Goal: Task Accomplishment & Management: Manage account settings

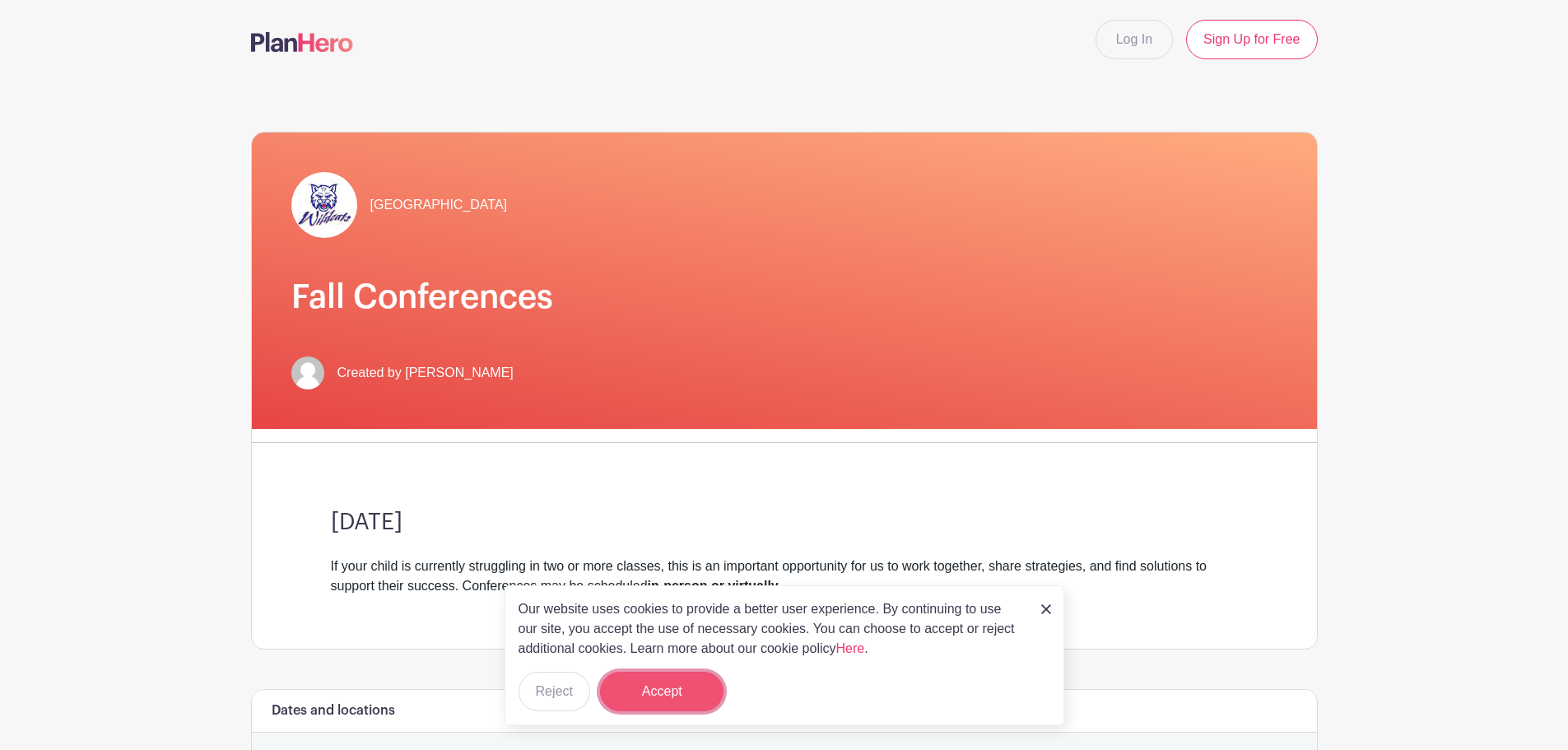
click at [669, 708] on button "Accept" at bounding box center [661, 691] width 123 height 39
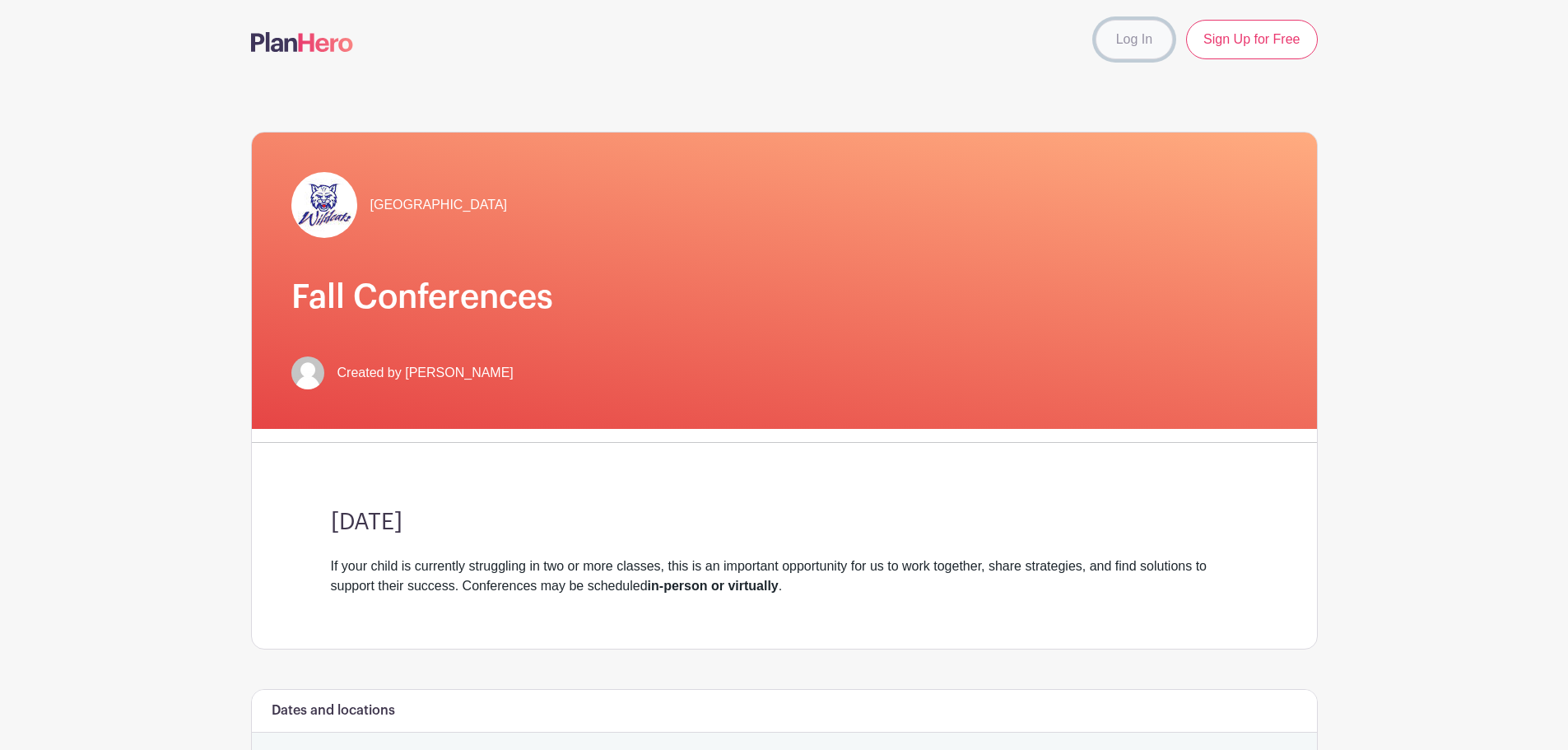
click at [1140, 30] on link "Log In" at bounding box center [1134, 39] width 77 height 39
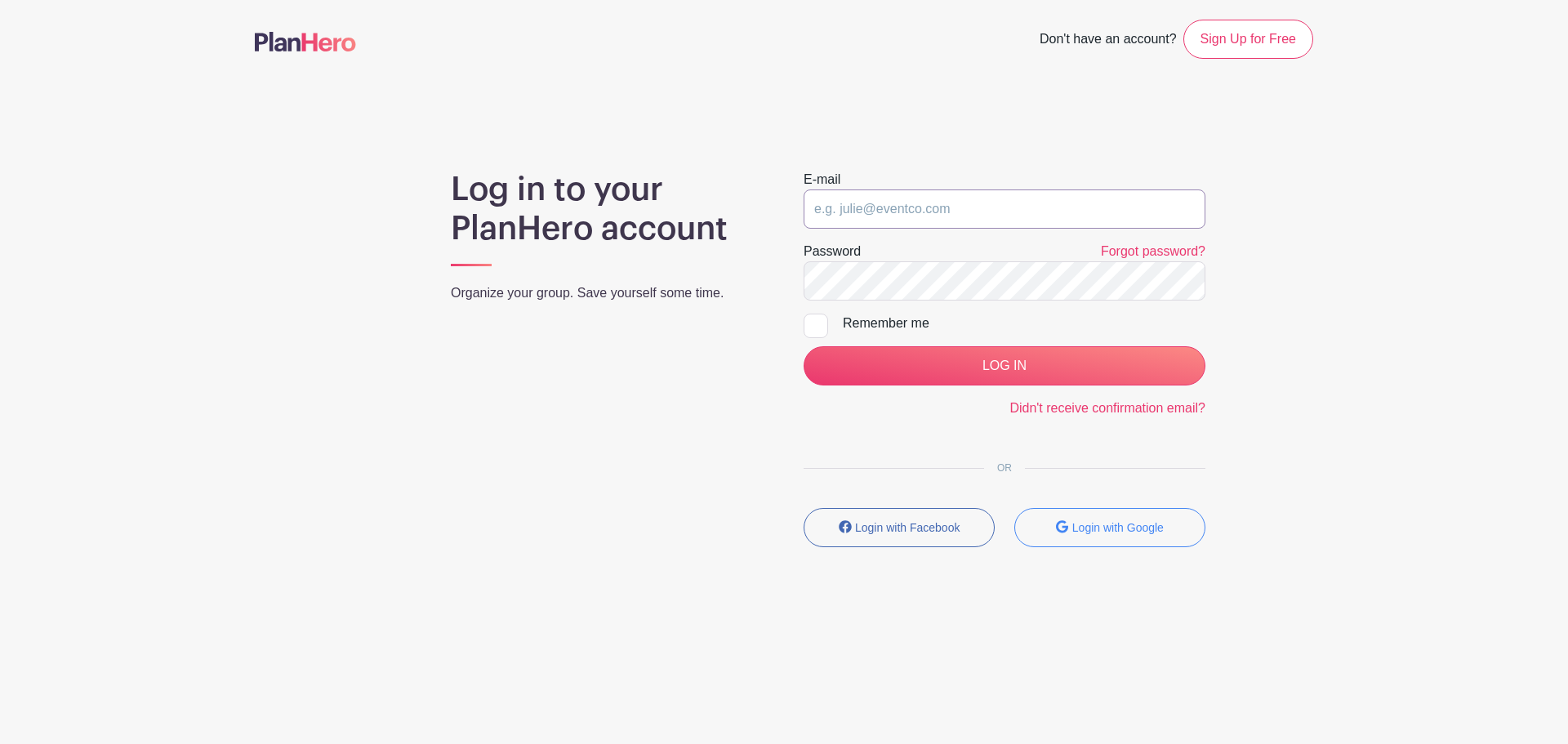
click at [971, 202] on input "email" at bounding box center [1005, 209] width 402 height 39
click at [1104, 533] on small "Login with Google" at bounding box center [1118, 527] width 92 height 13
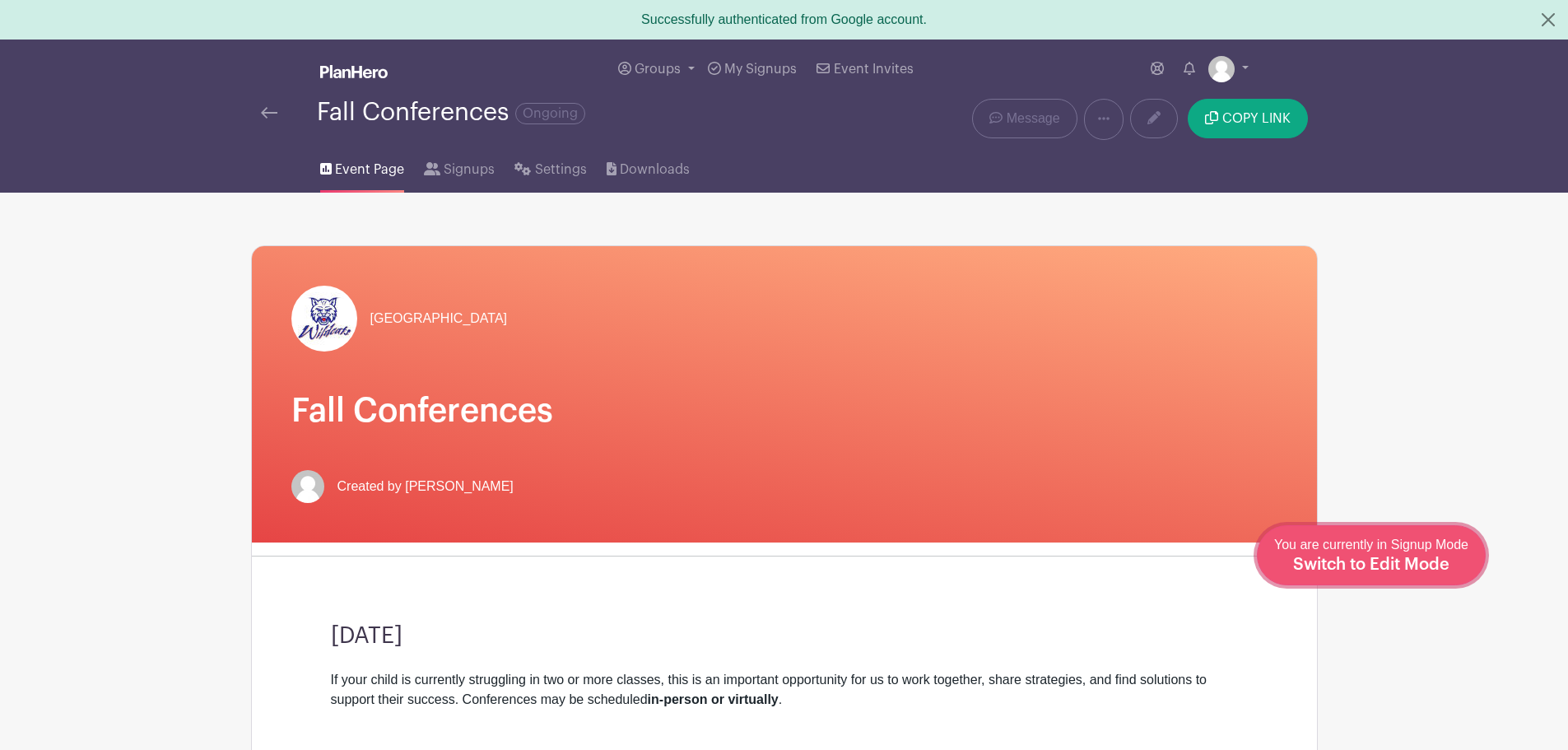
click at [1401, 571] on span "Switch to Edit Mode" at bounding box center [1371, 564] width 156 height 17
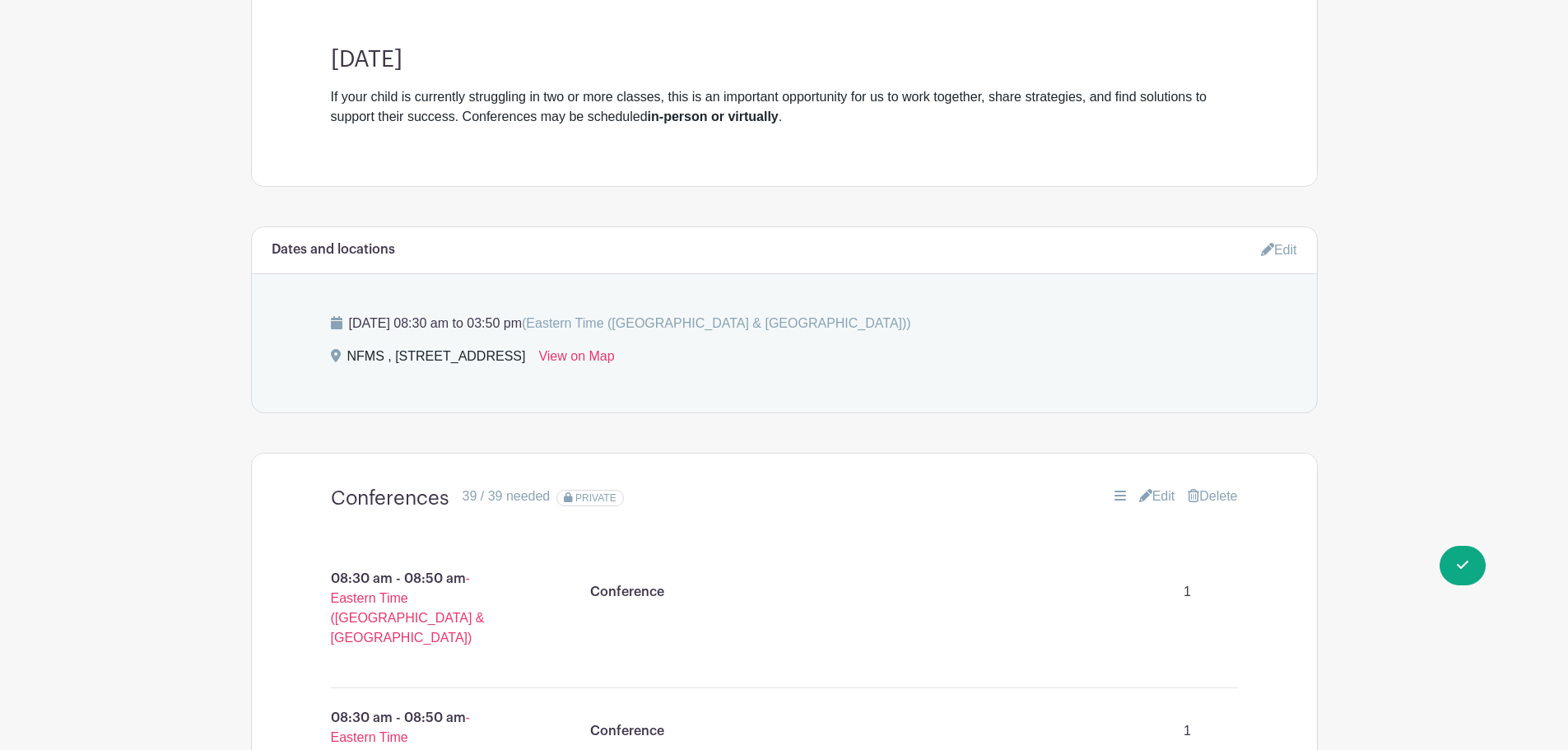
scroll to position [658, 0]
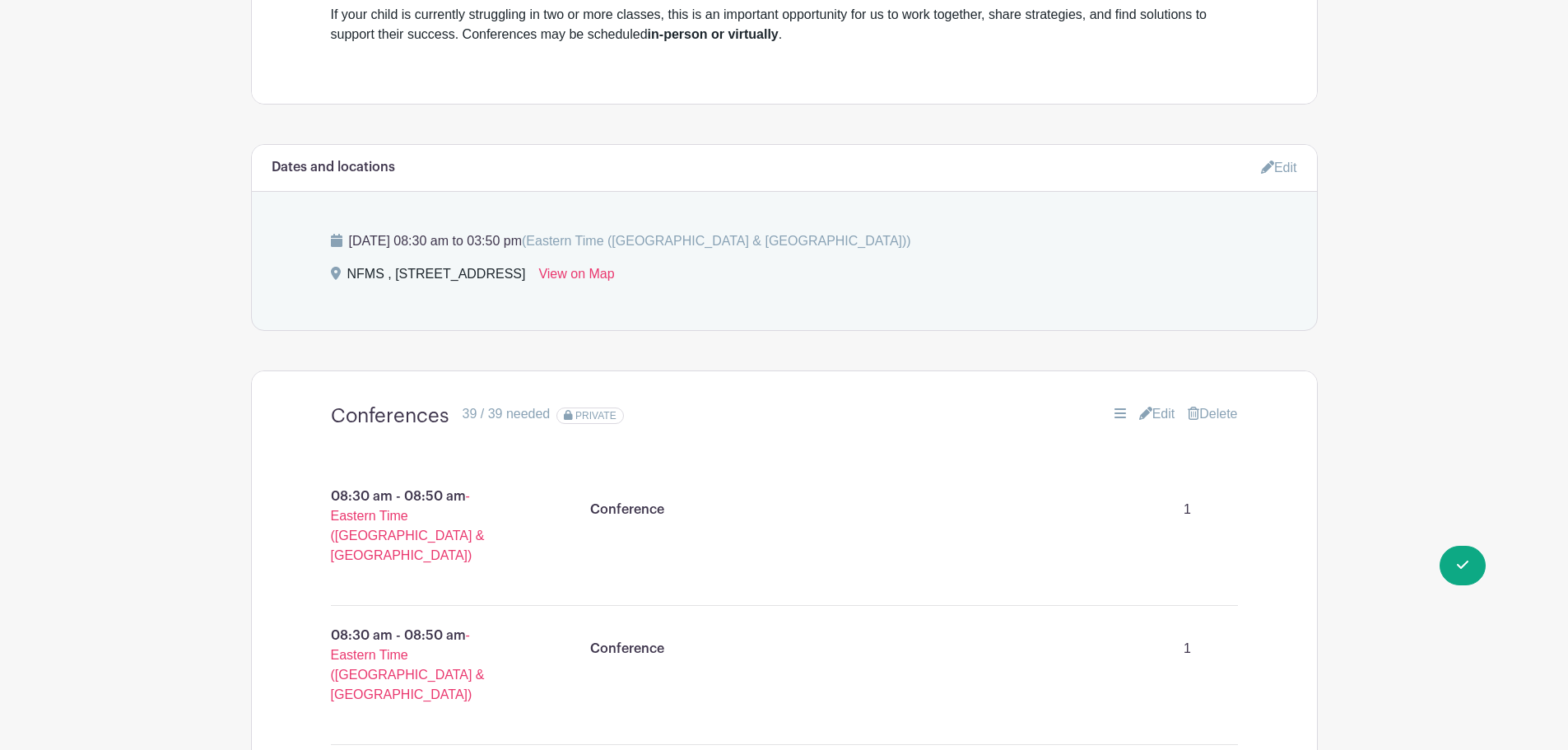
click at [1148, 413] on link "Edit" at bounding box center [1157, 414] width 36 height 20
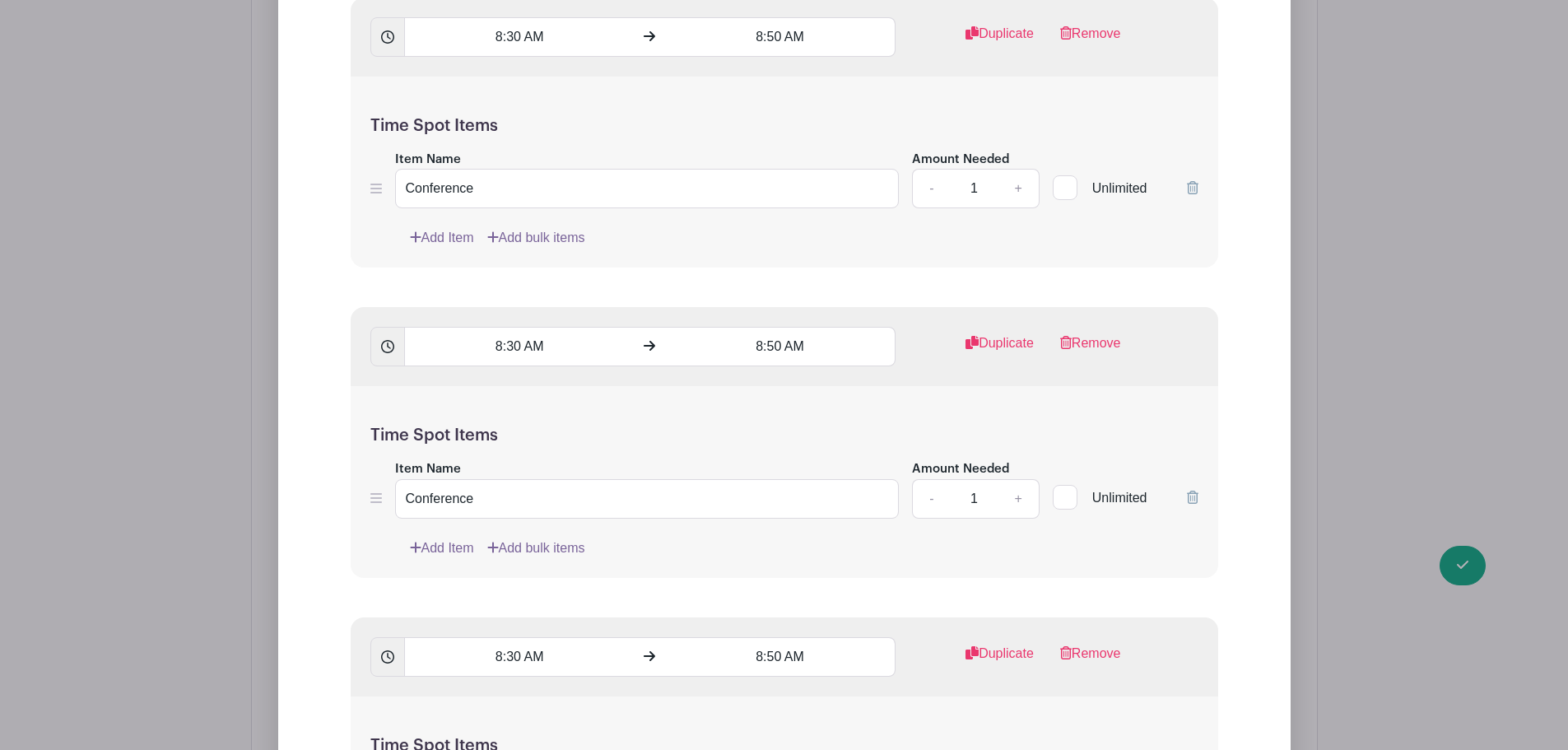
scroll to position [1729, 0]
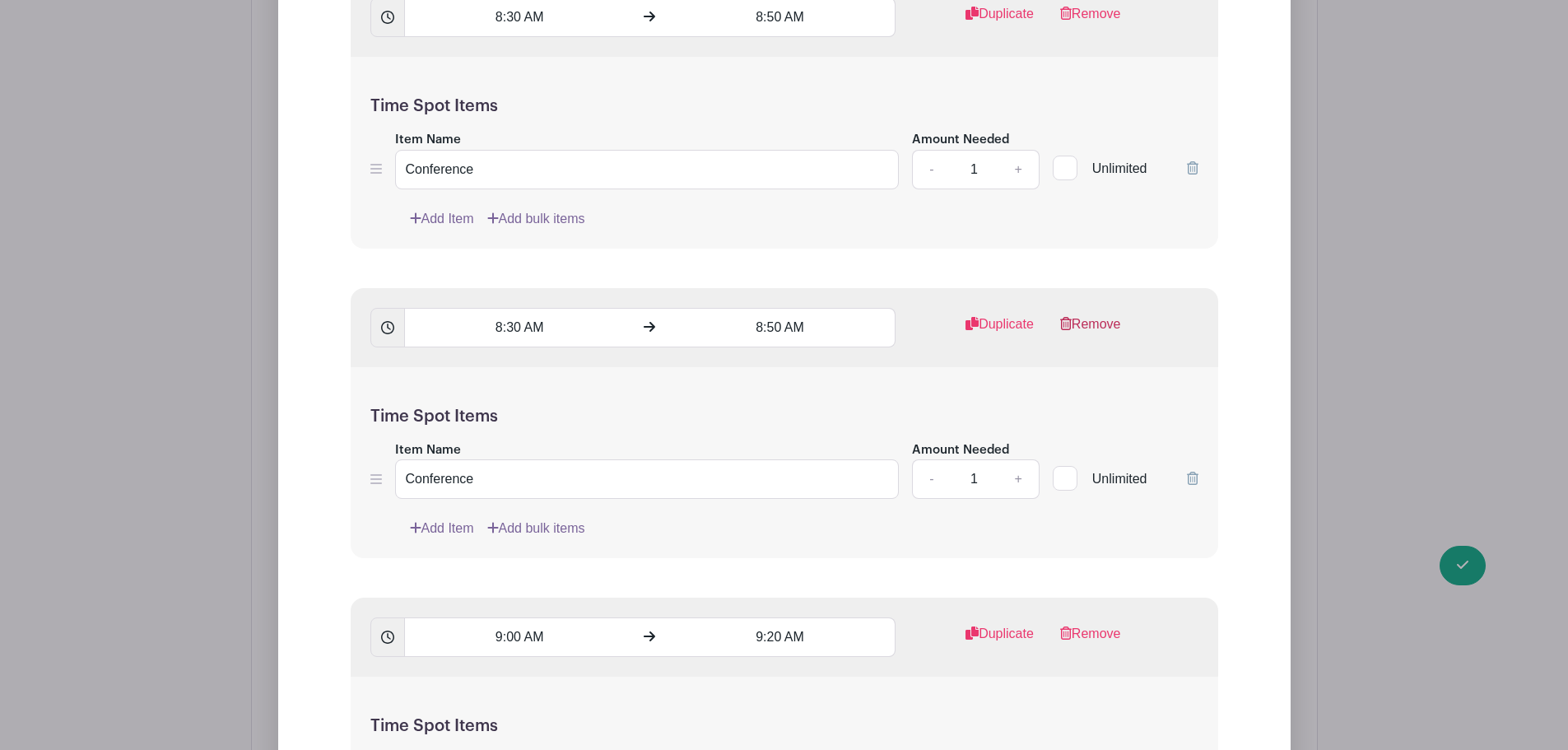
click at [1085, 329] on link "Remove" at bounding box center [1090, 331] width 61 height 33
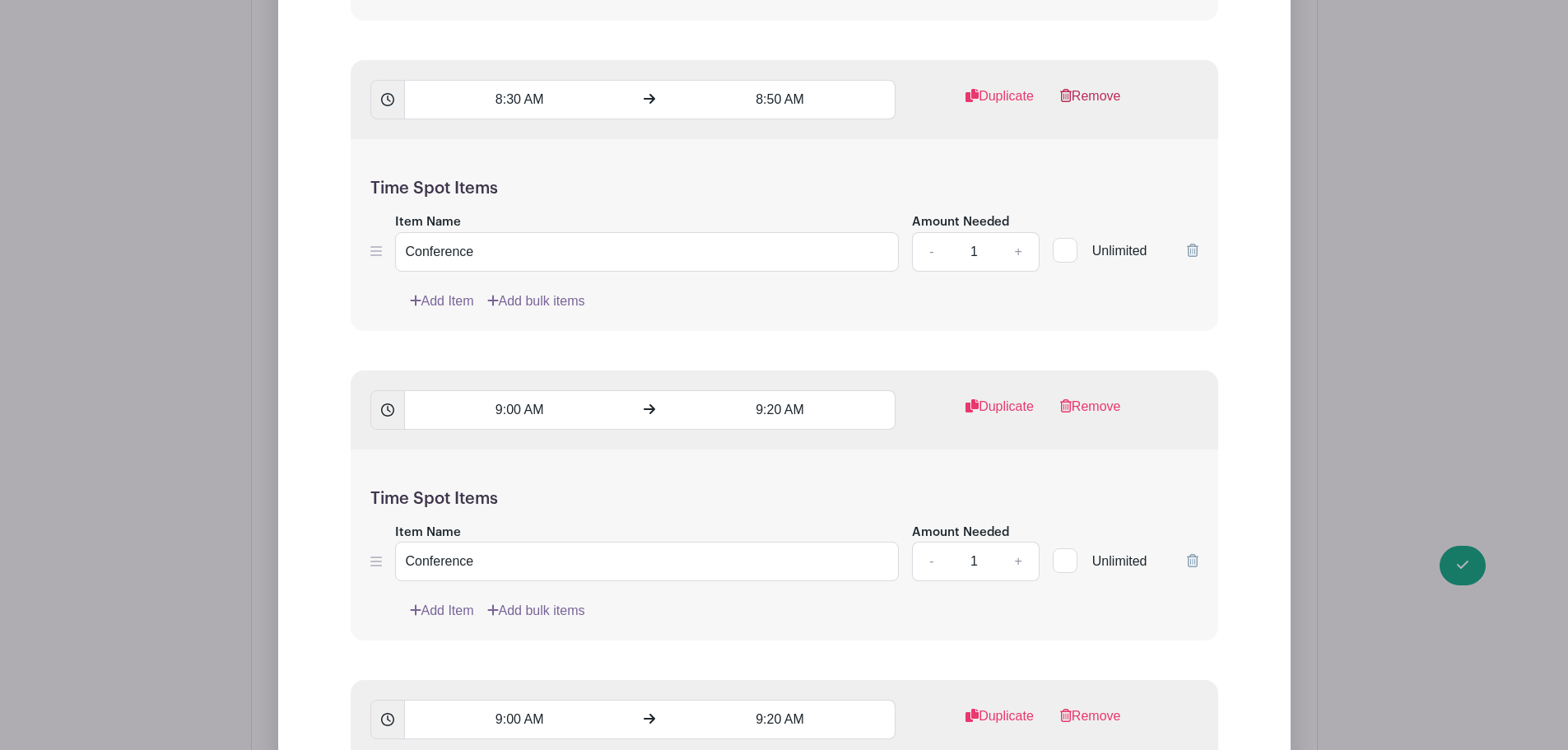
click at [1099, 93] on link "Remove" at bounding box center [1090, 102] width 61 height 33
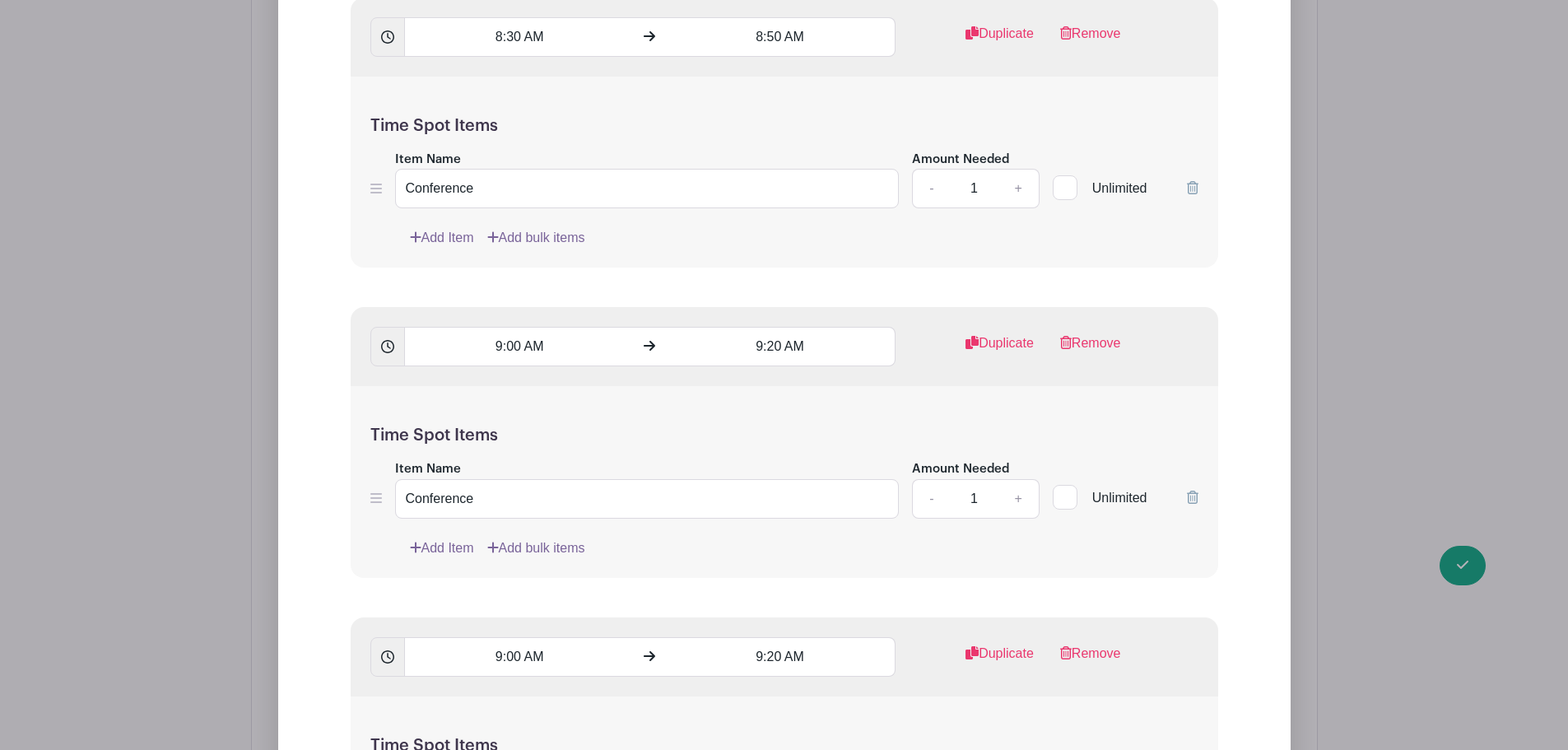
scroll to position [1153, 0]
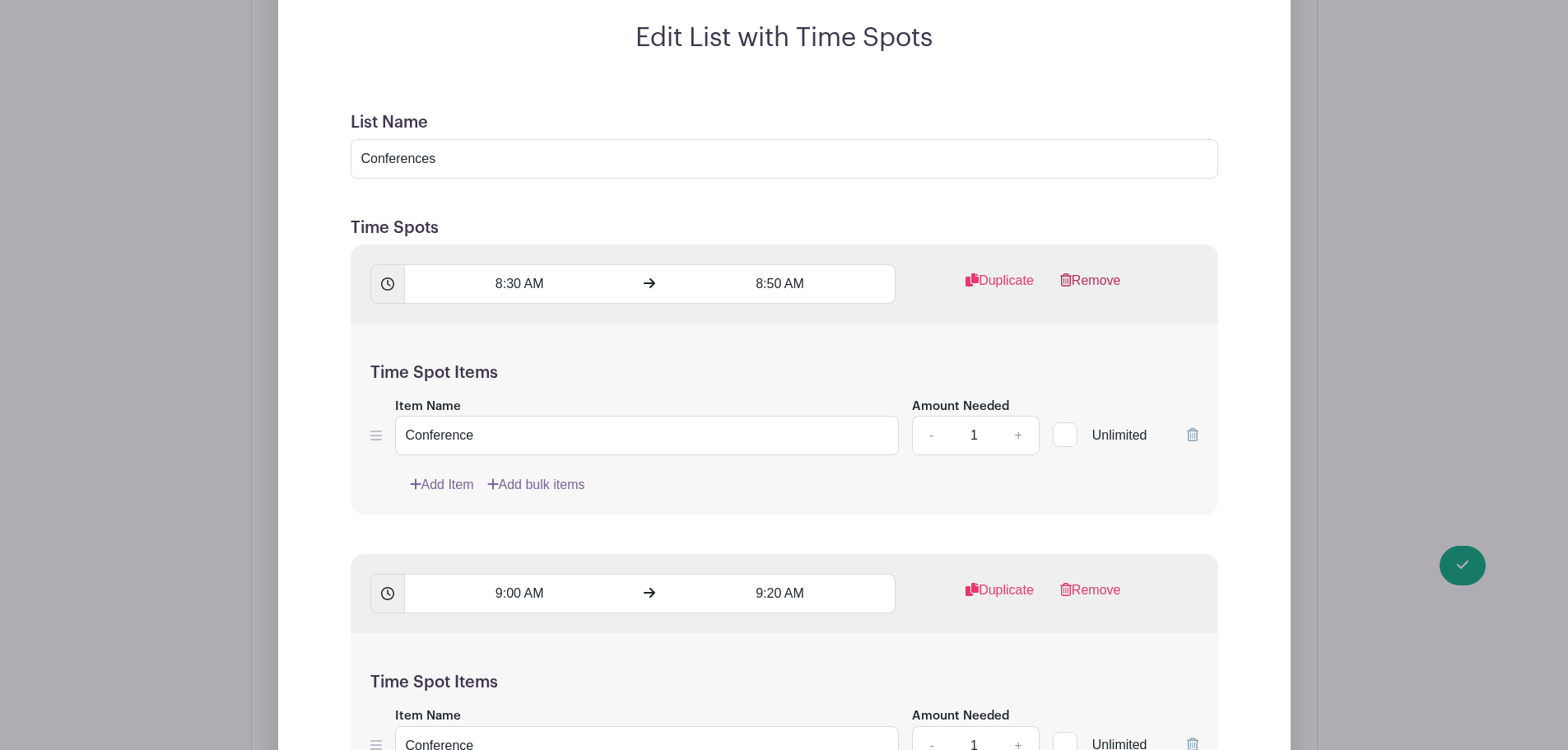
click at [1081, 283] on link "Remove" at bounding box center [1090, 287] width 61 height 33
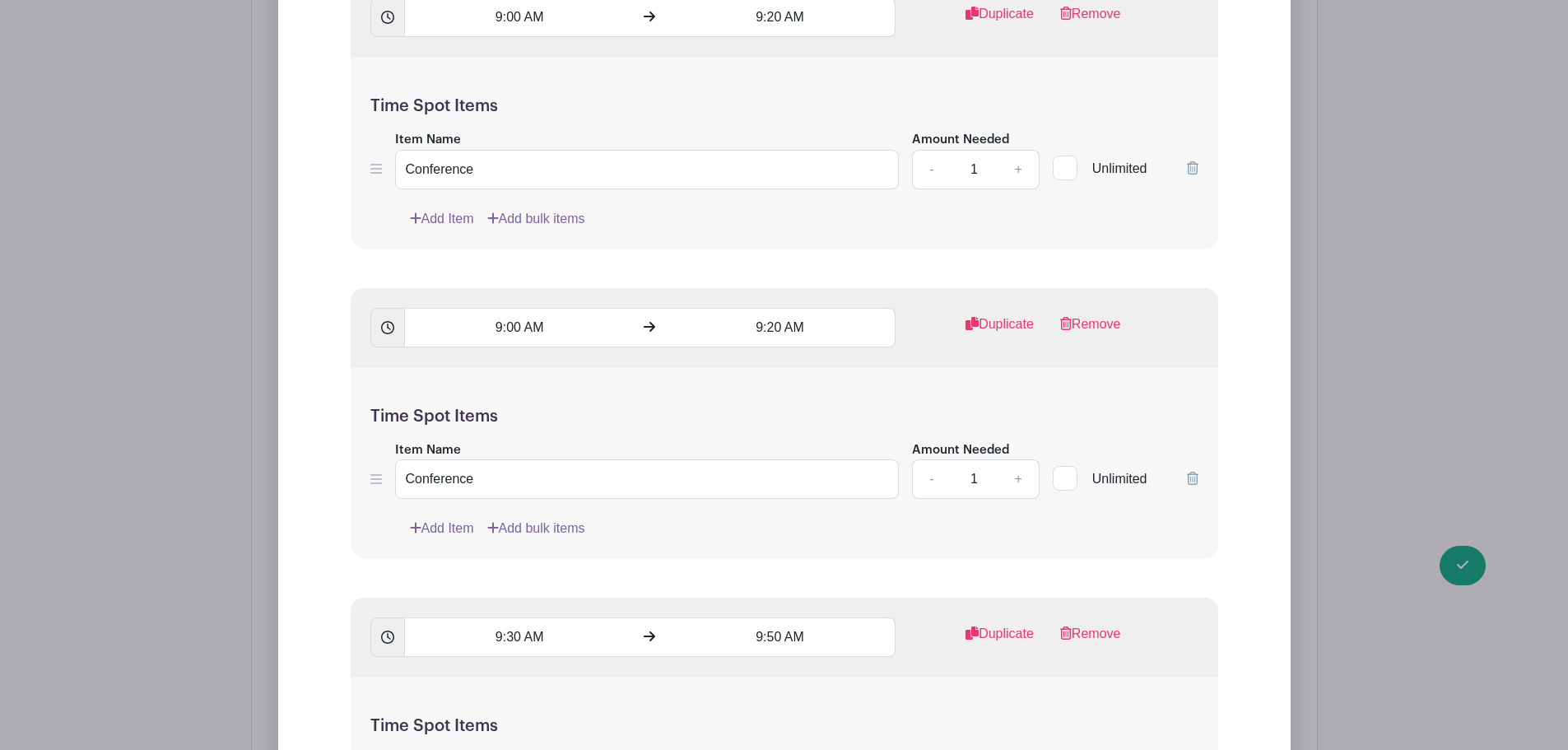
scroll to position [1647, 0]
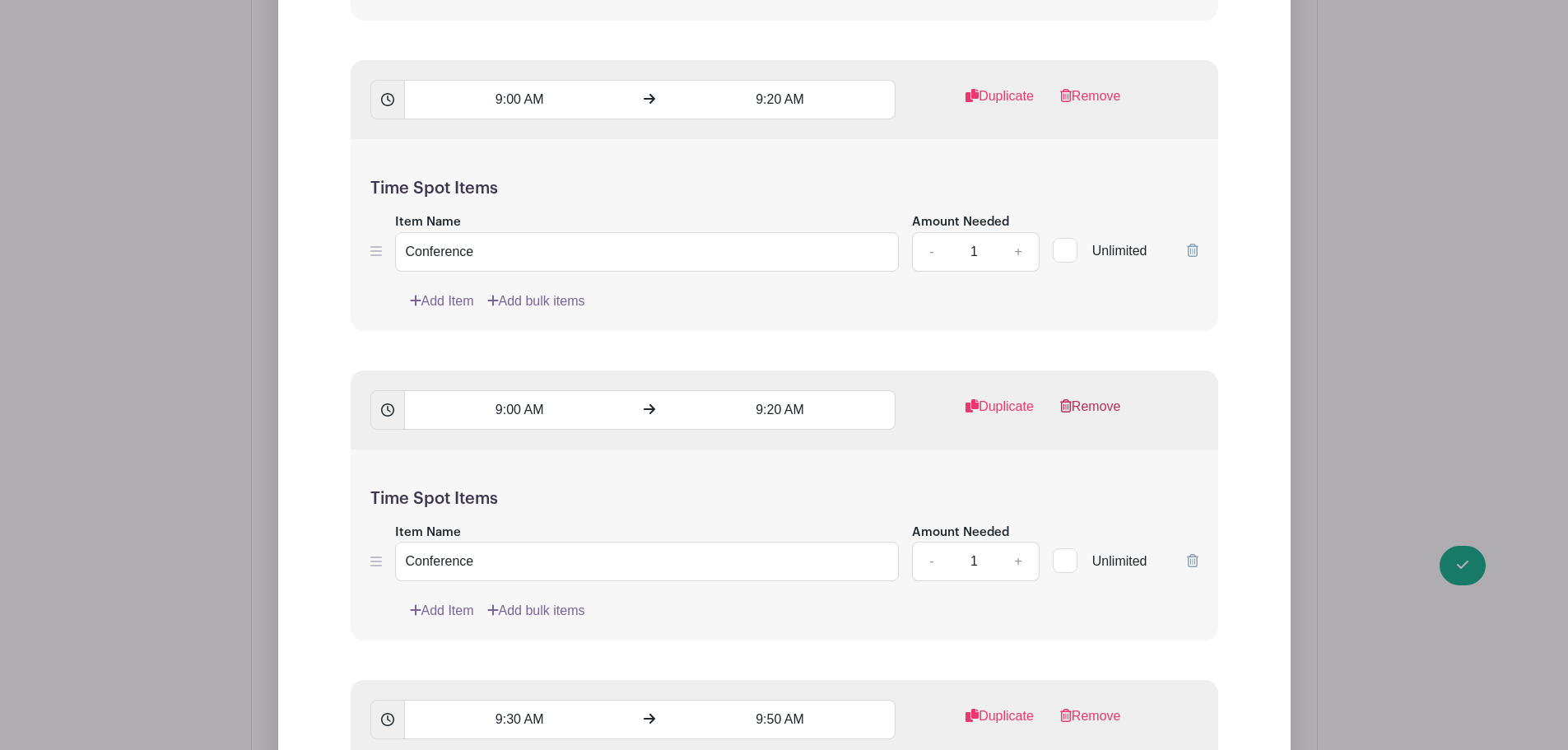
click at [1085, 397] on link "Remove" at bounding box center [1090, 413] width 61 height 33
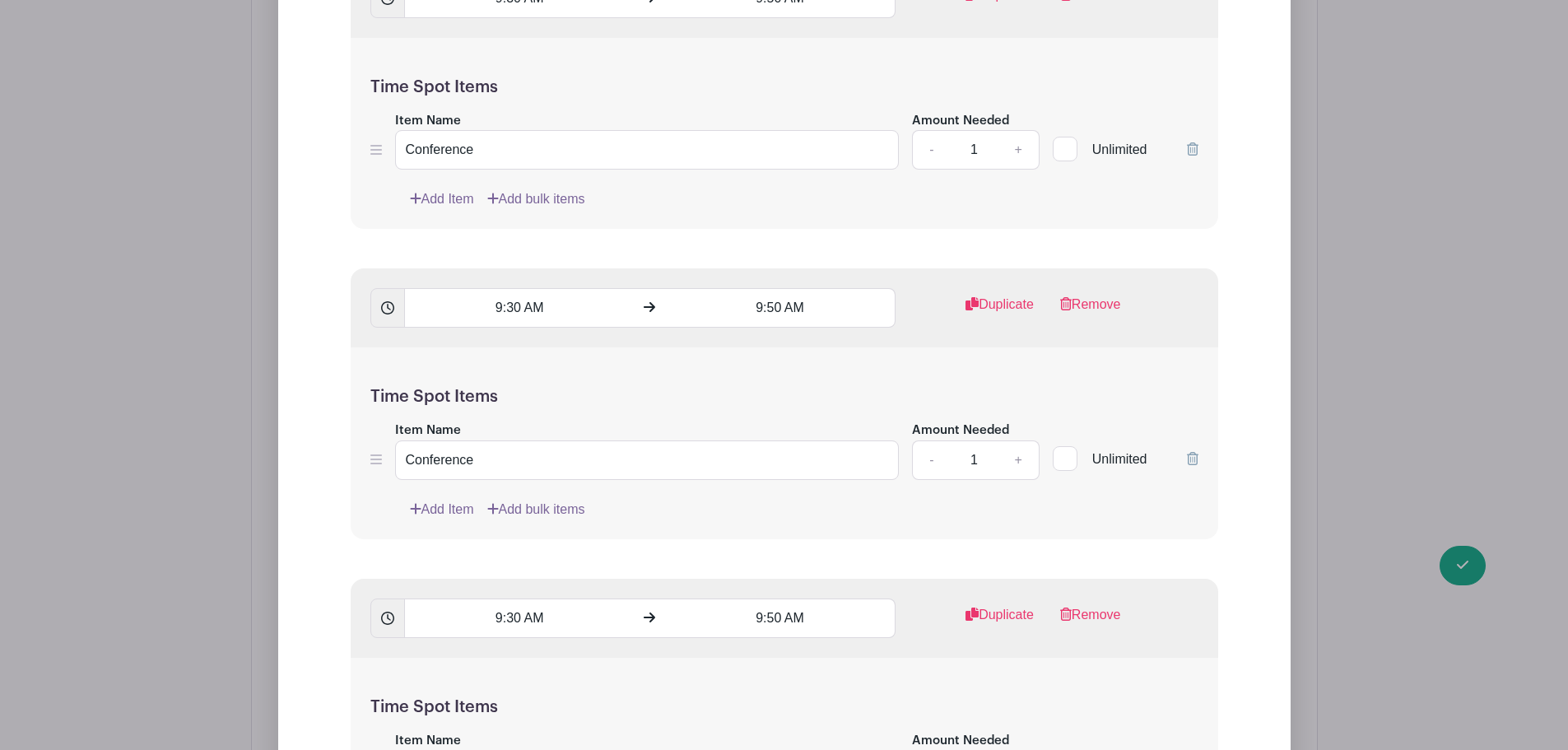
scroll to position [2141, 0]
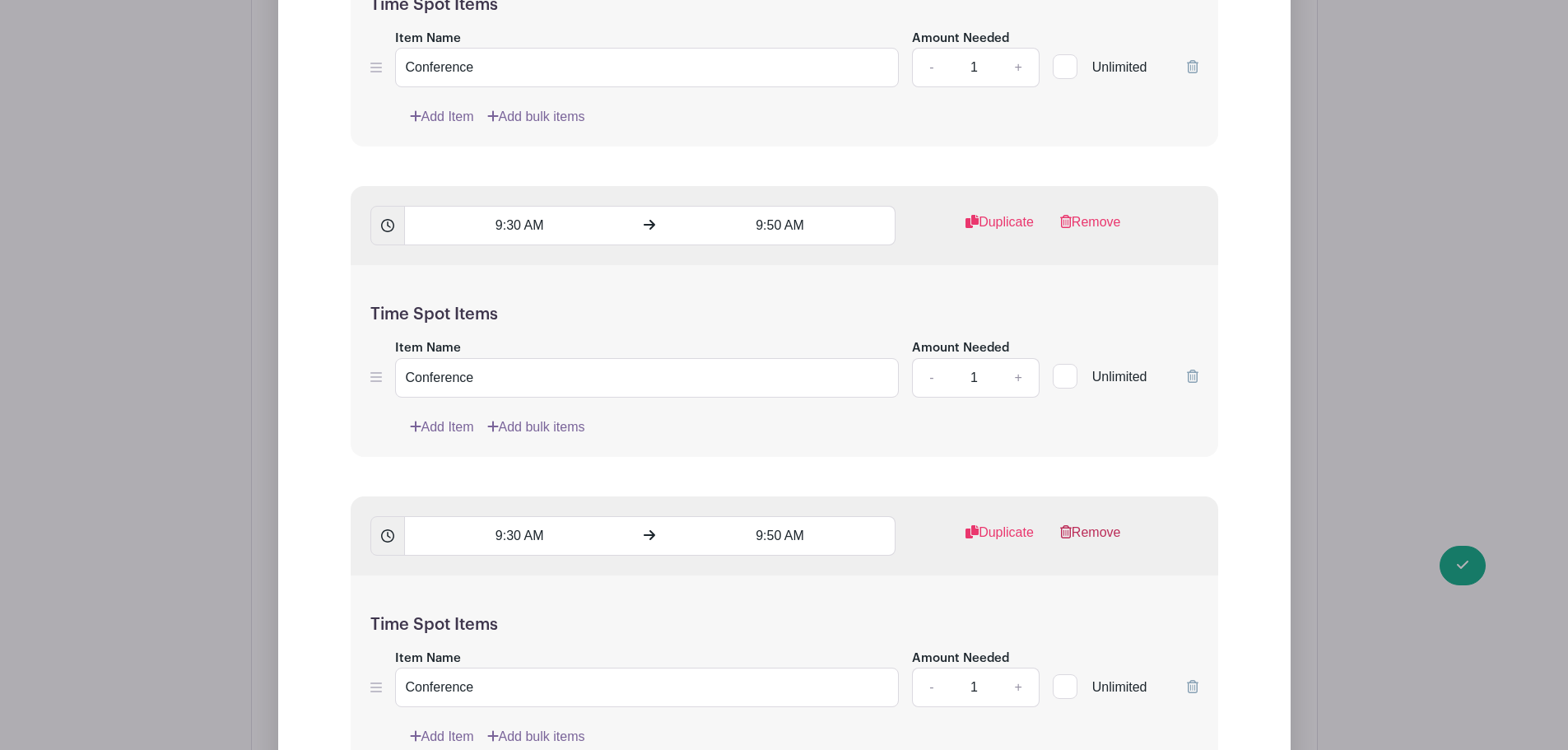
click at [1105, 532] on link "Remove" at bounding box center [1090, 539] width 61 height 33
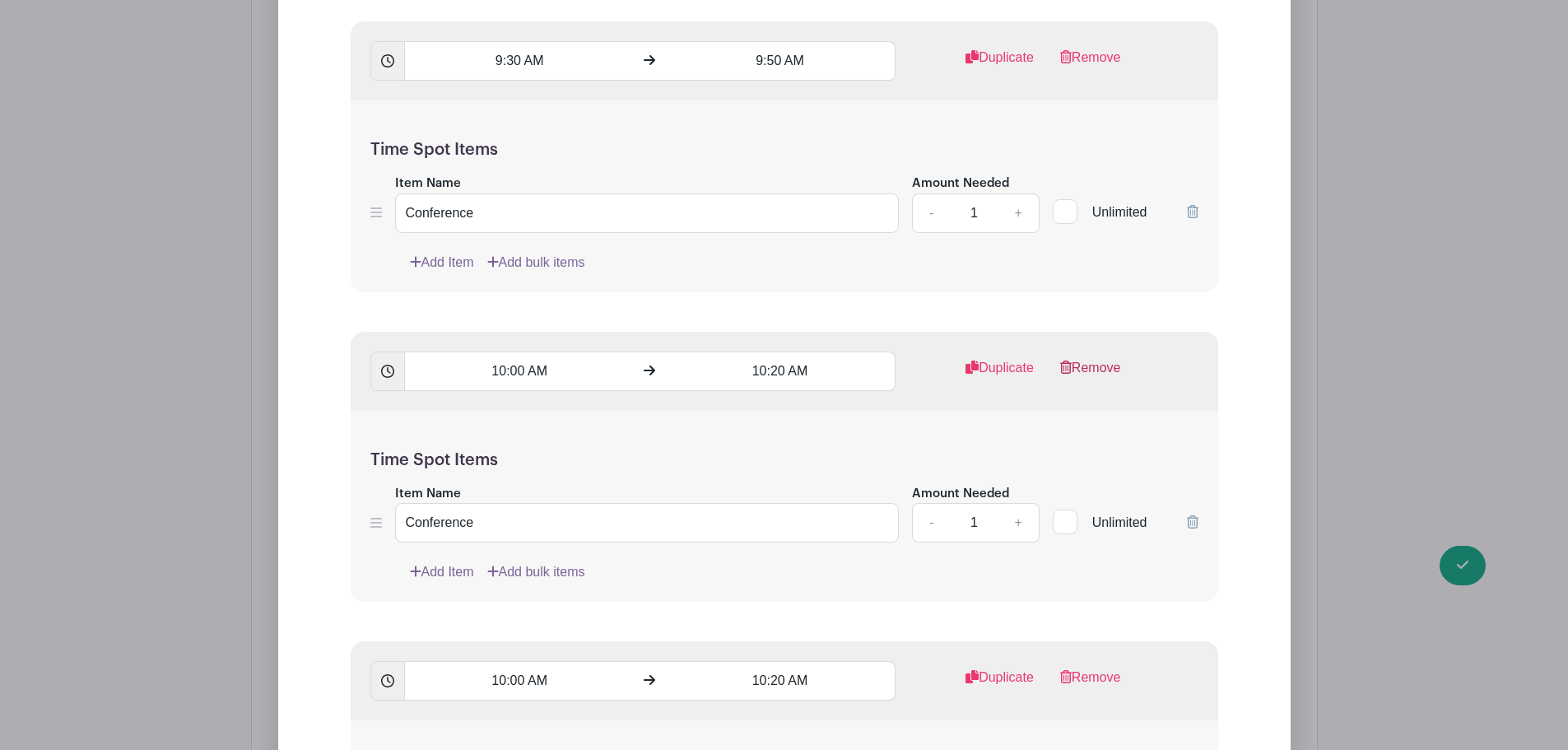
click at [1104, 363] on link "Remove" at bounding box center [1090, 374] width 61 height 33
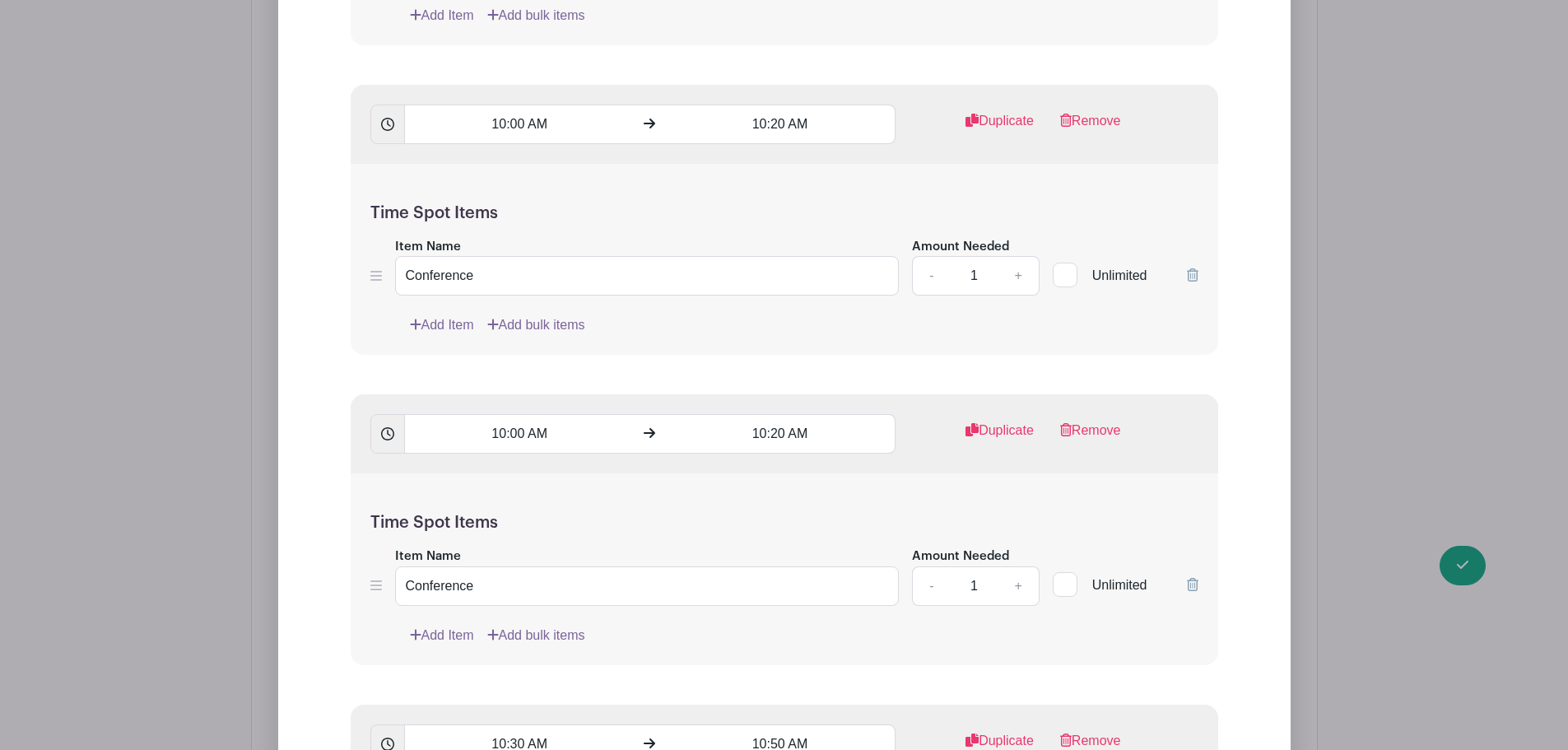
scroll to position [2717, 0]
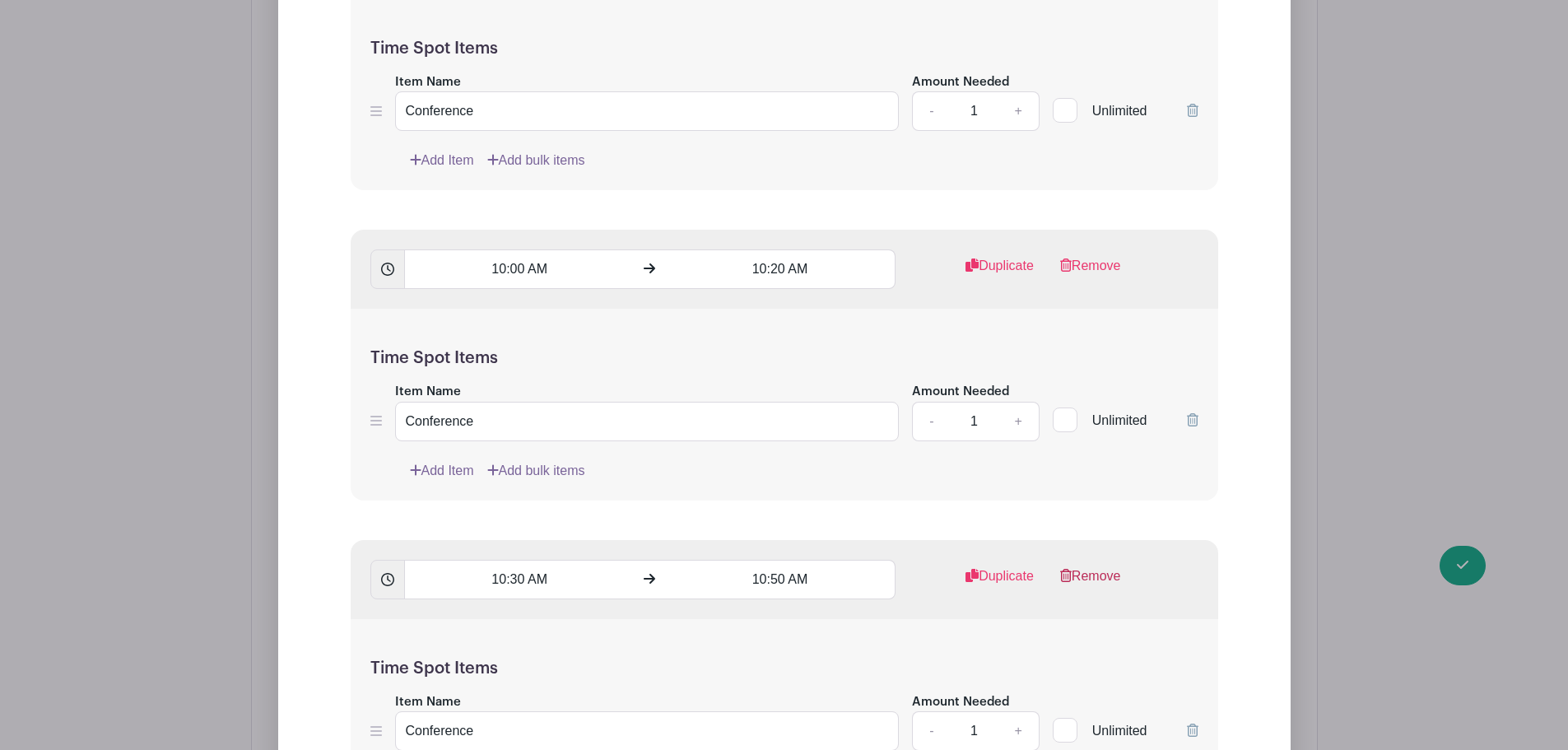
click at [1106, 571] on link "Remove" at bounding box center [1090, 582] width 61 height 33
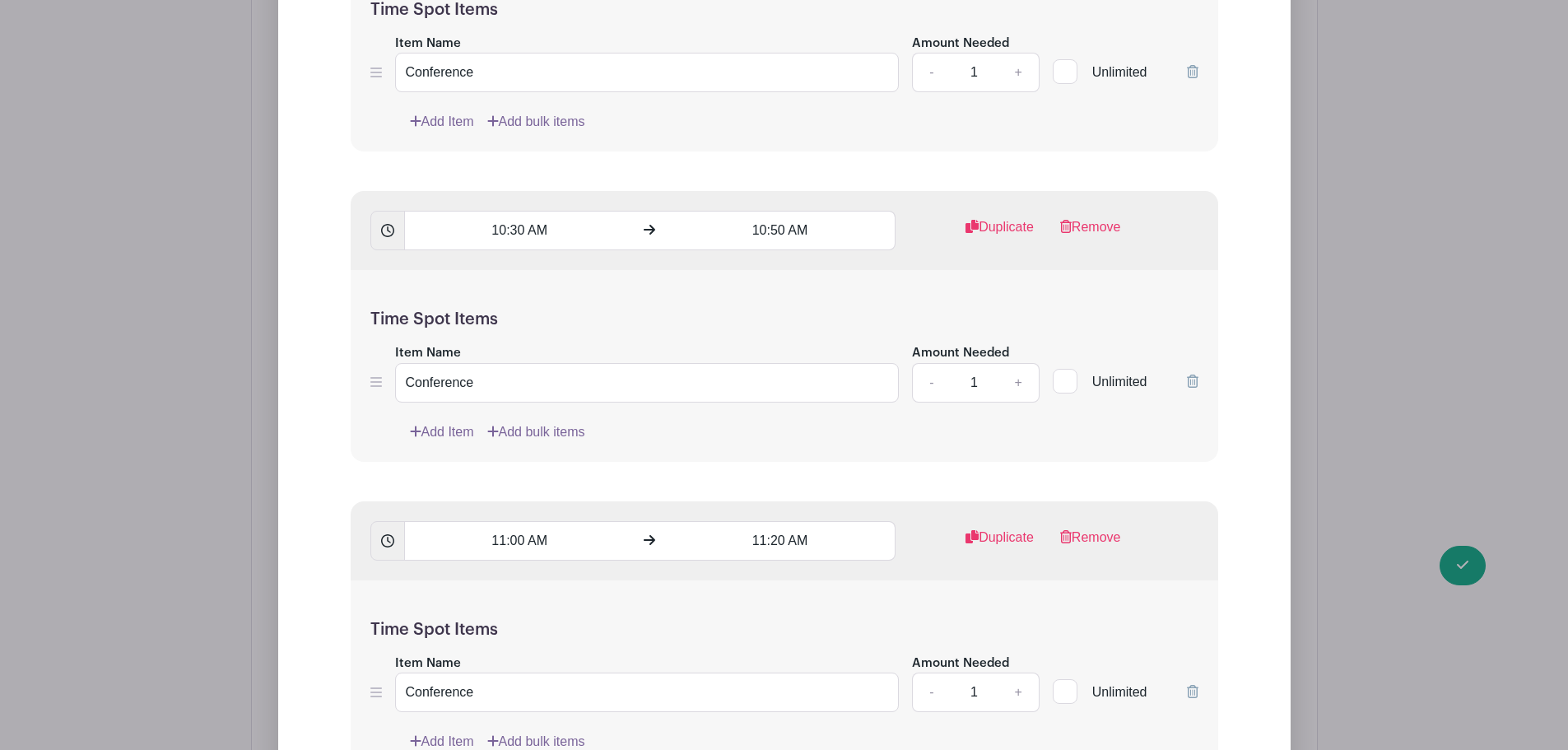
scroll to position [3458, 0]
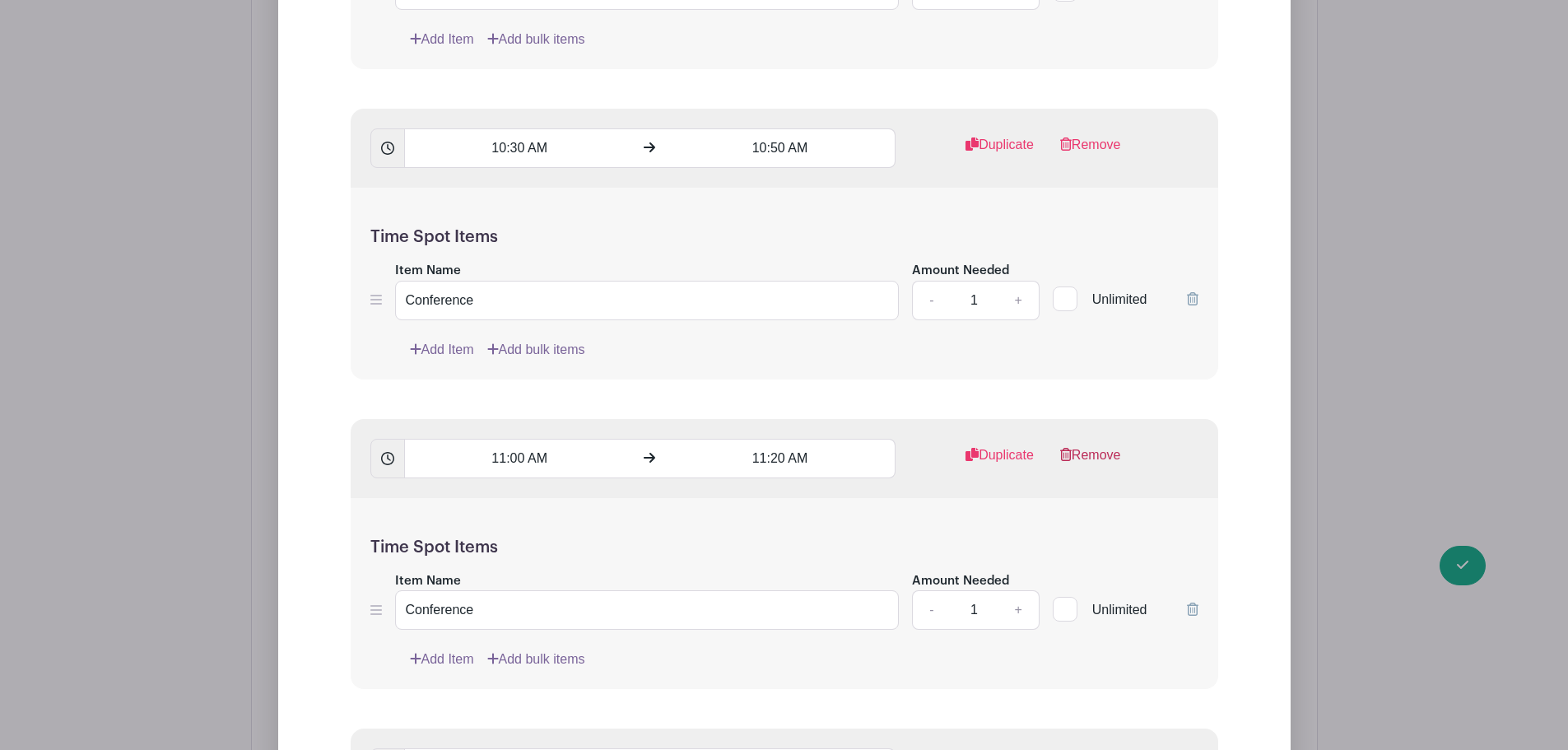
click at [1091, 455] on link "Remove" at bounding box center [1090, 461] width 61 height 33
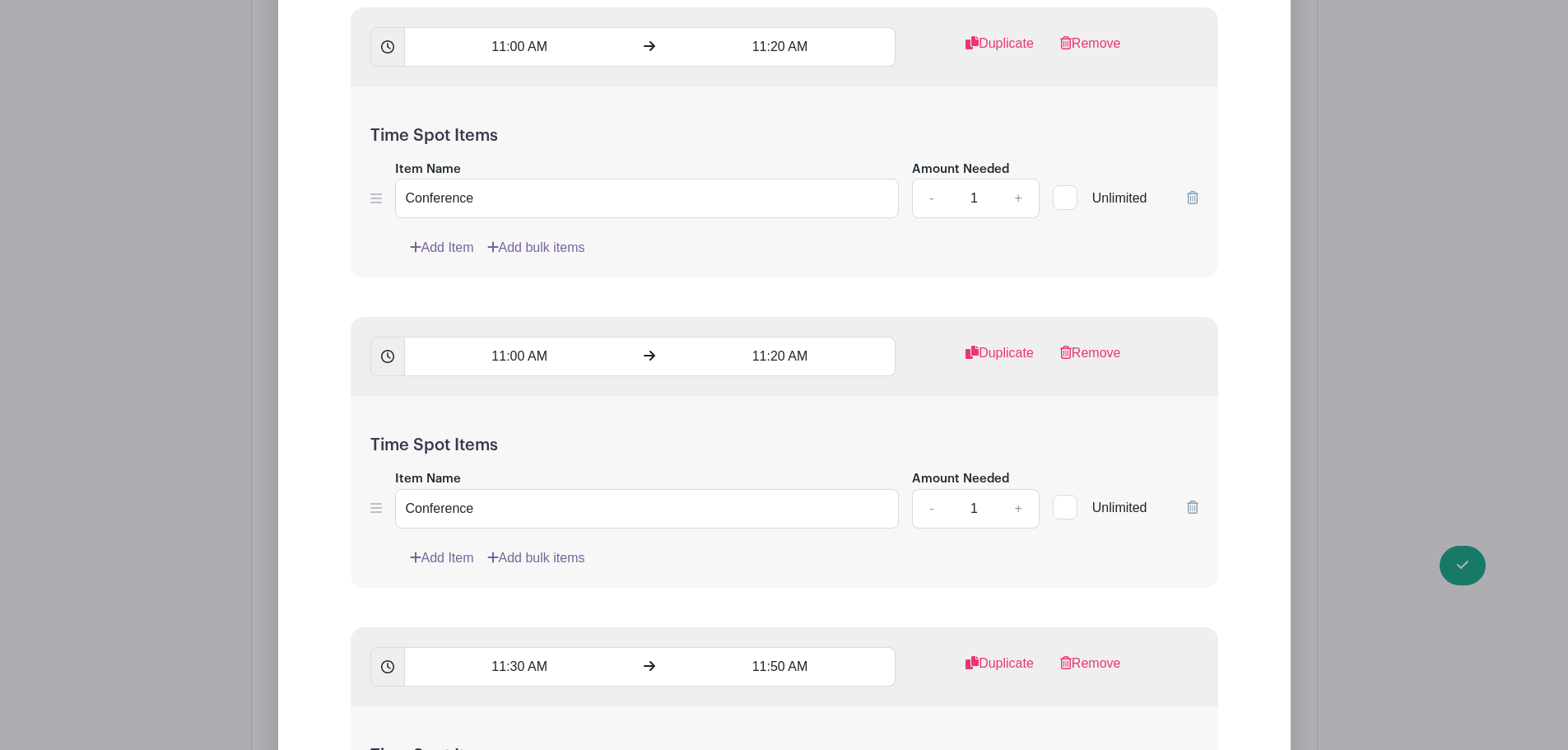
scroll to position [4116, 0]
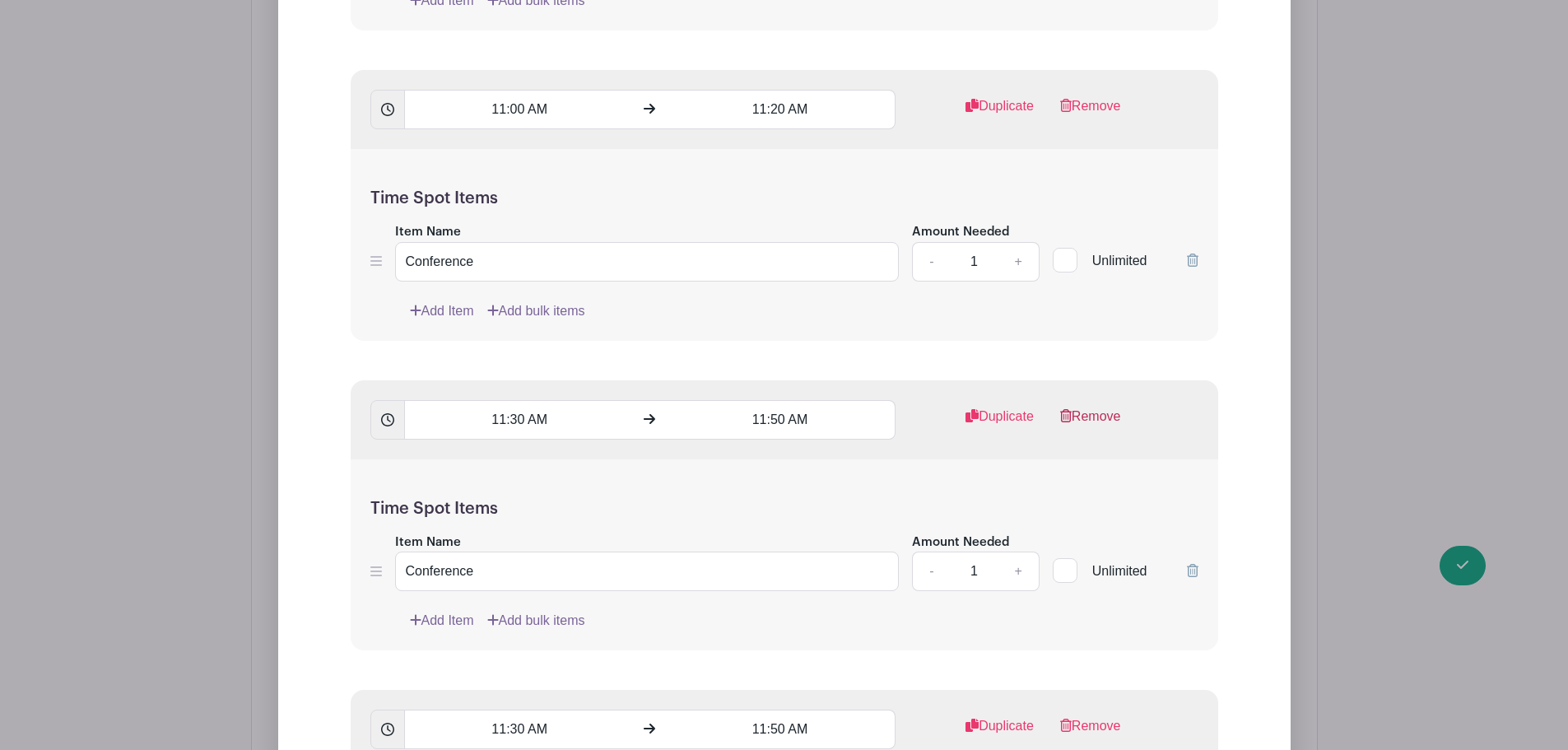
click at [1092, 409] on link "Remove" at bounding box center [1090, 423] width 61 height 33
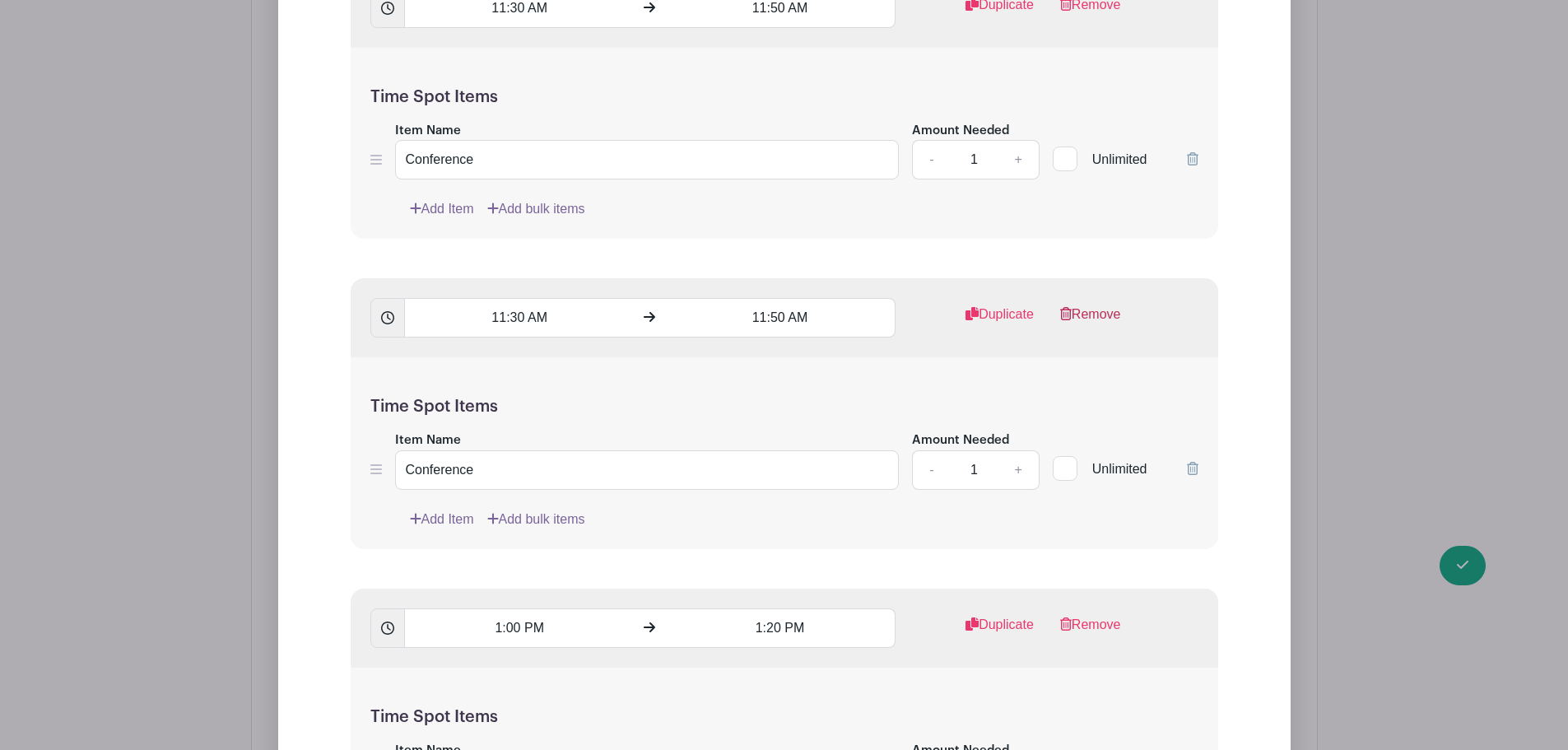
scroll to position [4693, 0]
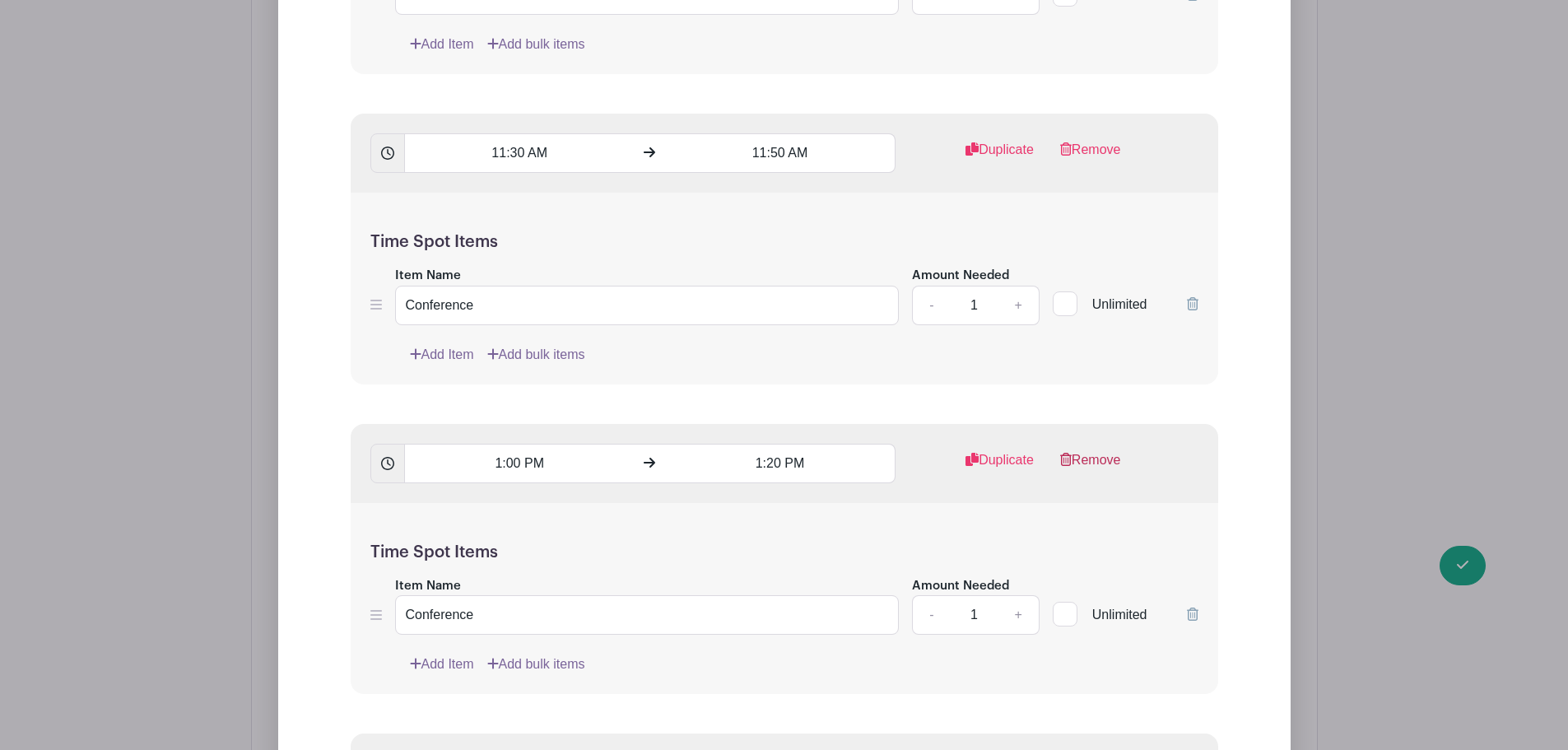
click at [1108, 464] on link "Remove" at bounding box center [1090, 467] width 61 height 33
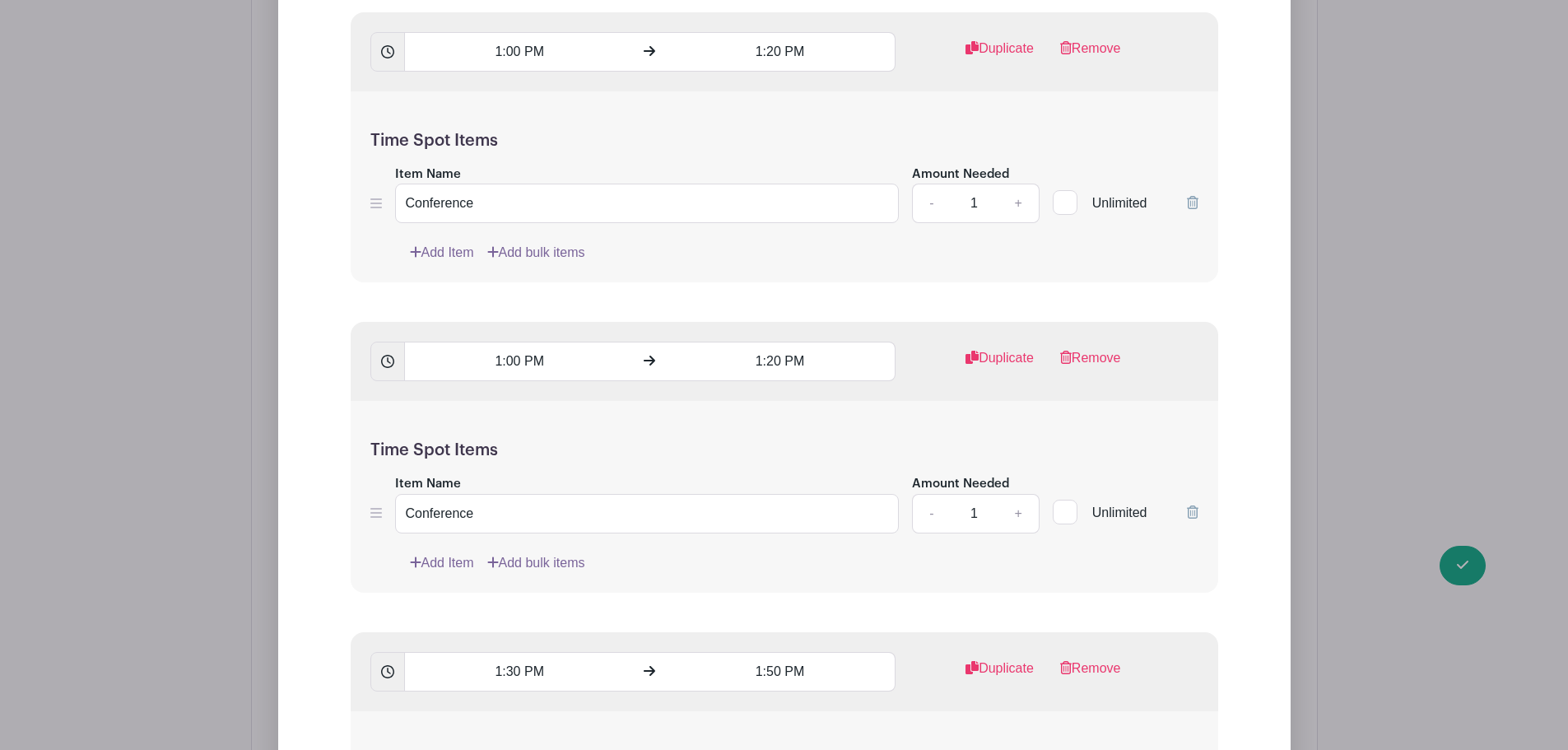
scroll to position [5187, 0]
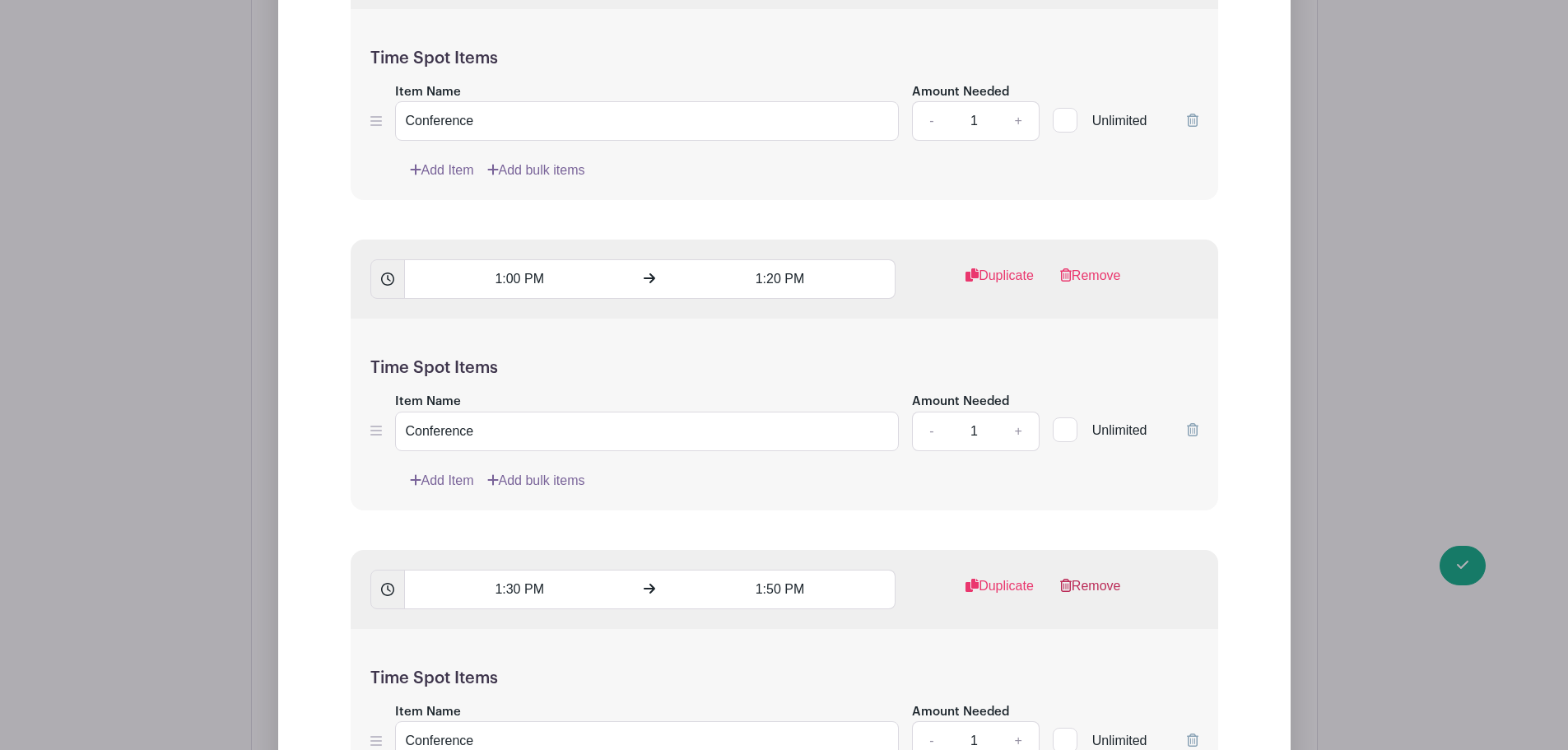
click at [1069, 585] on icon at bounding box center [1065, 585] width 12 height 13
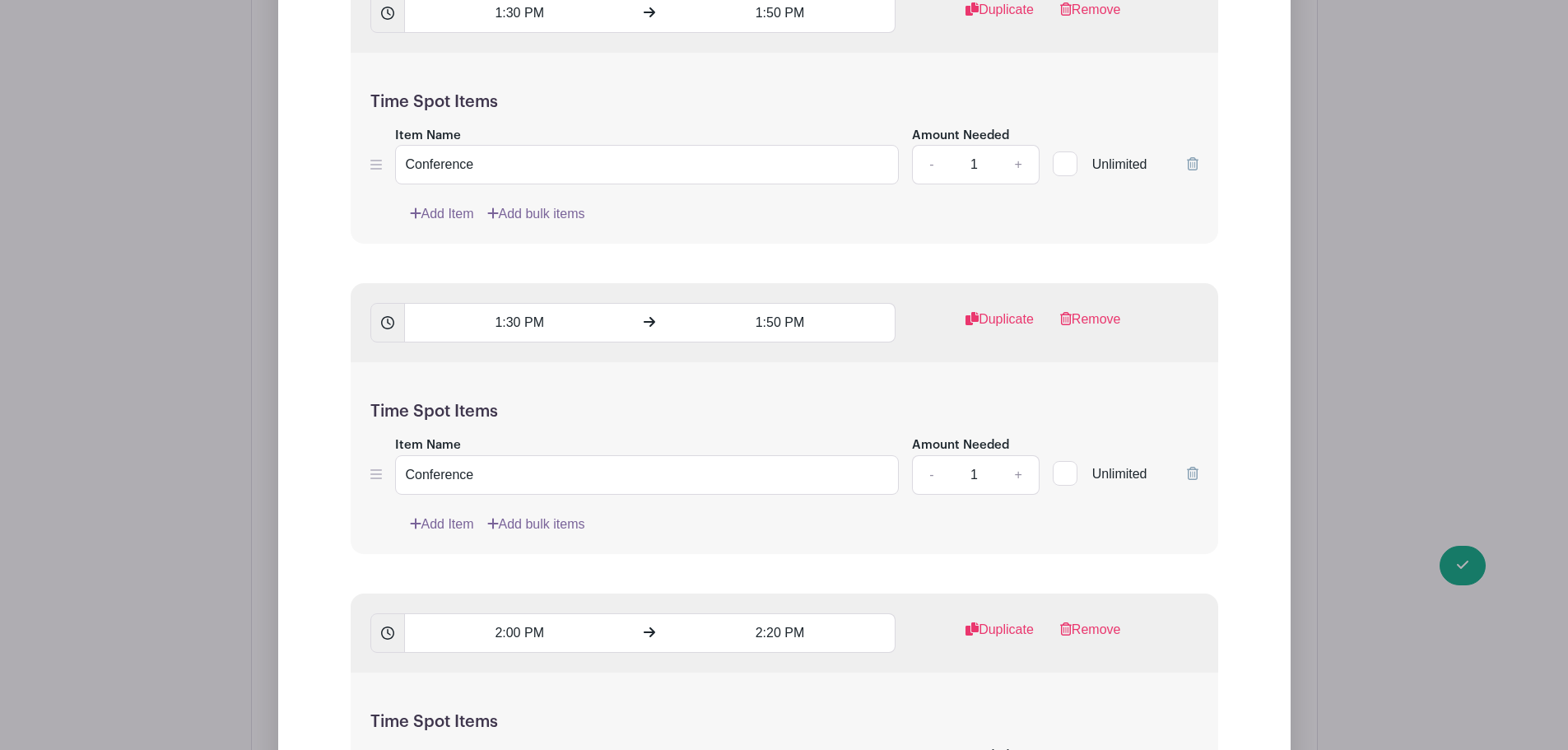
scroll to position [5845, 0]
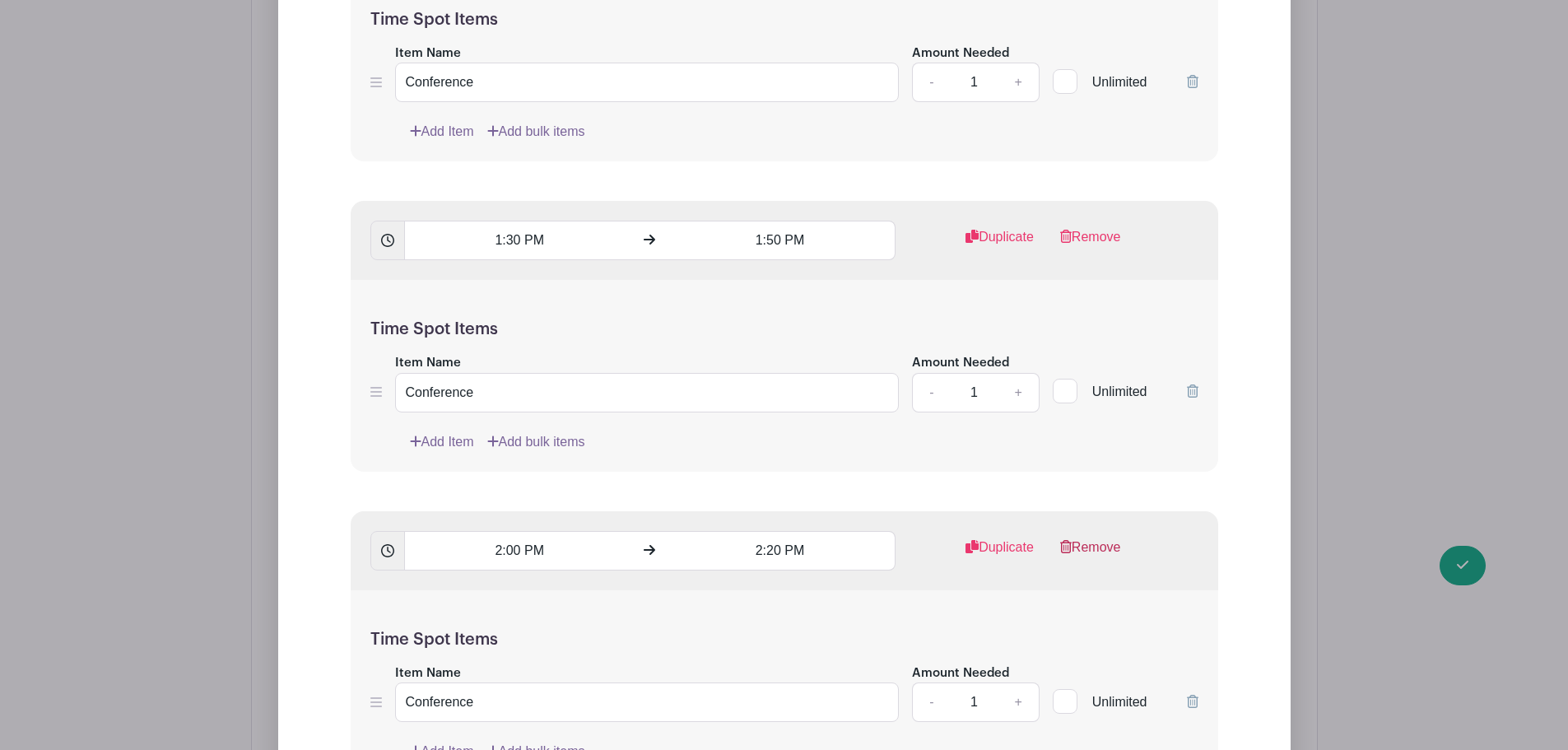
click at [1119, 547] on link "Remove" at bounding box center [1090, 554] width 61 height 33
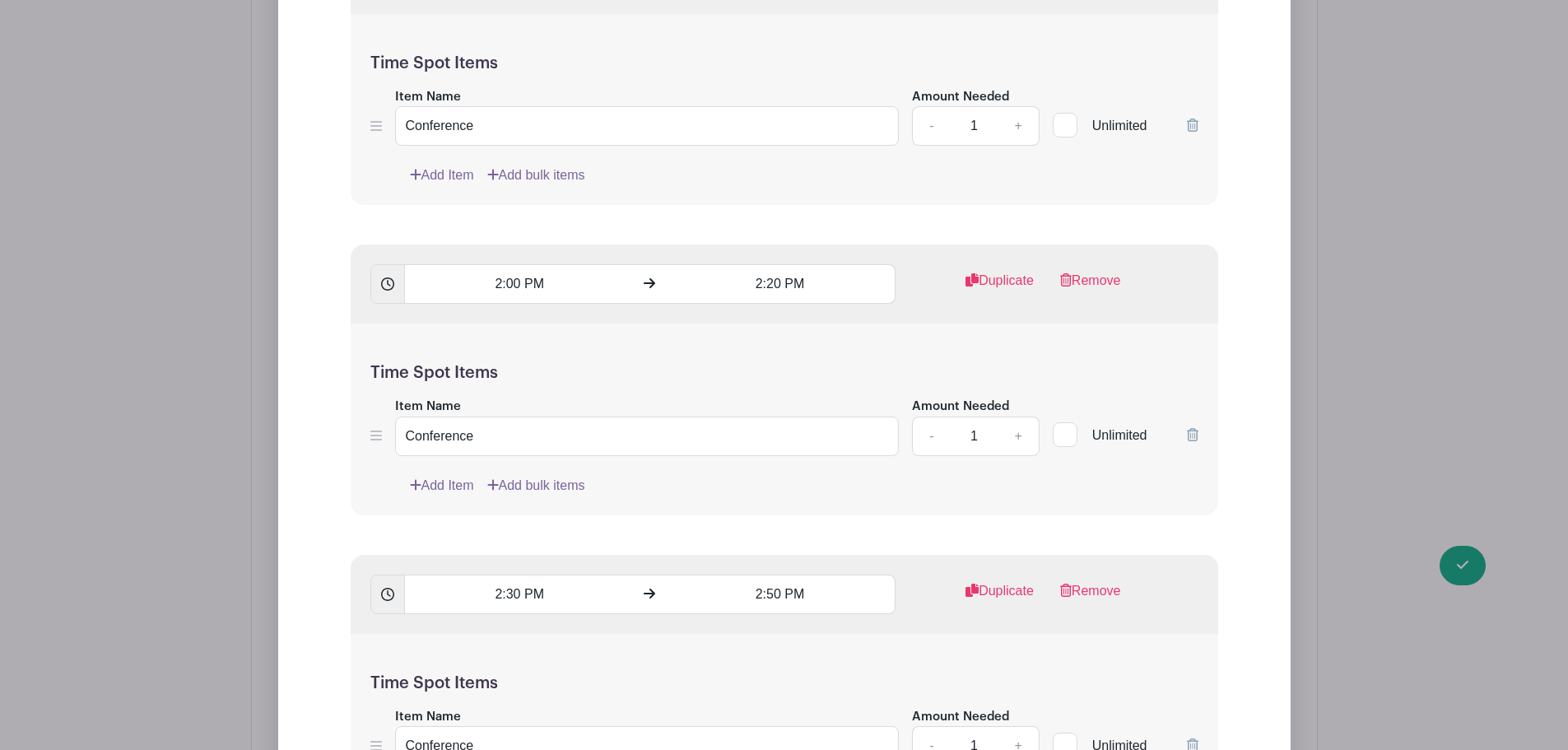
scroll to position [6668, 0]
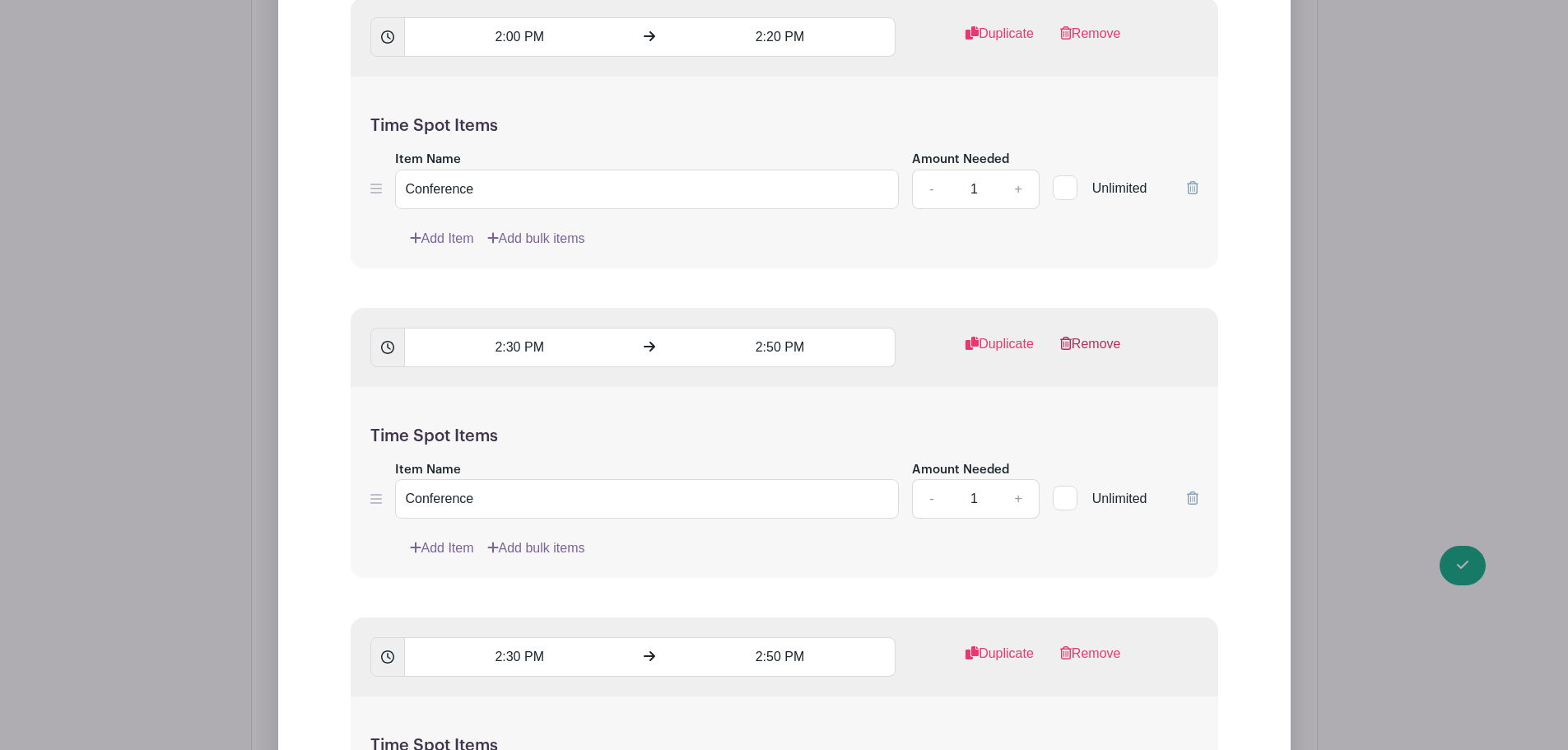
click at [1119, 341] on link "Remove" at bounding box center [1090, 350] width 61 height 33
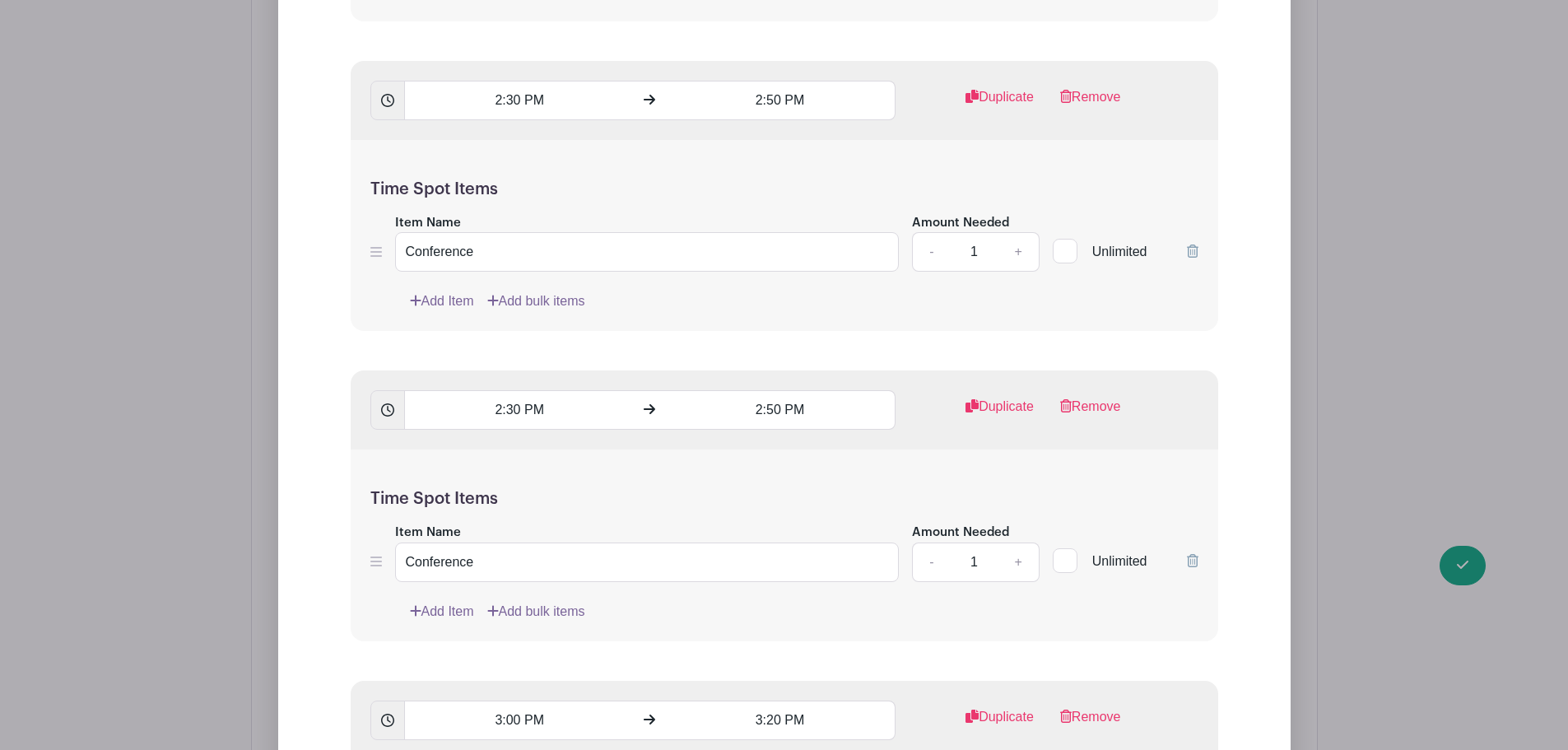
scroll to position [7080, 0]
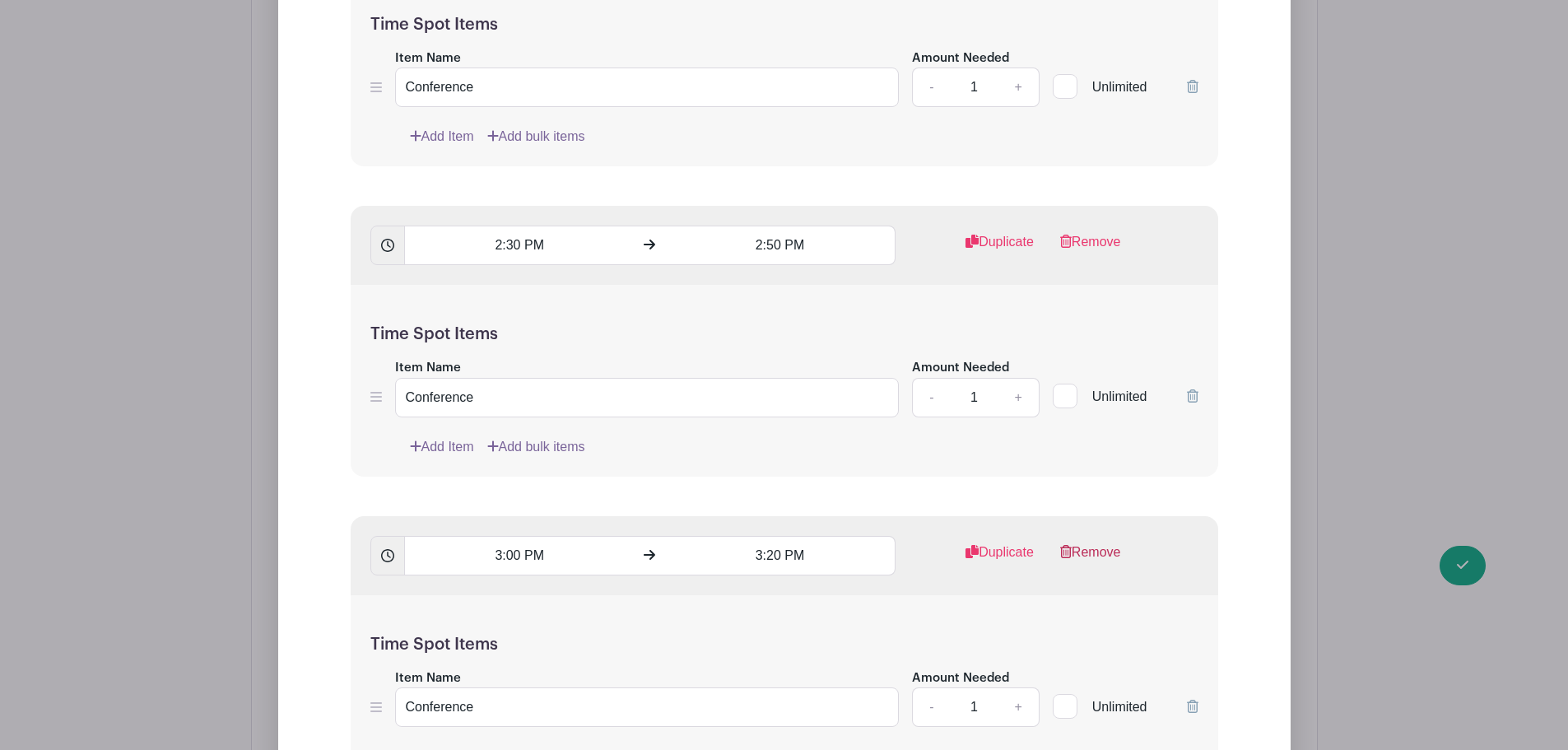
click at [1108, 555] on link "Remove" at bounding box center [1090, 559] width 61 height 33
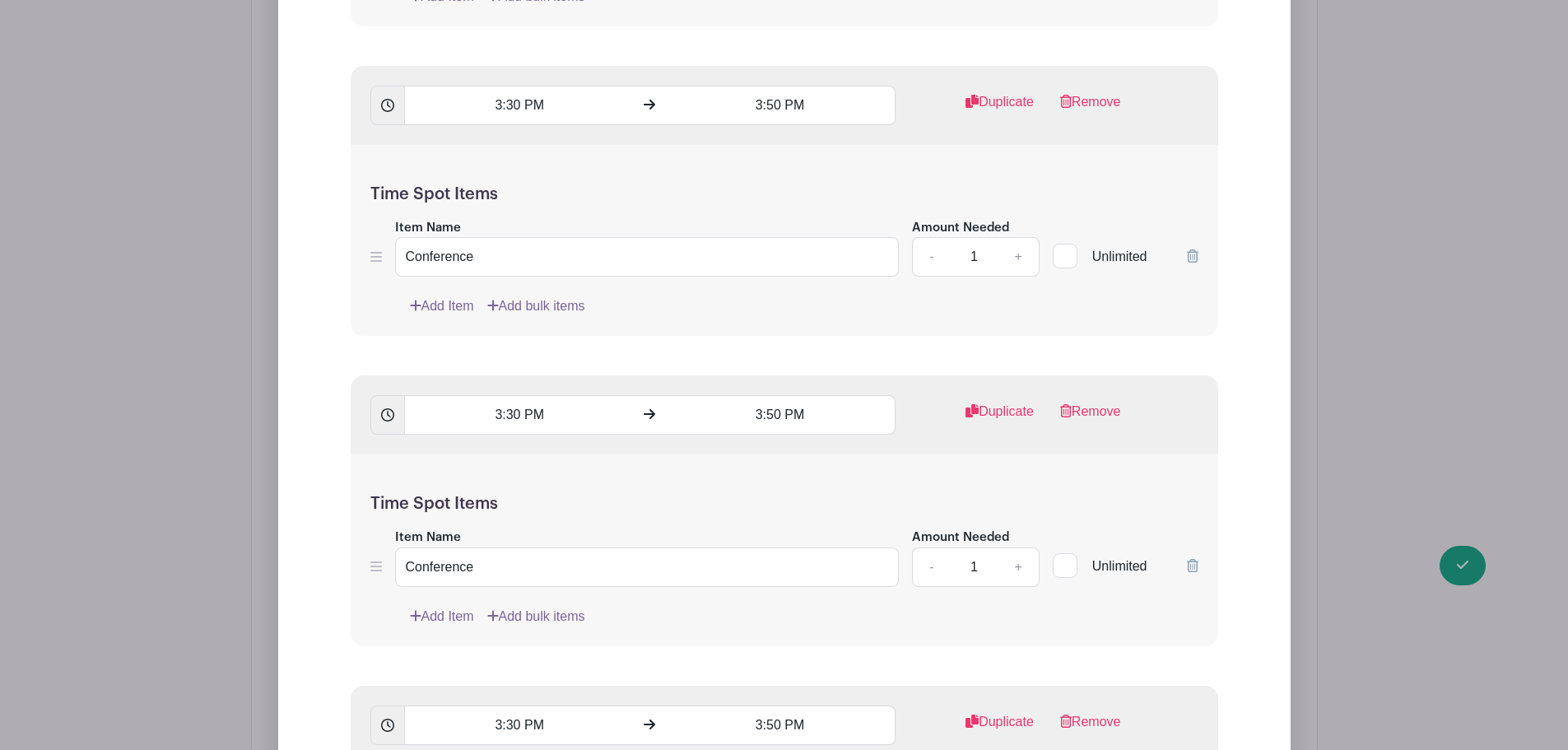
scroll to position [7985, 0]
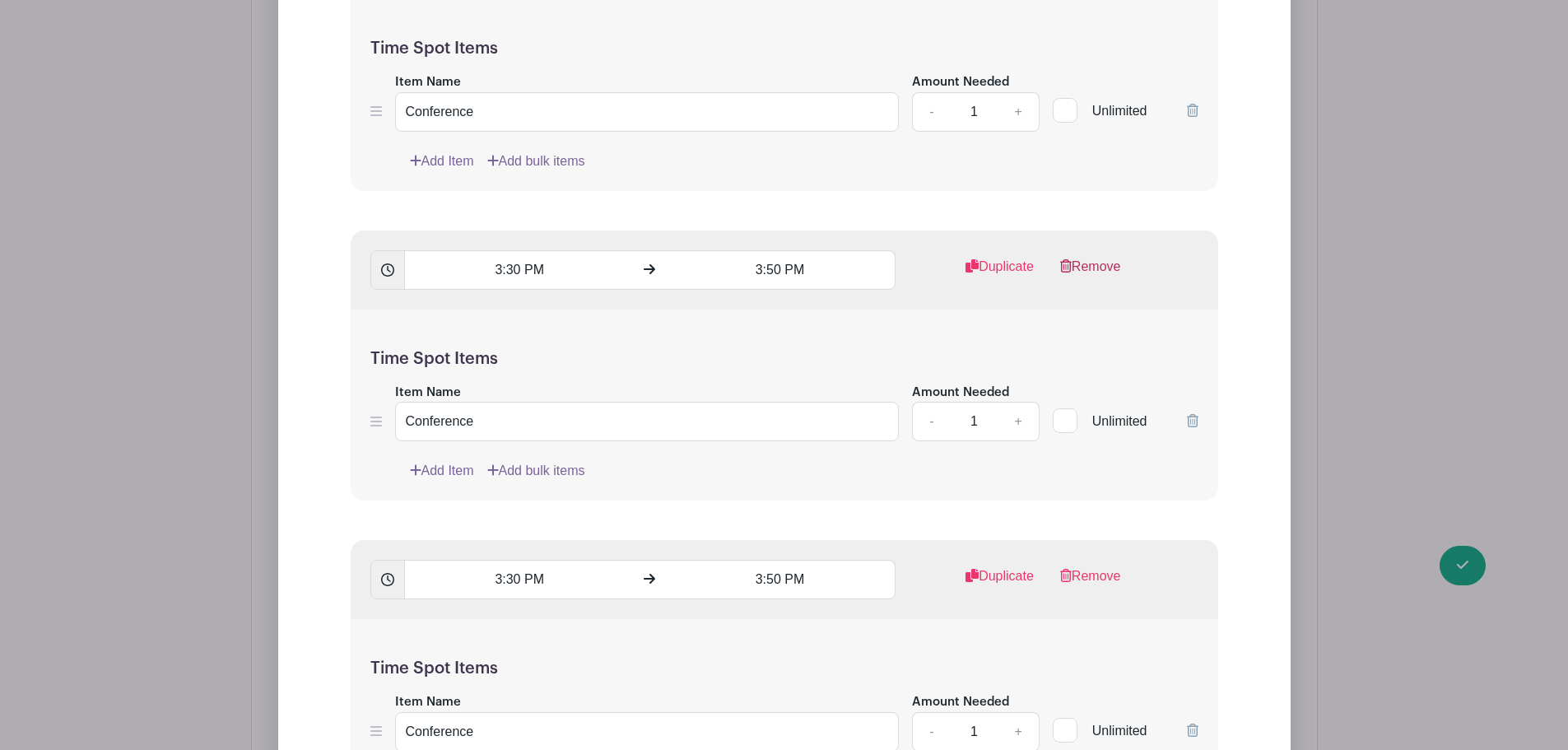
click at [1110, 266] on link "Remove" at bounding box center [1090, 273] width 61 height 33
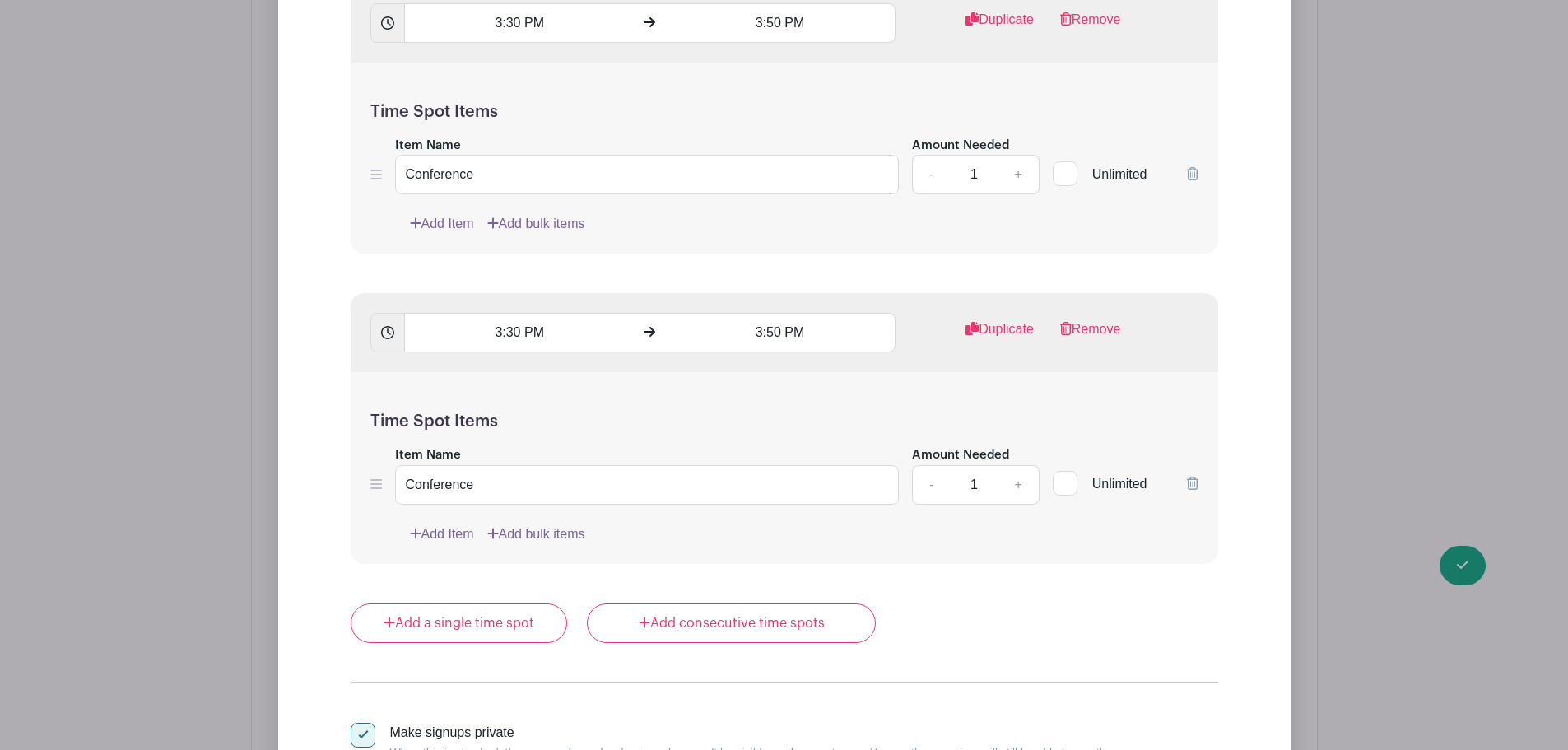
scroll to position [8315, 0]
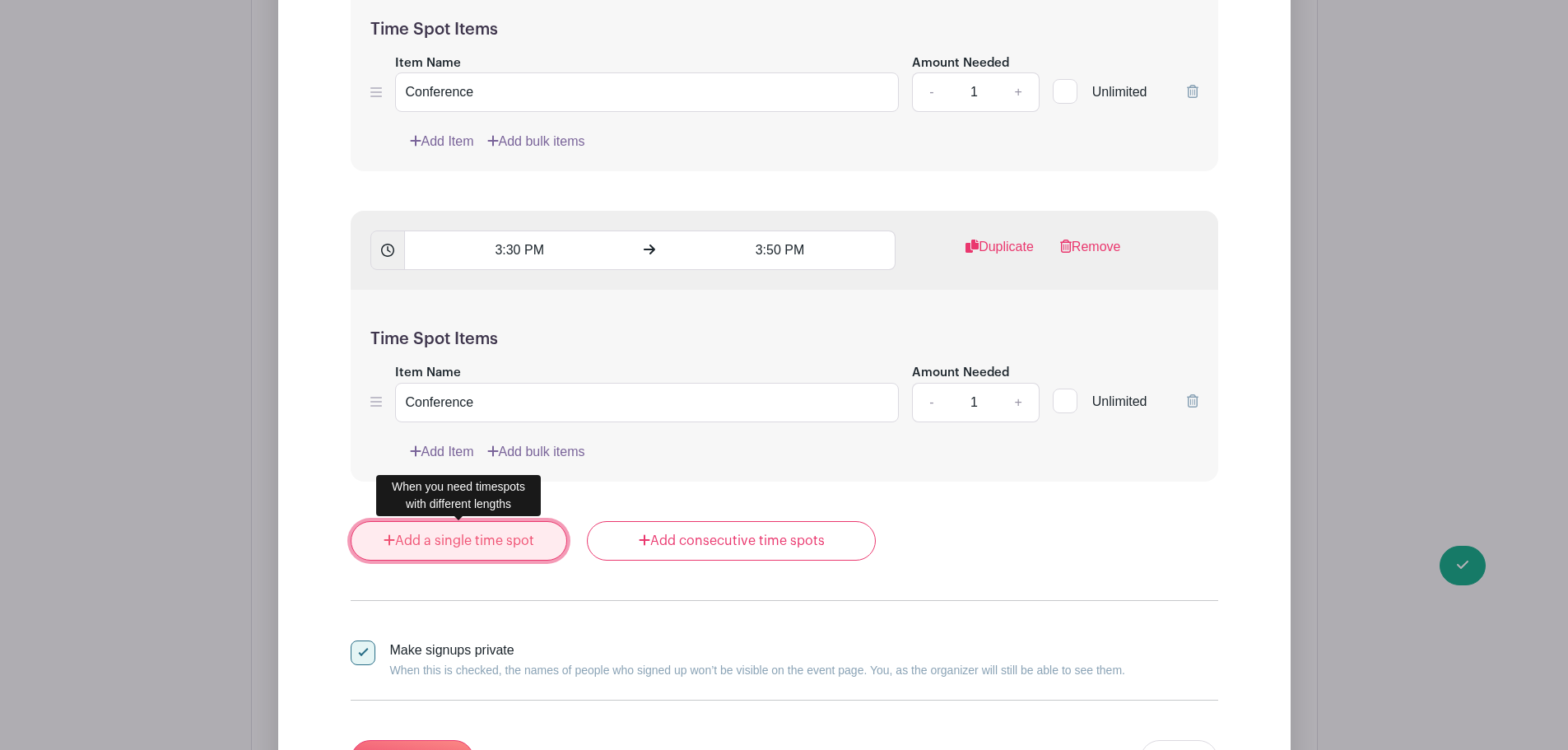
click at [490, 545] on link "Add a single time spot" at bounding box center [459, 540] width 218 height 39
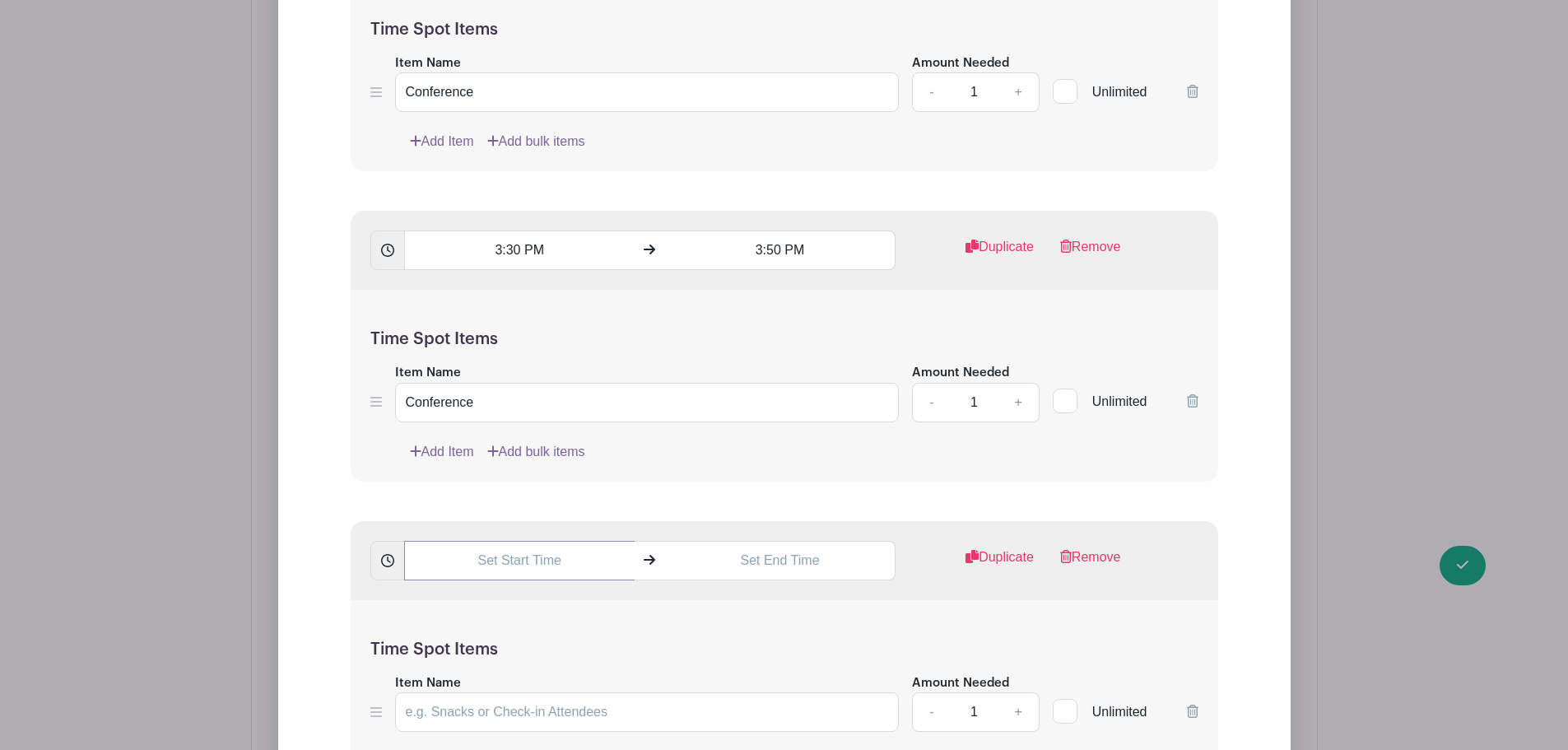
click at [545, 562] on input "text" at bounding box center [519, 561] width 230 height 39
click at [602, 628] on button "AM" at bounding box center [608, 634] width 33 height 31
drag, startPoint x: 505, startPoint y: 562, endPoint x: 494, endPoint y: 562, distance: 11.0
click at [494, 562] on input "11:17 PM" at bounding box center [519, 561] width 230 height 39
click at [523, 564] on input "04:17 PM" at bounding box center [519, 561] width 230 height 39
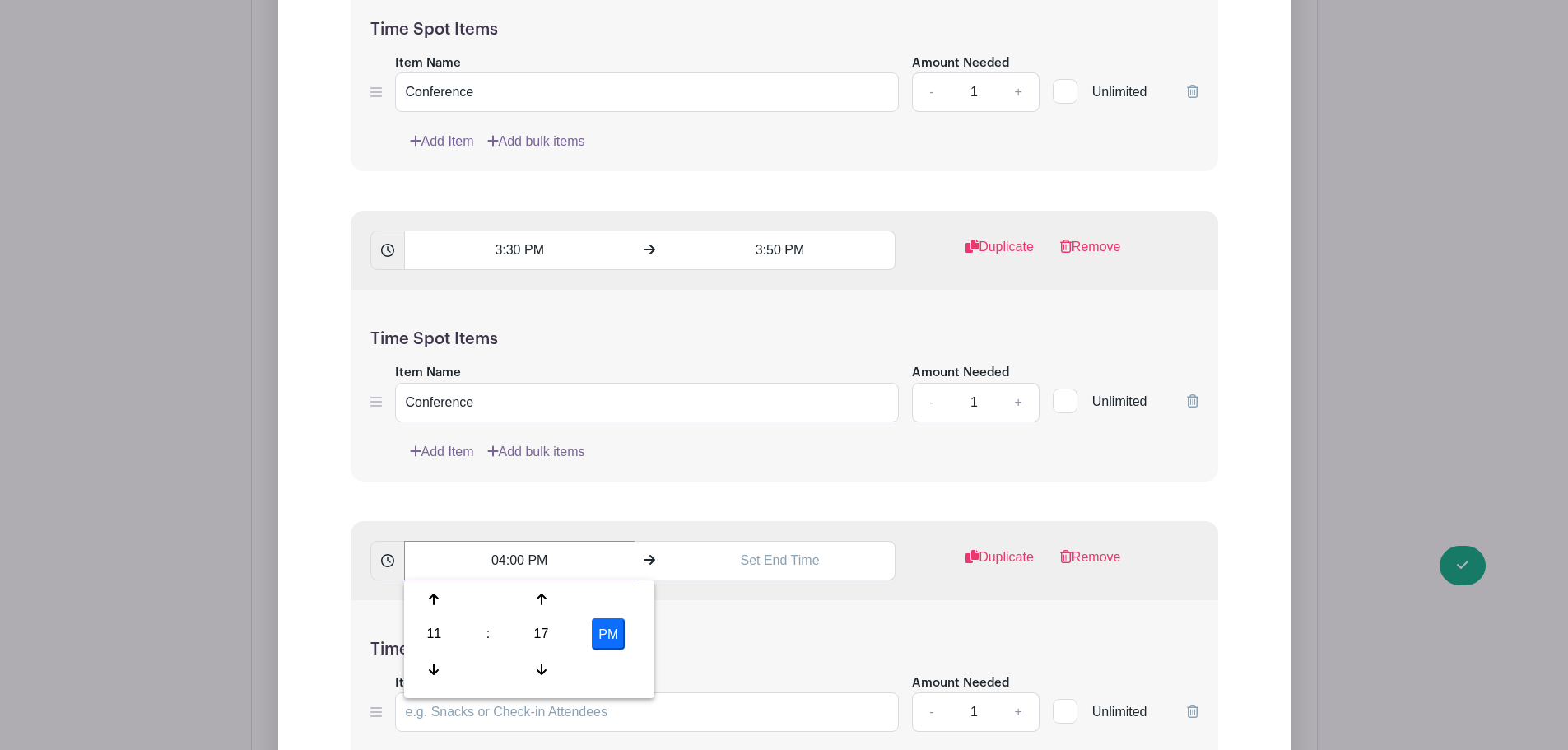
type input "04:00 PM"
click at [739, 577] on input "text" at bounding box center [780, 561] width 230 height 39
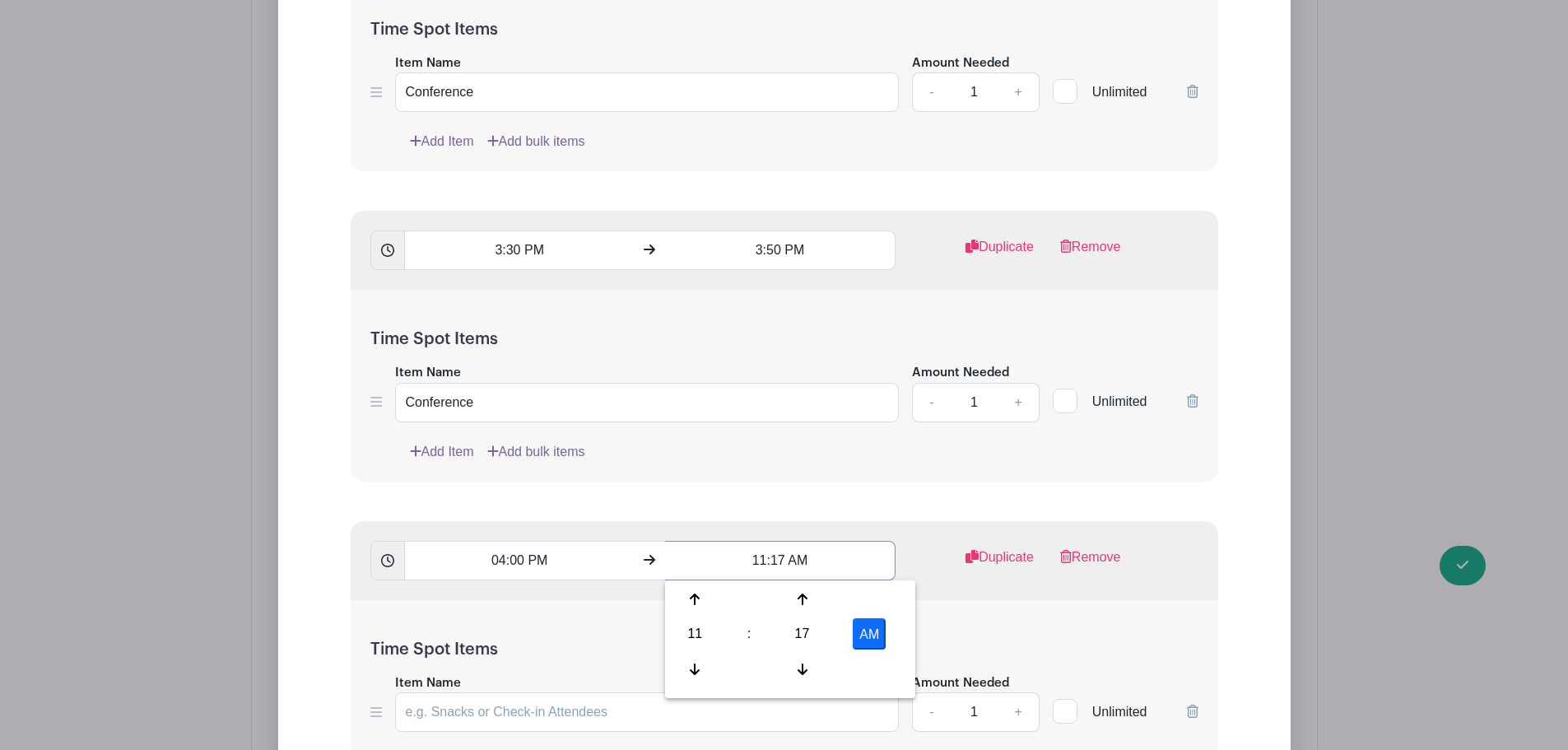
drag, startPoint x: 817, startPoint y: 559, endPoint x: 740, endPoint y: 559, distance: 77.0
click at [740, 559] on input "11:17 AM" at bounding box center [780, 561] width 230 height 39
click at [831, 572] on input "0430" at bounding box center [780, 561] width 230 height 39
click at [868, 632] on button "AM" at bounding box center [869, 634] width 33 height 31
click at [859, 637] on button "AM" at bounding box center [869, 634] width 33 height 31
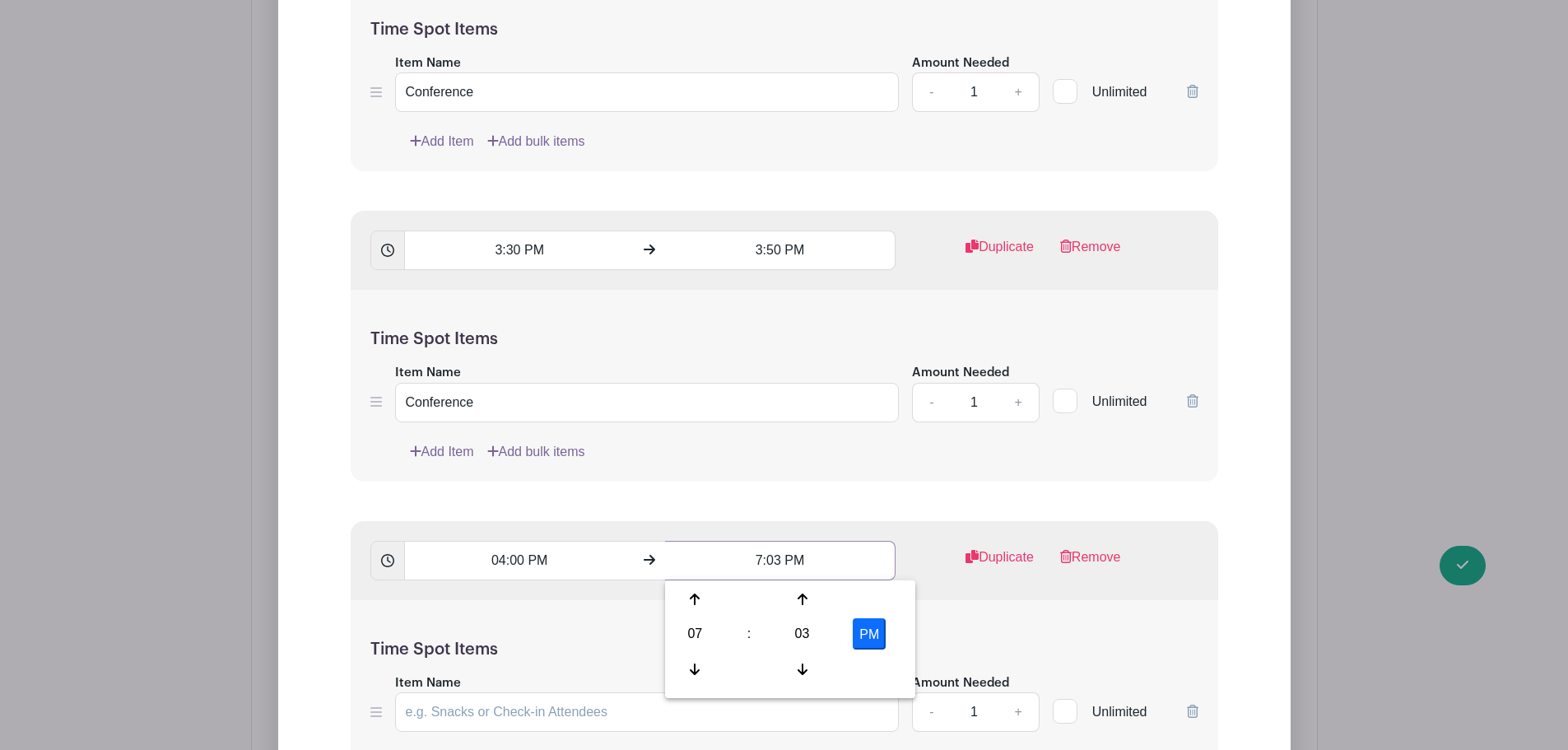
drag, startPoint x: 764, startPoint y: 560, endPoint x: 753, endPoint y: 560, distance: 11.0
click at [753, 560] on input "7:03 PM" at bounding box center [780, 561] width 230 height 39
click at [781, 562] on input "4:03 PM" at bounding box center [780, 561] width 230 height 39
type input "4:30 PM"
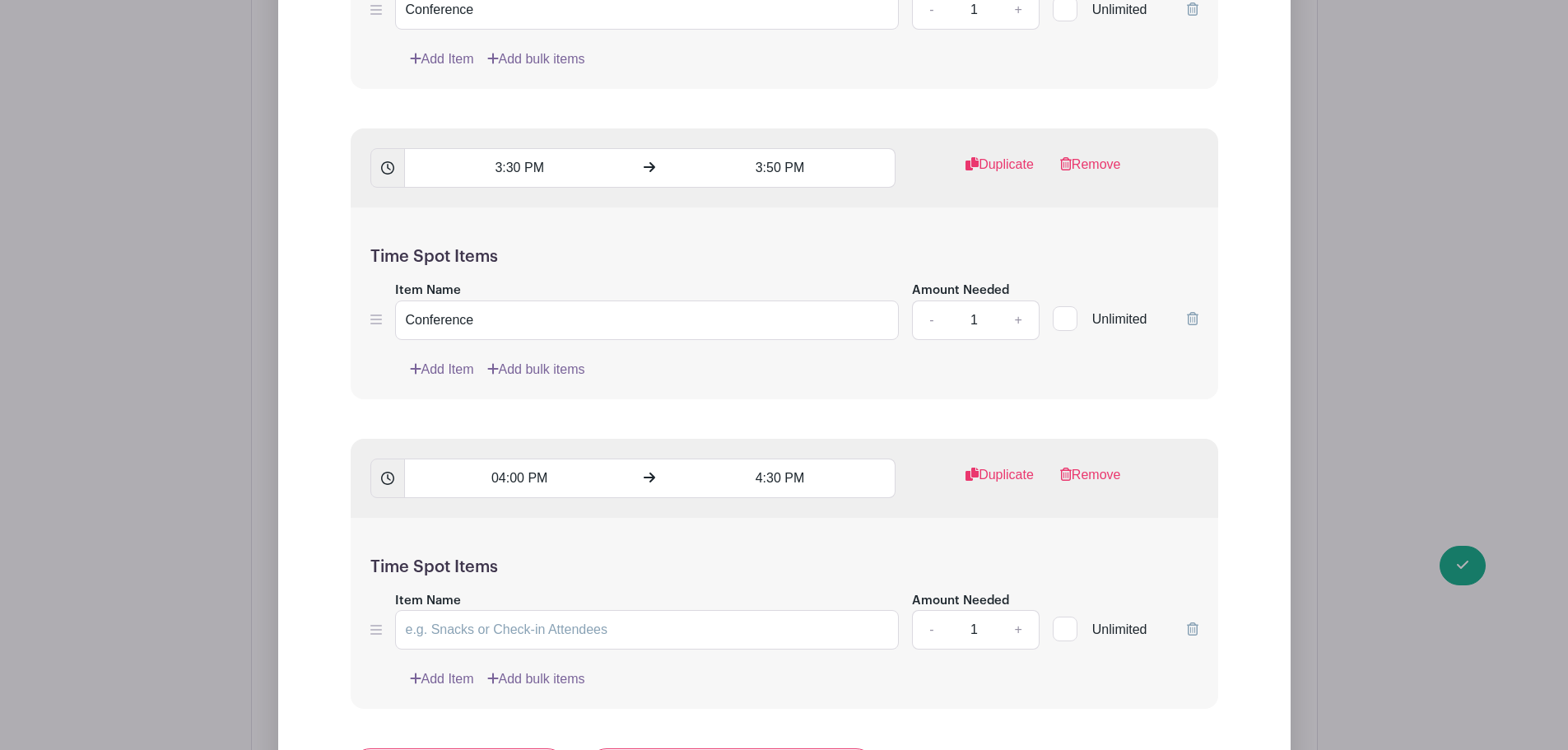
scroll to position [8562, 0]
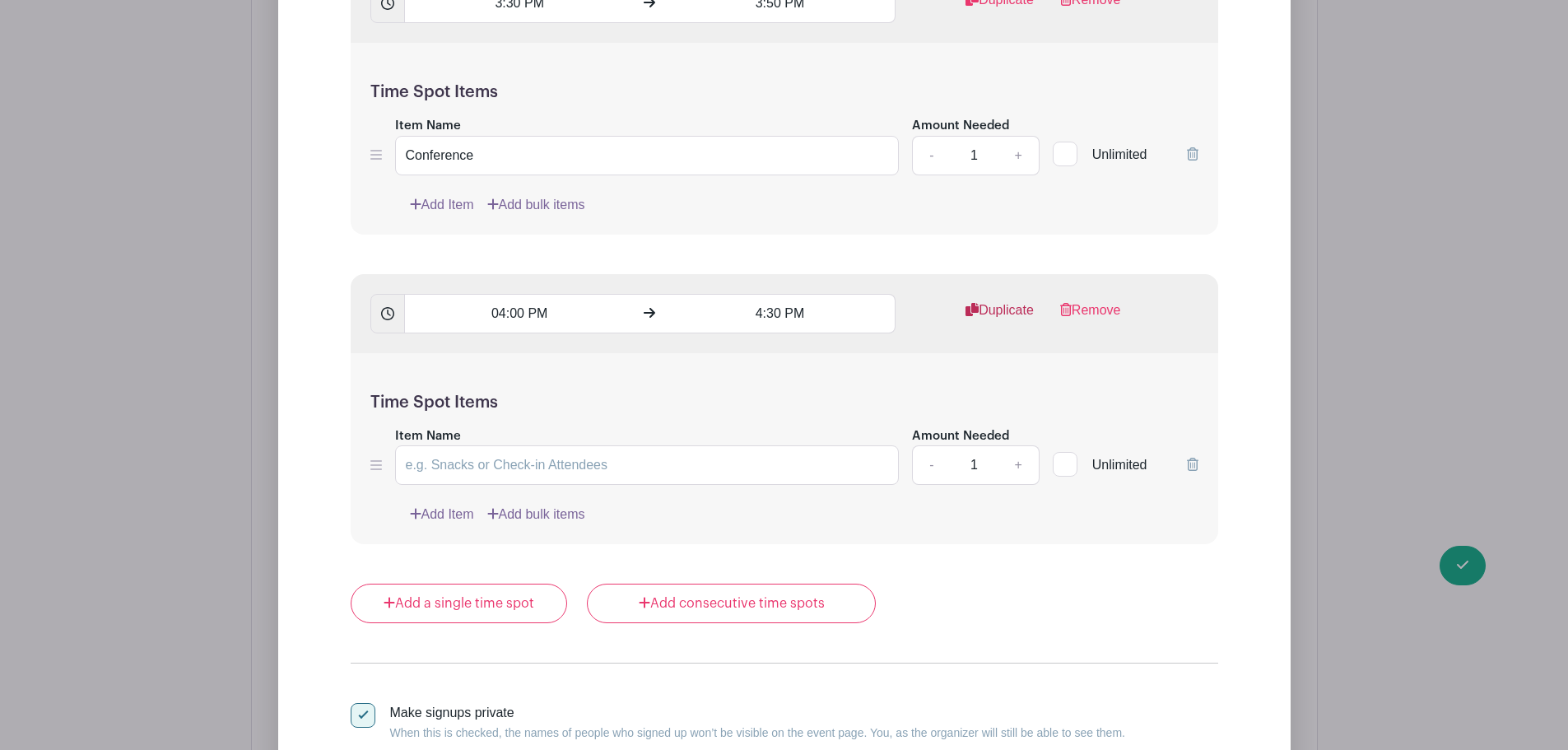
drag, startPoint x: 987, startPoint y: 315, endPoint x: 1008, endPoint y: 325, distance: 23.3
click at [987, 315] on link "Duplicate" at bounding box center [999, 316] width 68 height 33
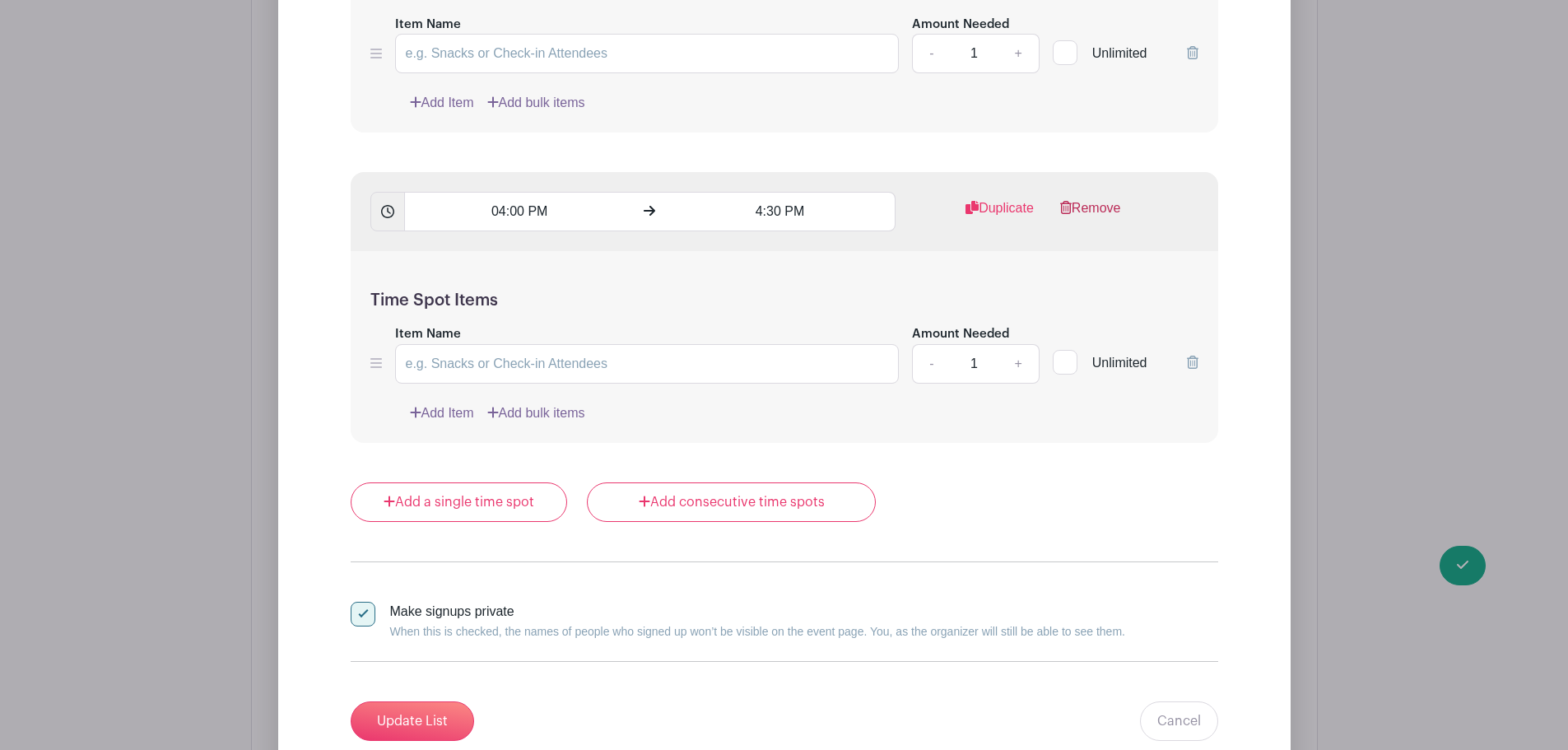
scroll to position [9220, 0]
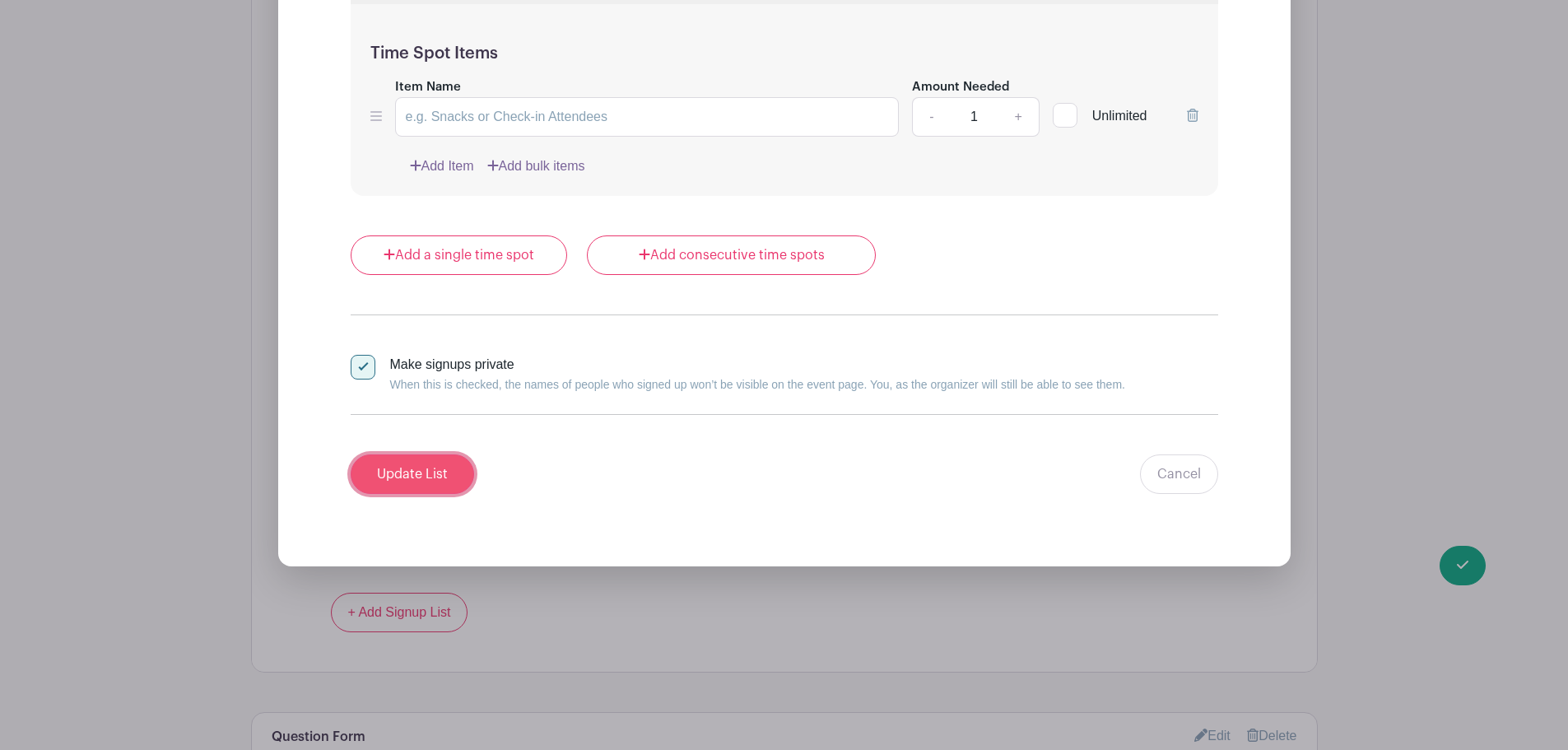
click at [410, 479] on input "Update List" at bounding box center [412, 474] width 123 height 39
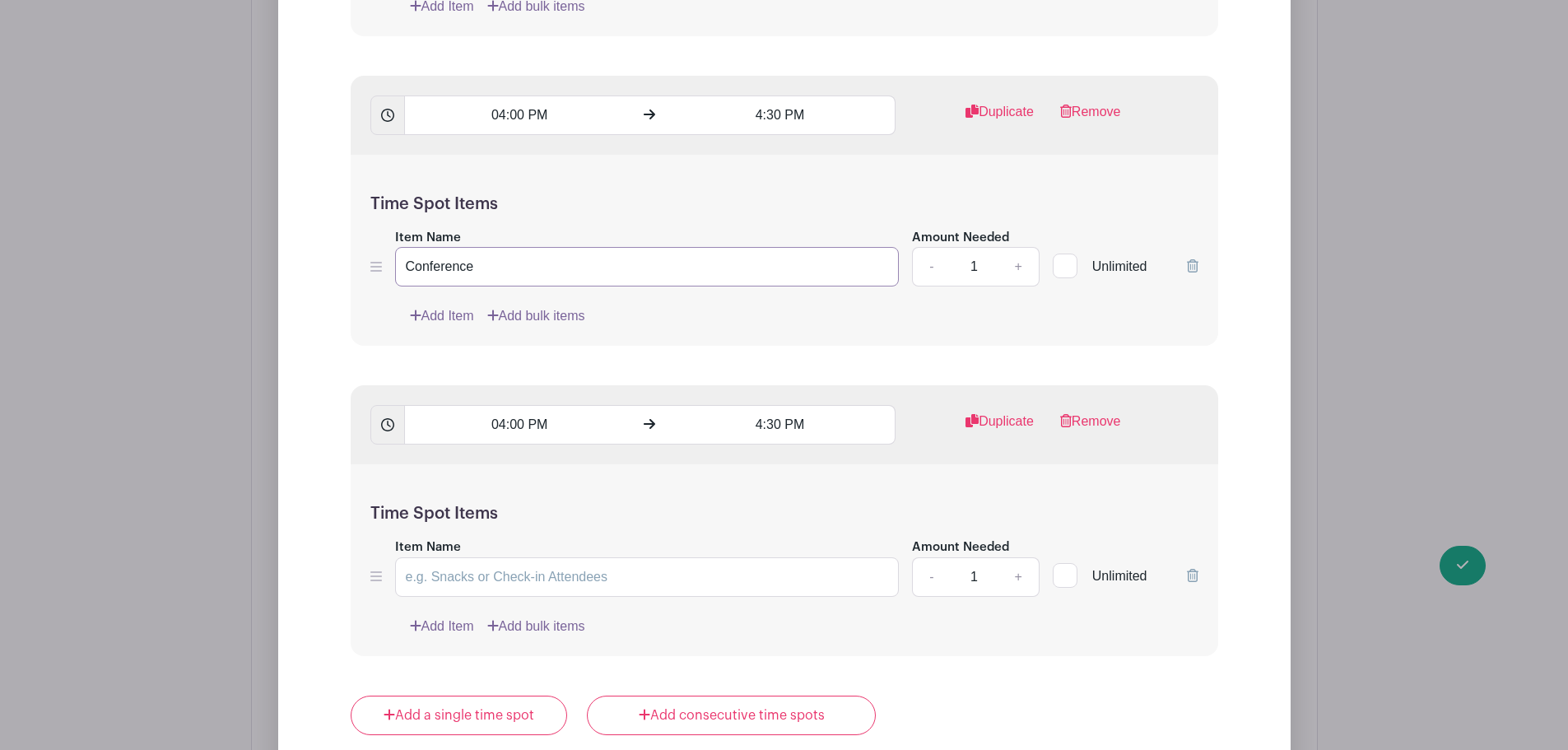
scroll to position [8843, 0]
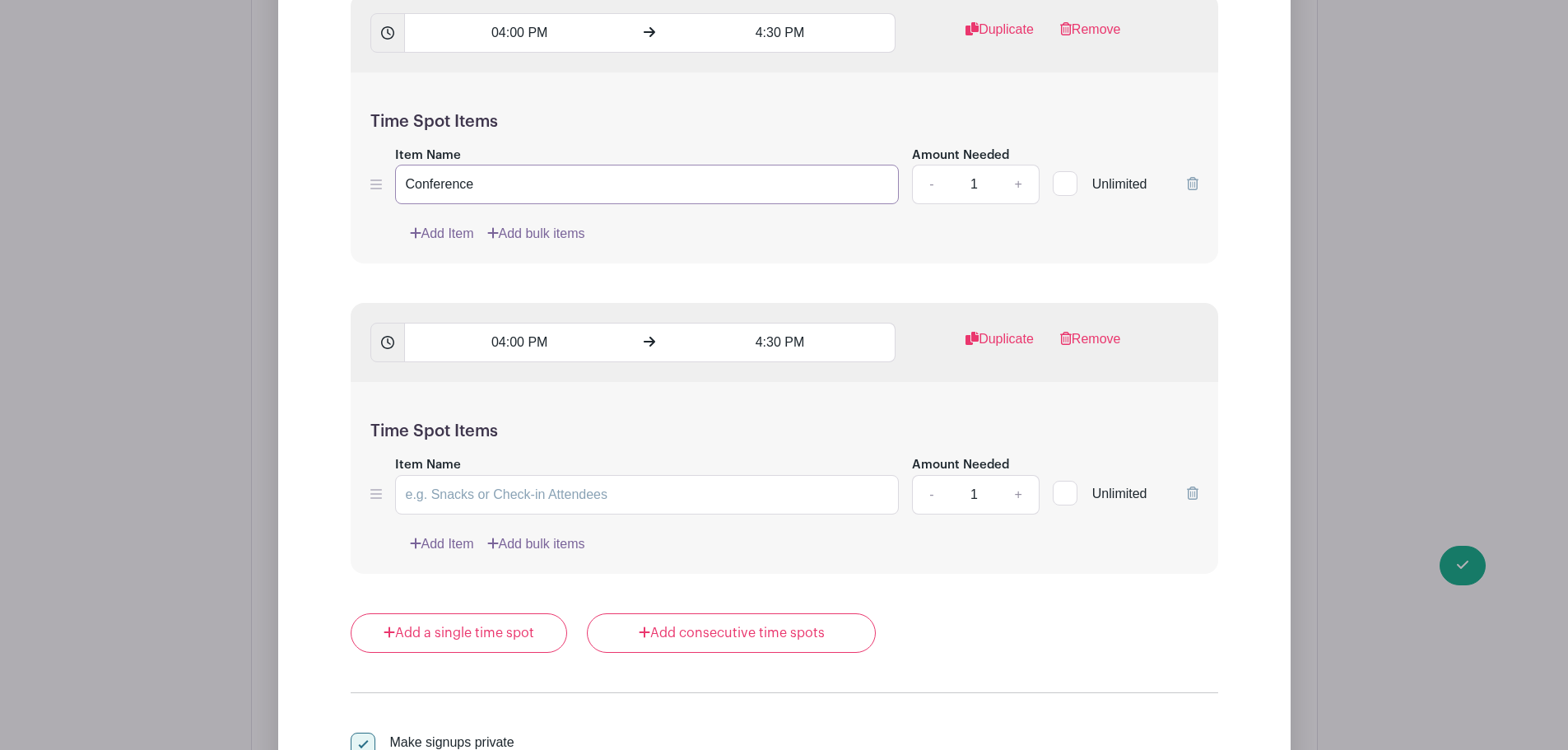
type input "Conference"
click at [443, 493] on input "Item Name" at bounding box center [648, 495] width 505 height 39
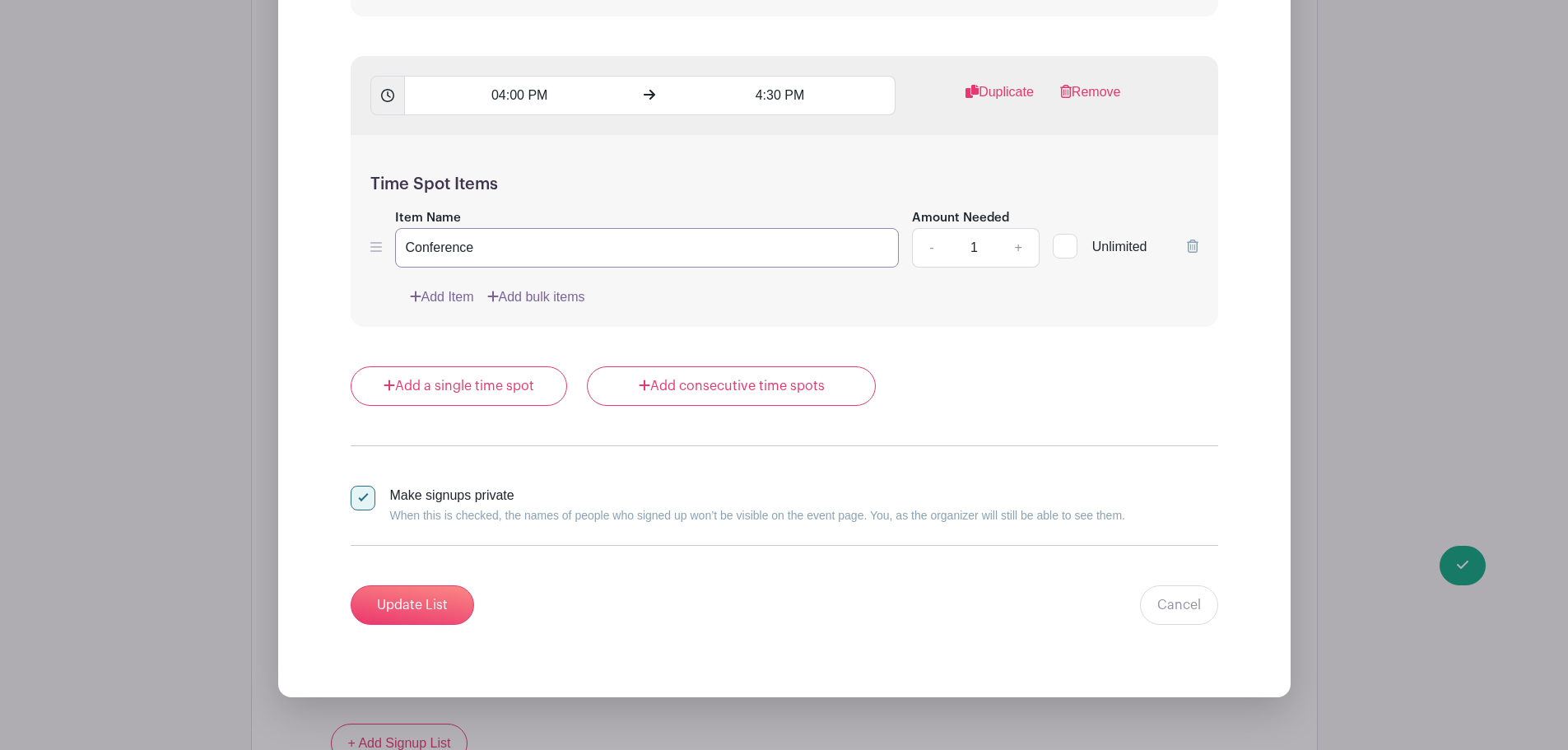
scroll to position [9172, 0]
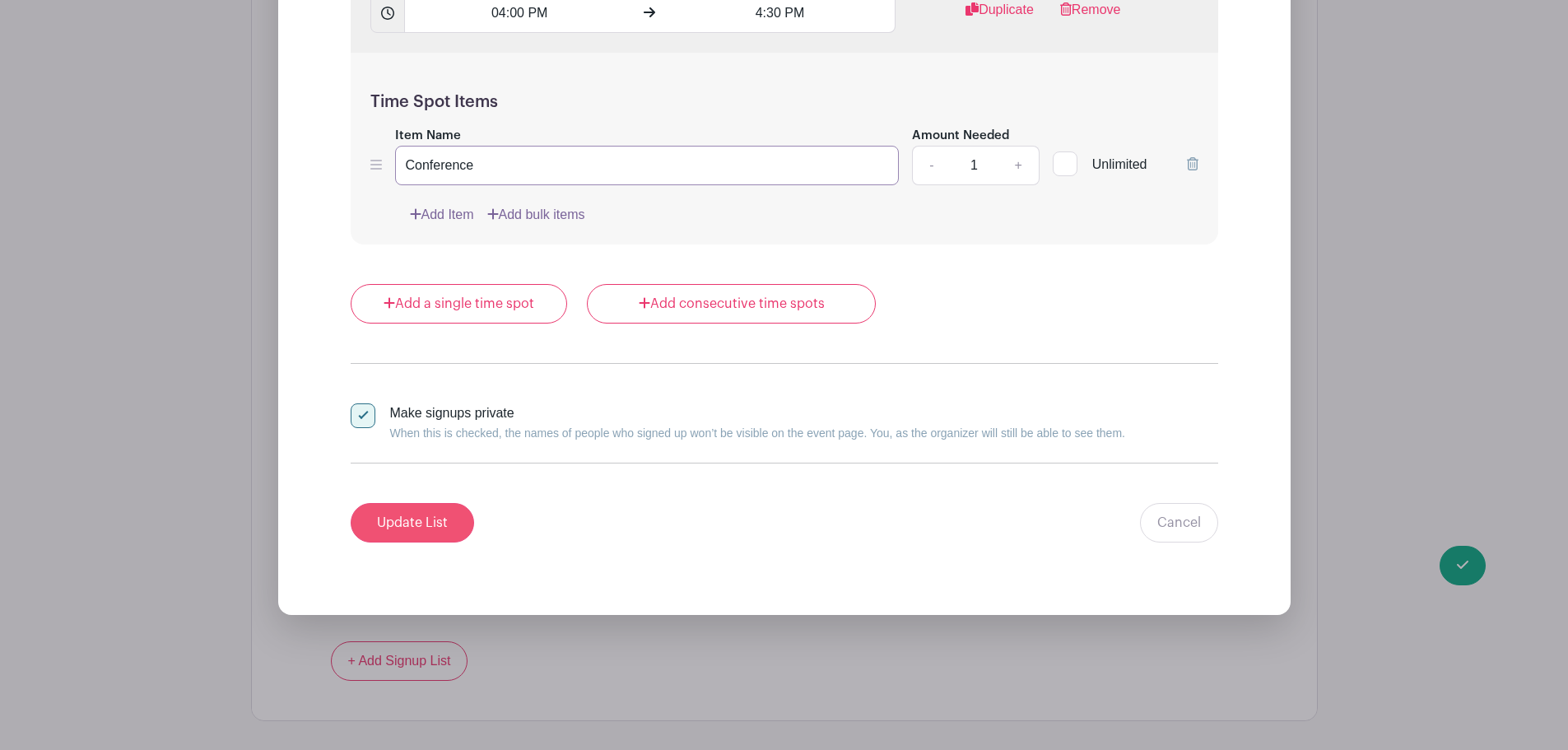
type input "Conference"
click at [442, 523] on input "Update List" at bounding box center [412, 523] width 123 height 39
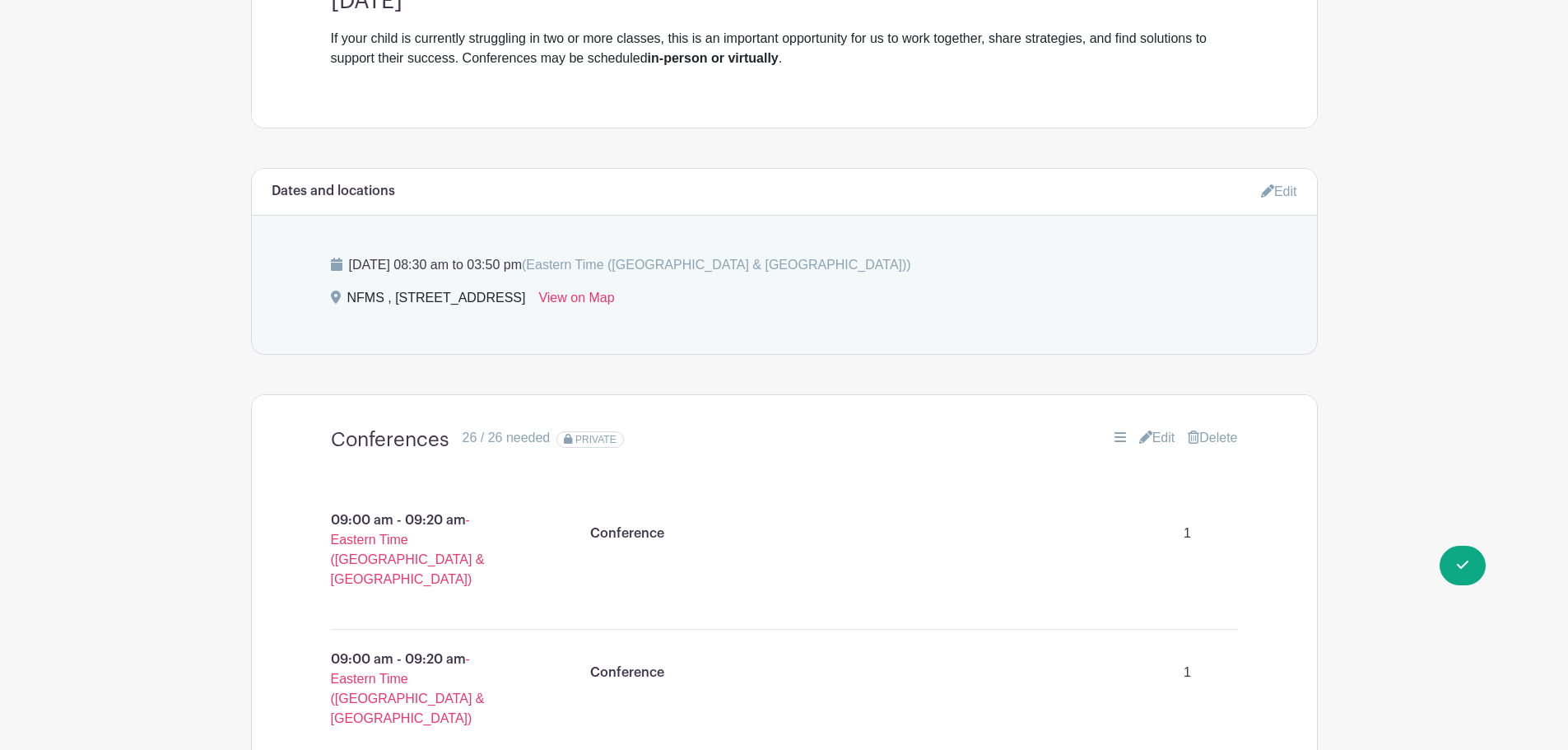
scroll to position [387, 0]
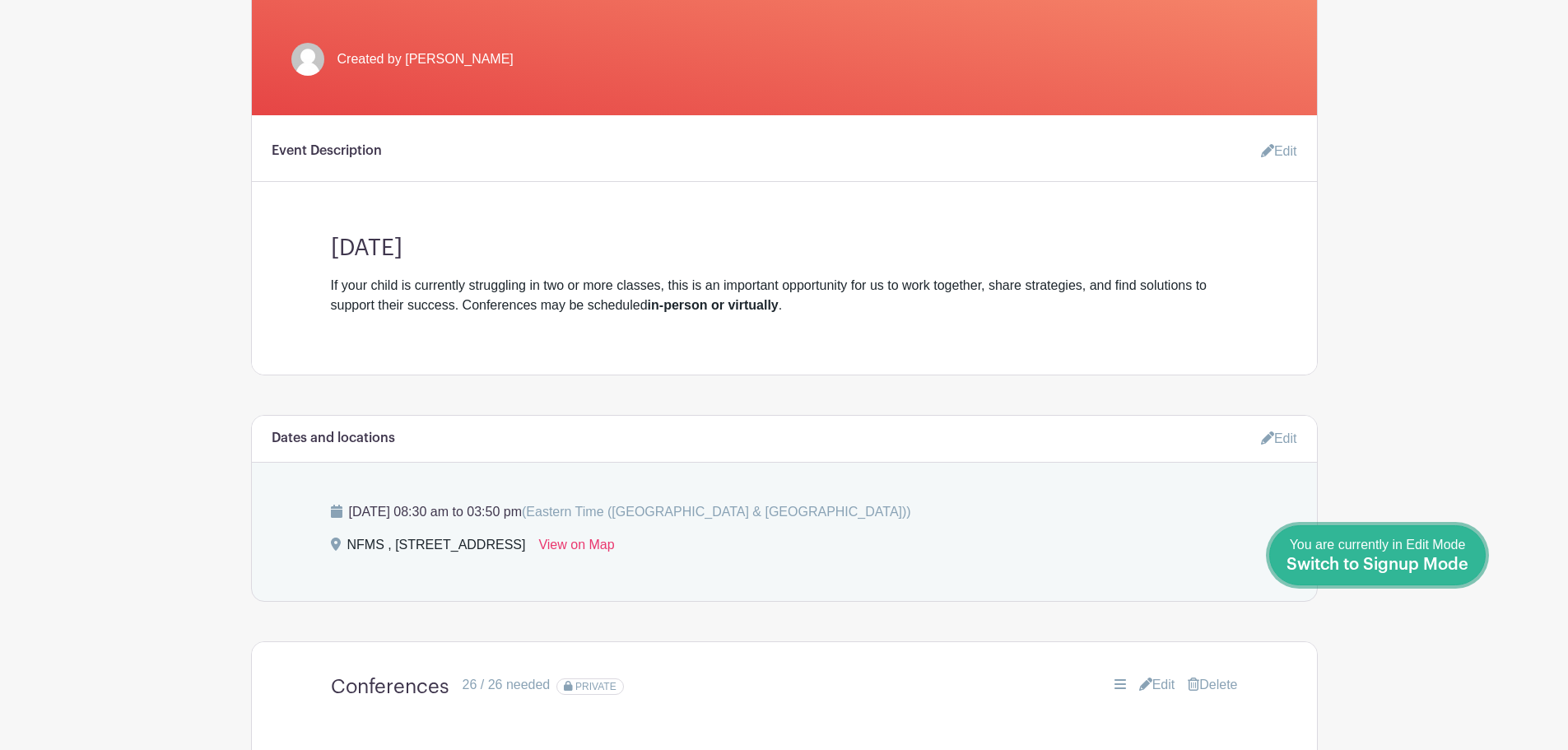
click at [1434, 564] on span "Switch to Signup Mode" at bounding box center [1377, 564] width 182 height 17
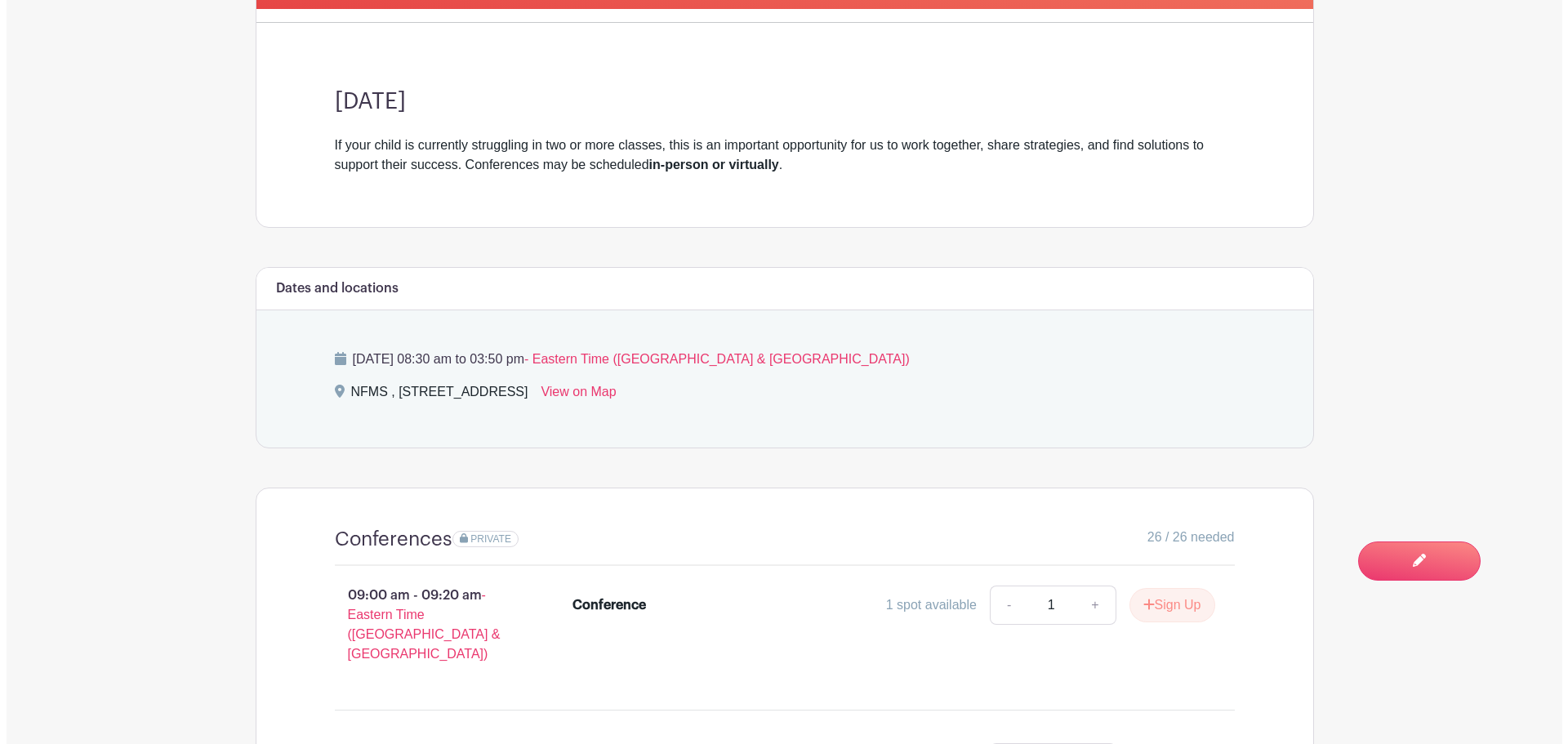
scroll to position [735, 0]
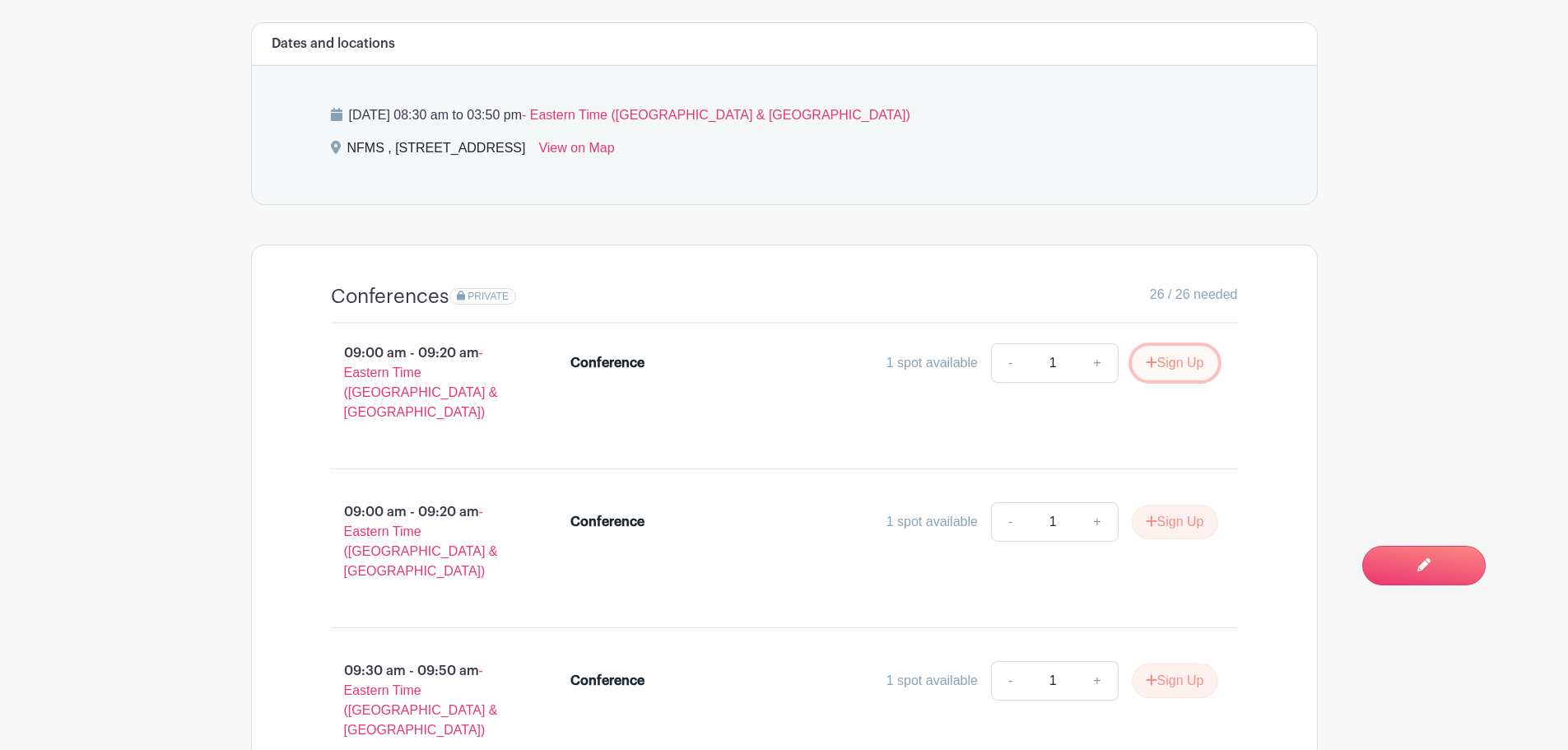
click at [1158, 368] on button "Sign Up" at bounding box center [1174, 363] width 86 height 35
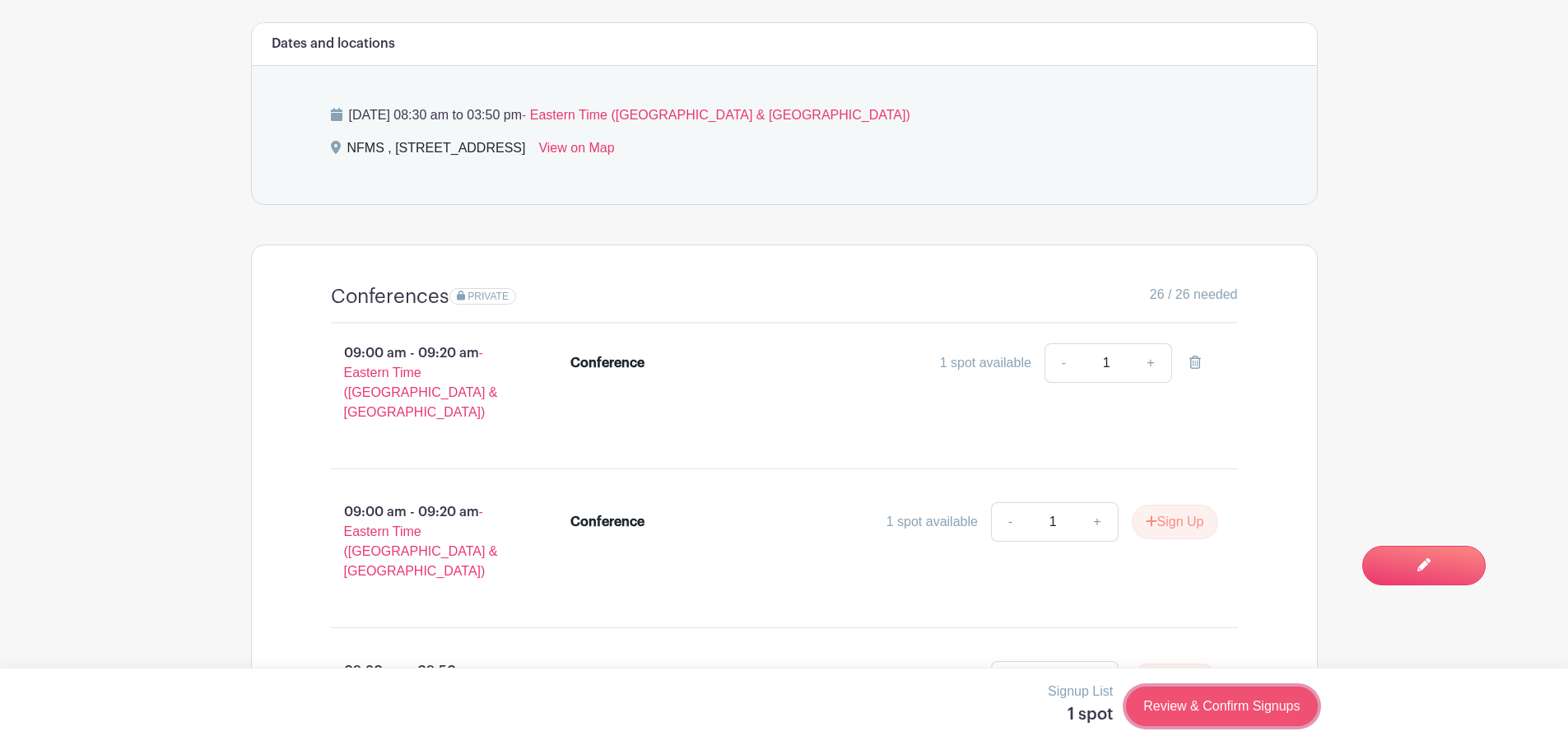
click at [1268, 716] on link "Review & Confirm Signups" at bounding box center [1221, 706] width 191 height 39
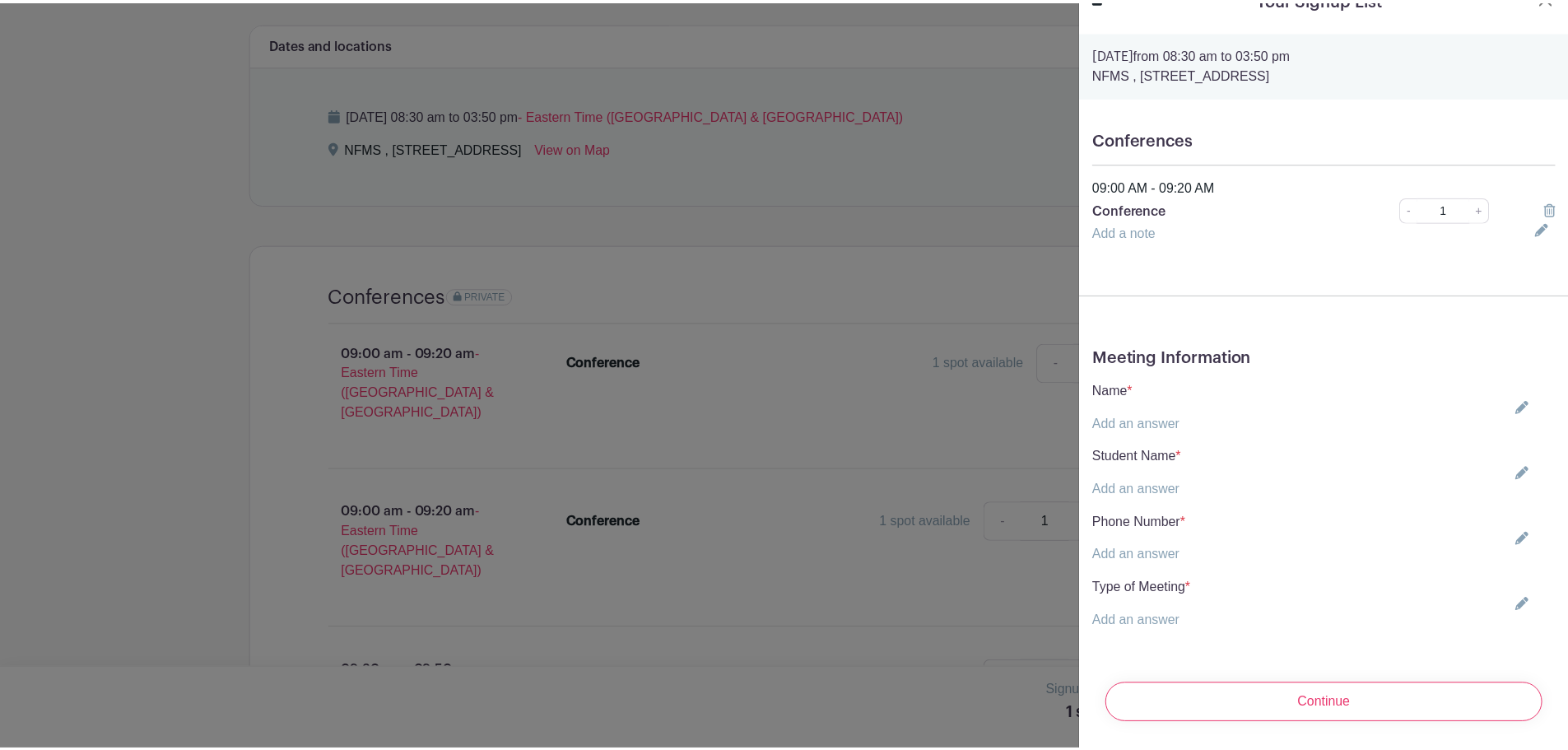
scroll to position [0, 0]
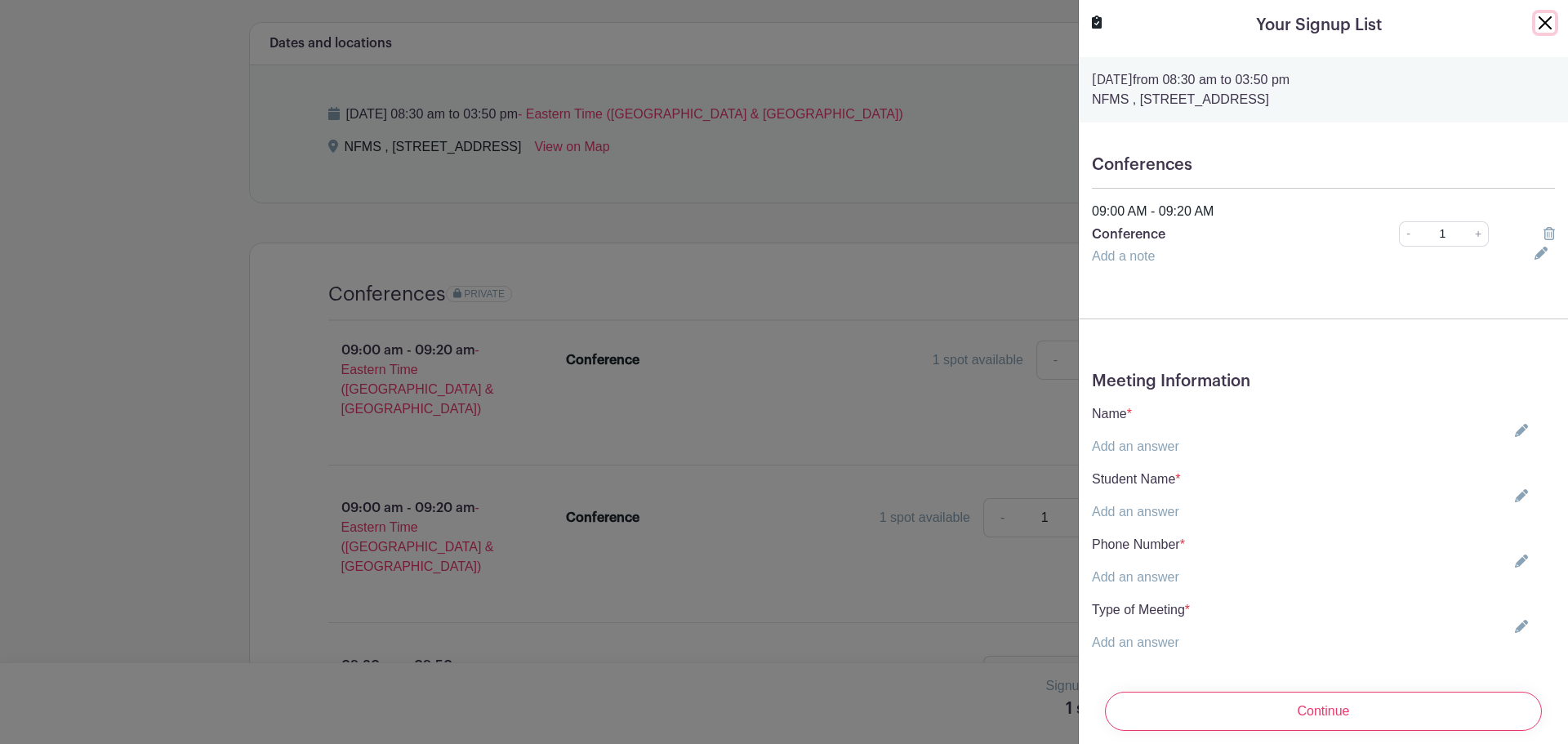
click at [1535, 19] on button "Close" at bounding box center [1545, 23] width 19 height 19
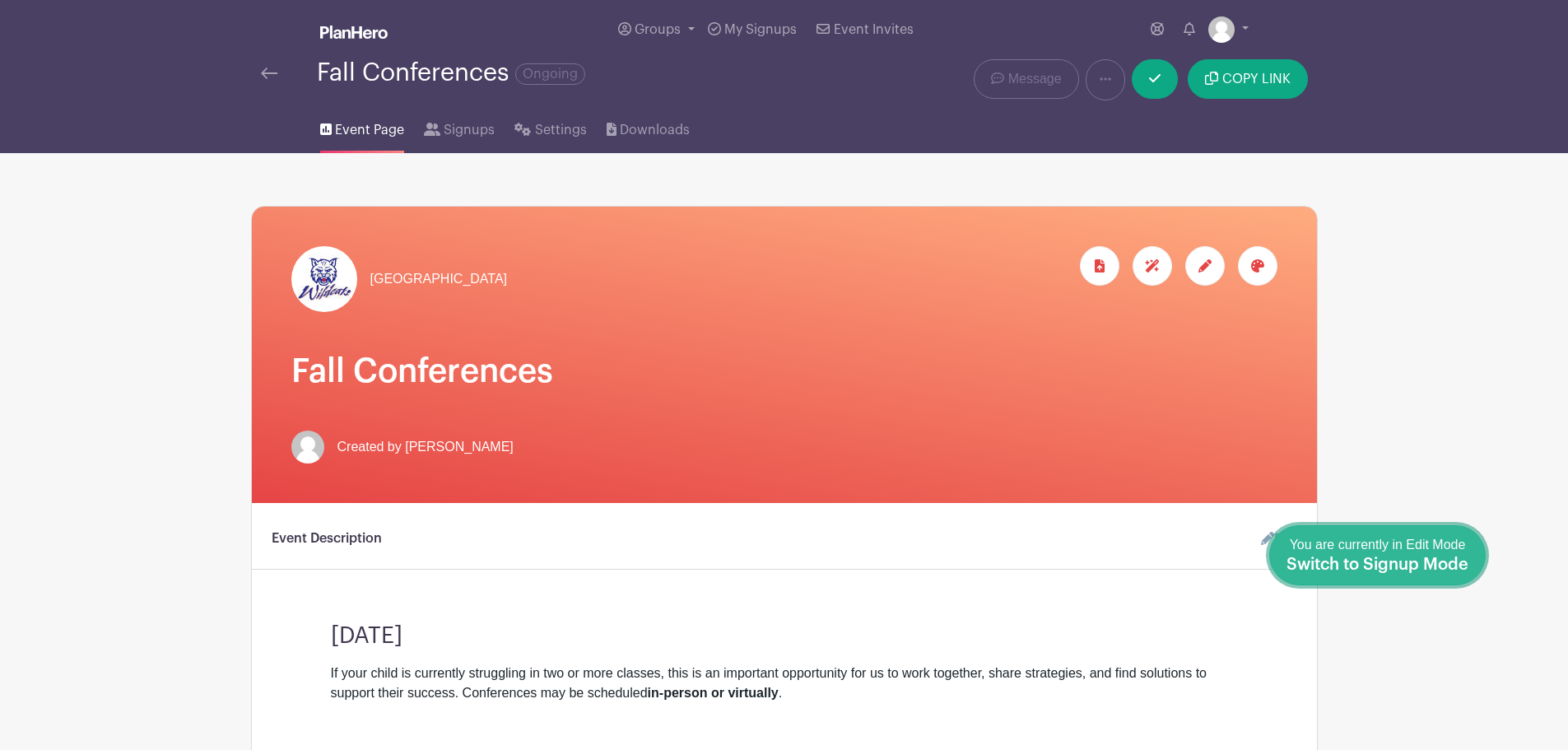
click at [1469, 566] on link "Done Editing You are currently in Edit Mode Switch to Signup Mode" at bounding box center [1378, 555] width 217 height 60
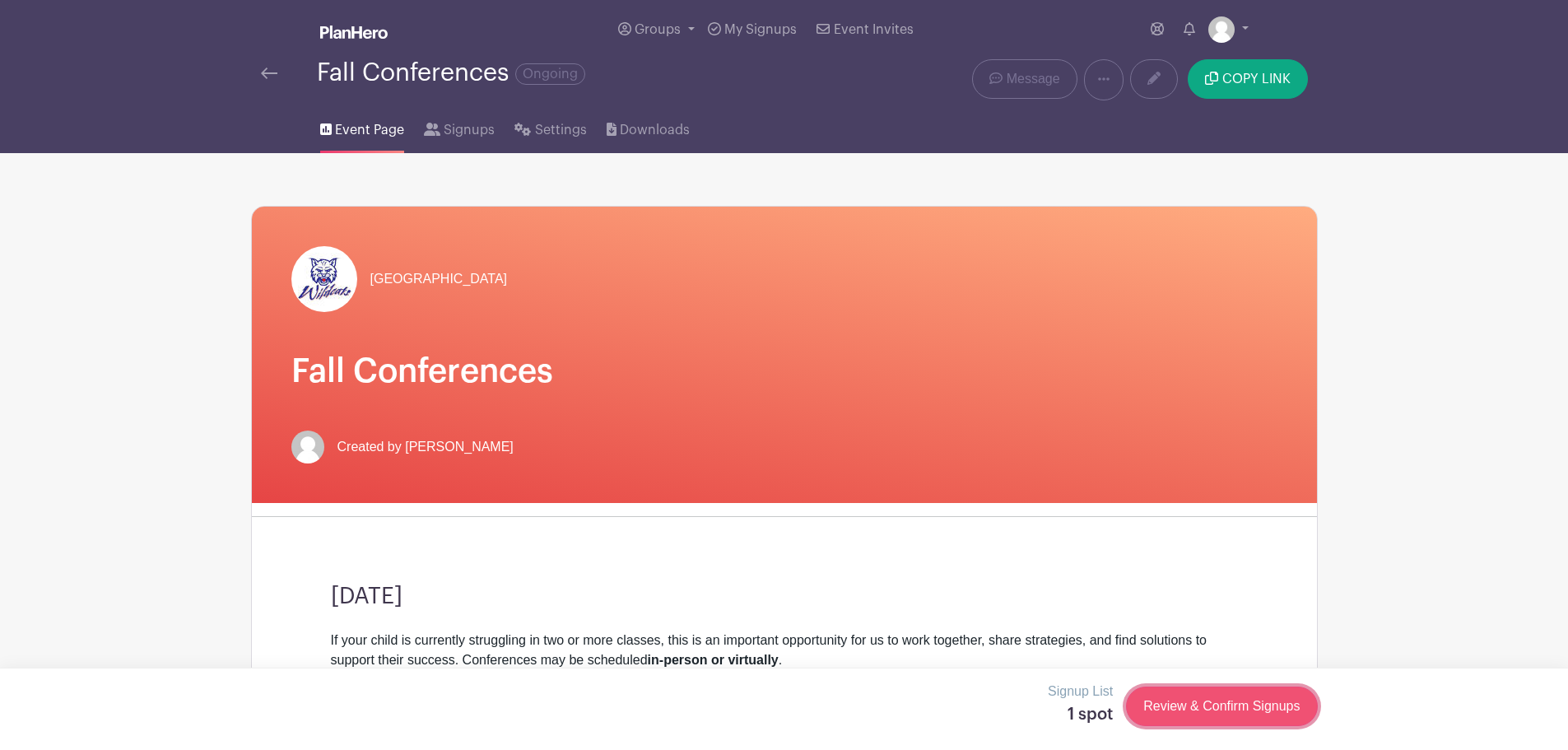
click at [1229, 714] on link "Review & Confirm Signups" at bounding box center [1221, 706] width 191 height 39
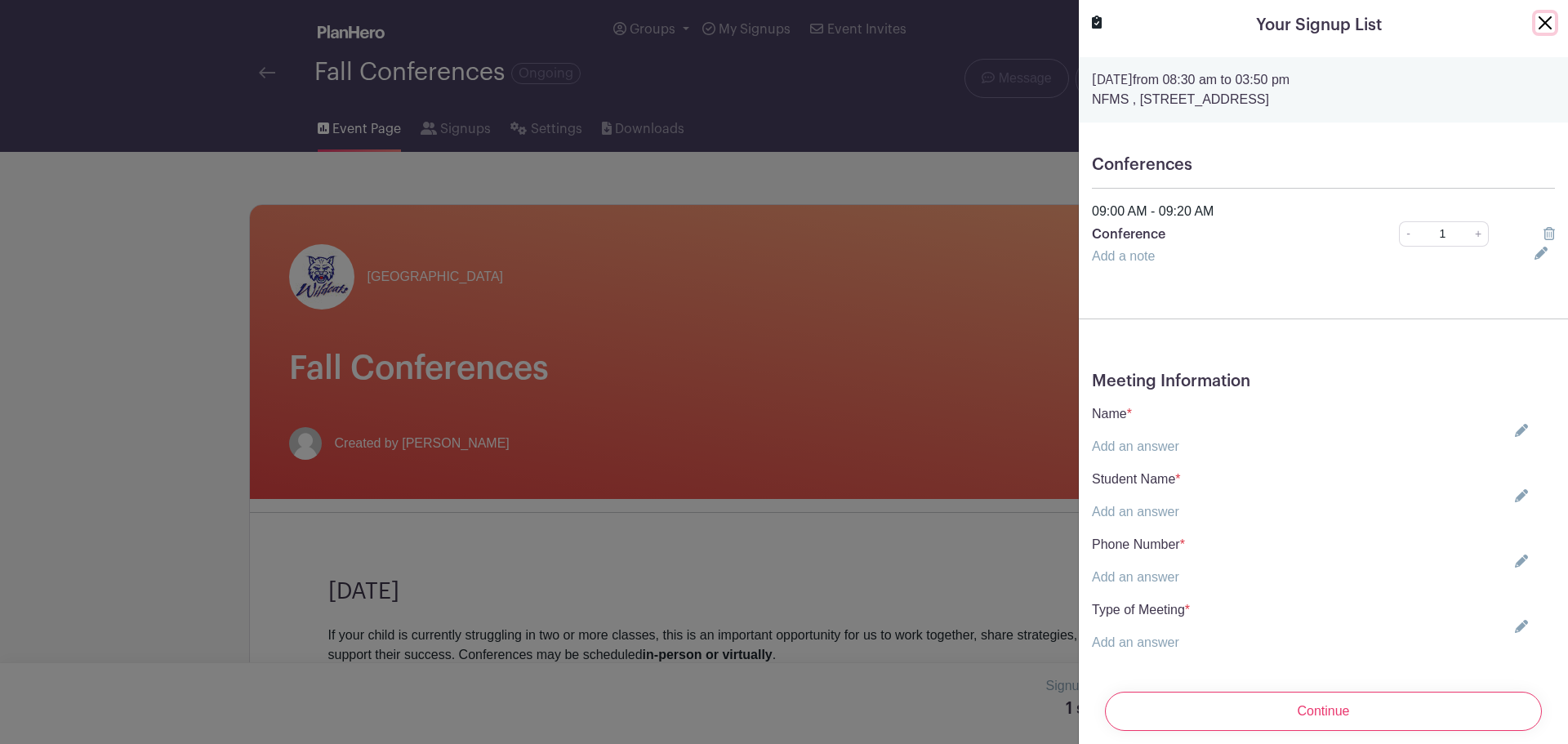
click at [1535, 23] on button "Close" at bounding box center [1545, 23] width 19 height 19
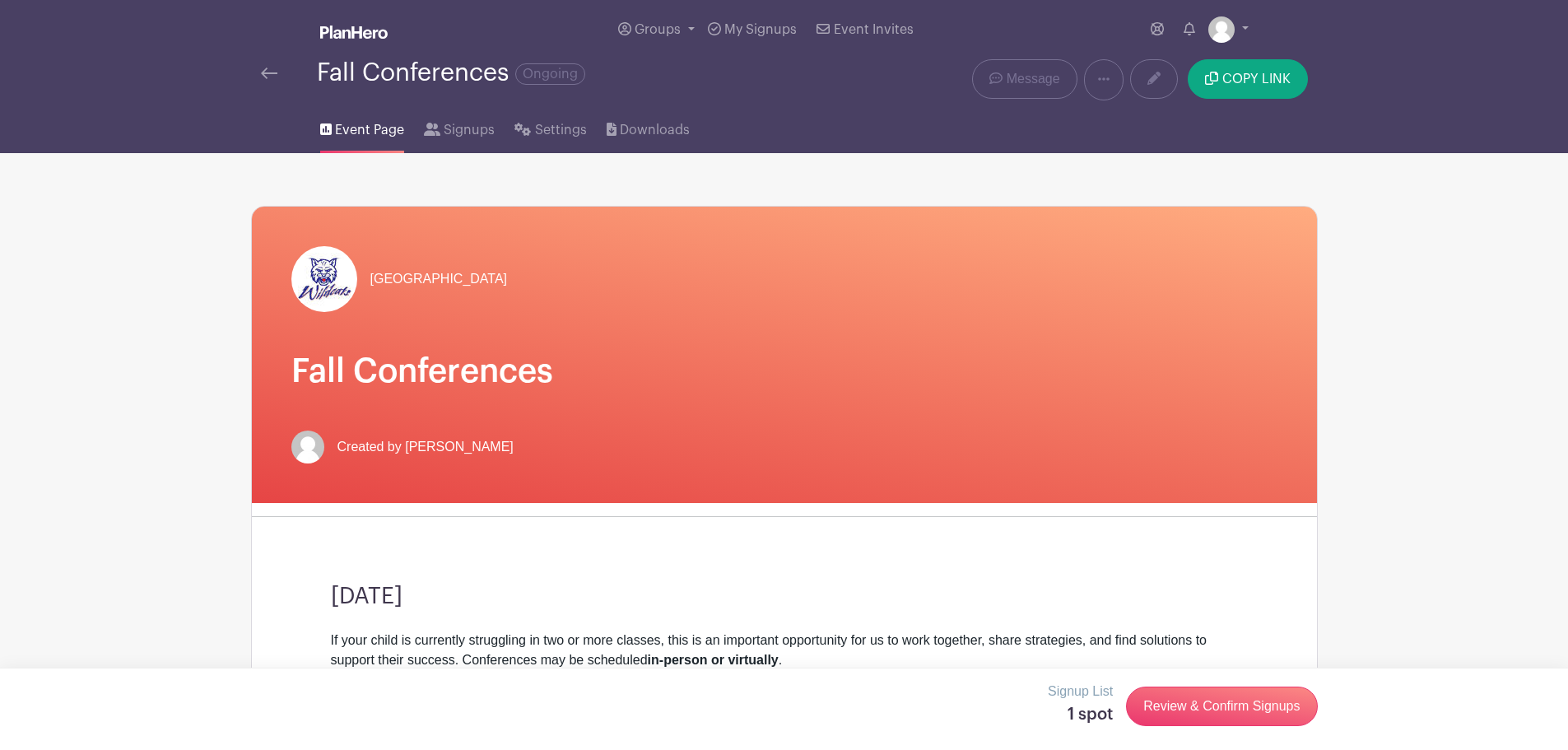
click at [263, 70] on img at bounding box center [269, 73] width 17 height 12
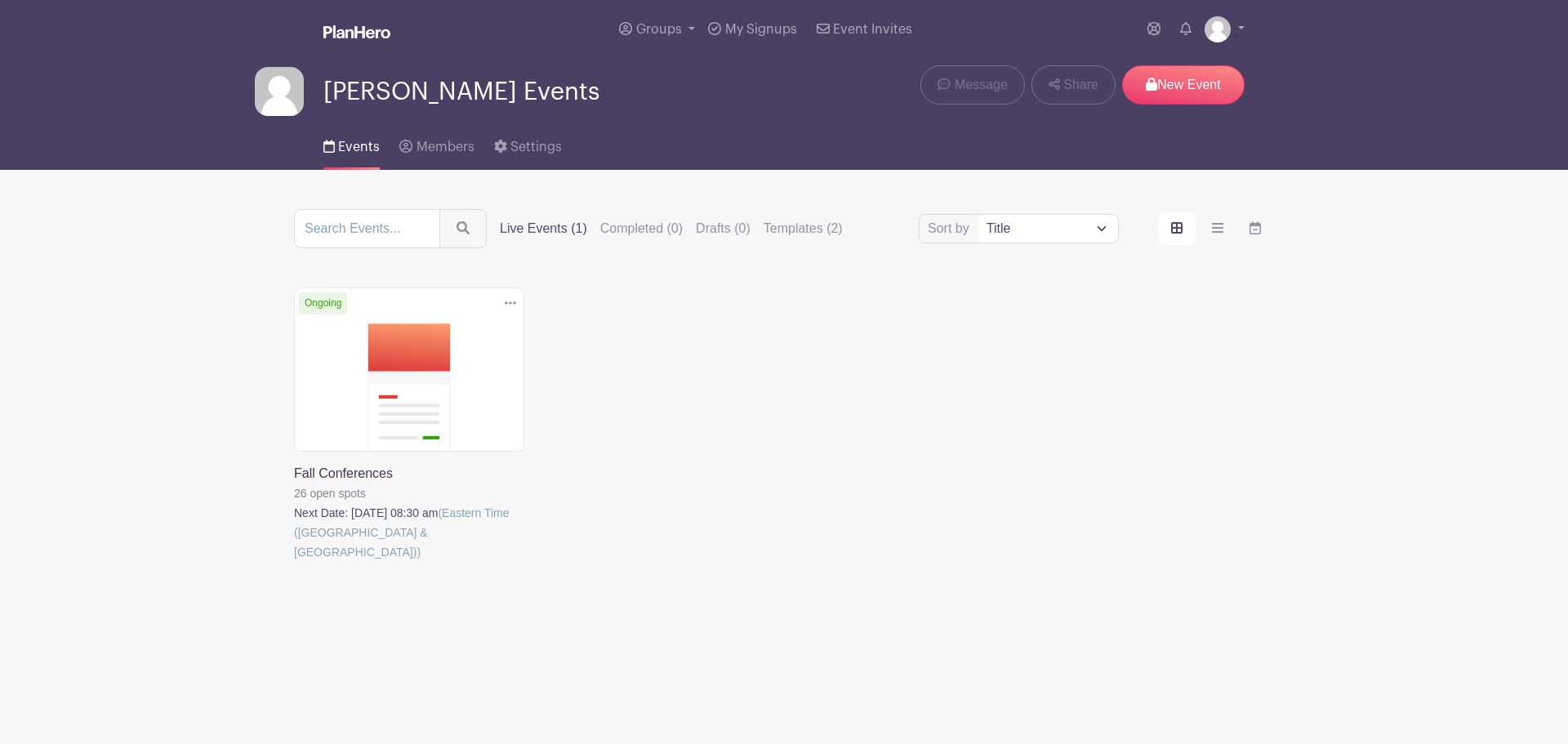
click at [294, 562] on link at bounding box center [294, 562] width 0 height 0
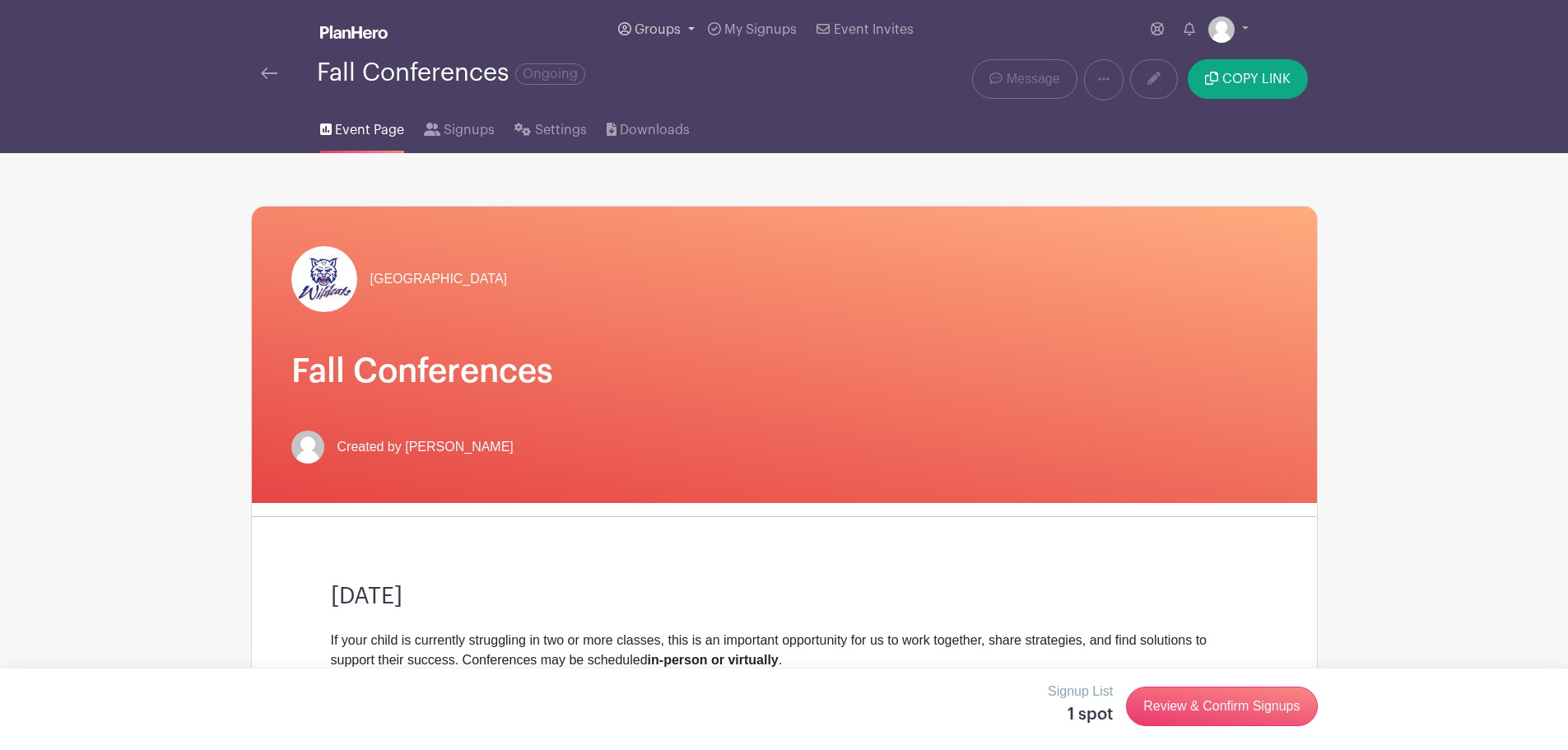
click at [640, 25] on span "Groups" at bounding box center [657, 29] width 46 height 13
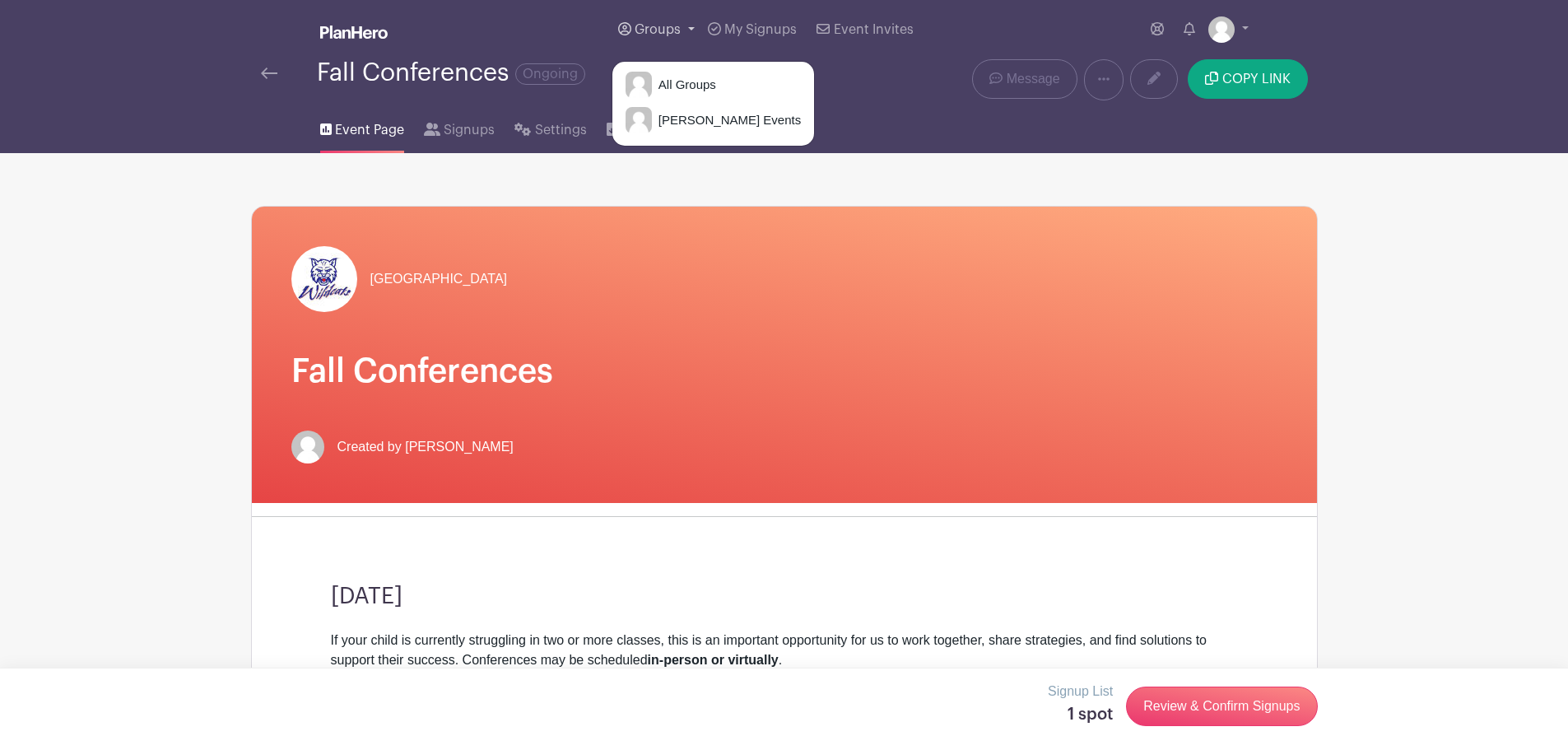
scroll to position [656, 0]
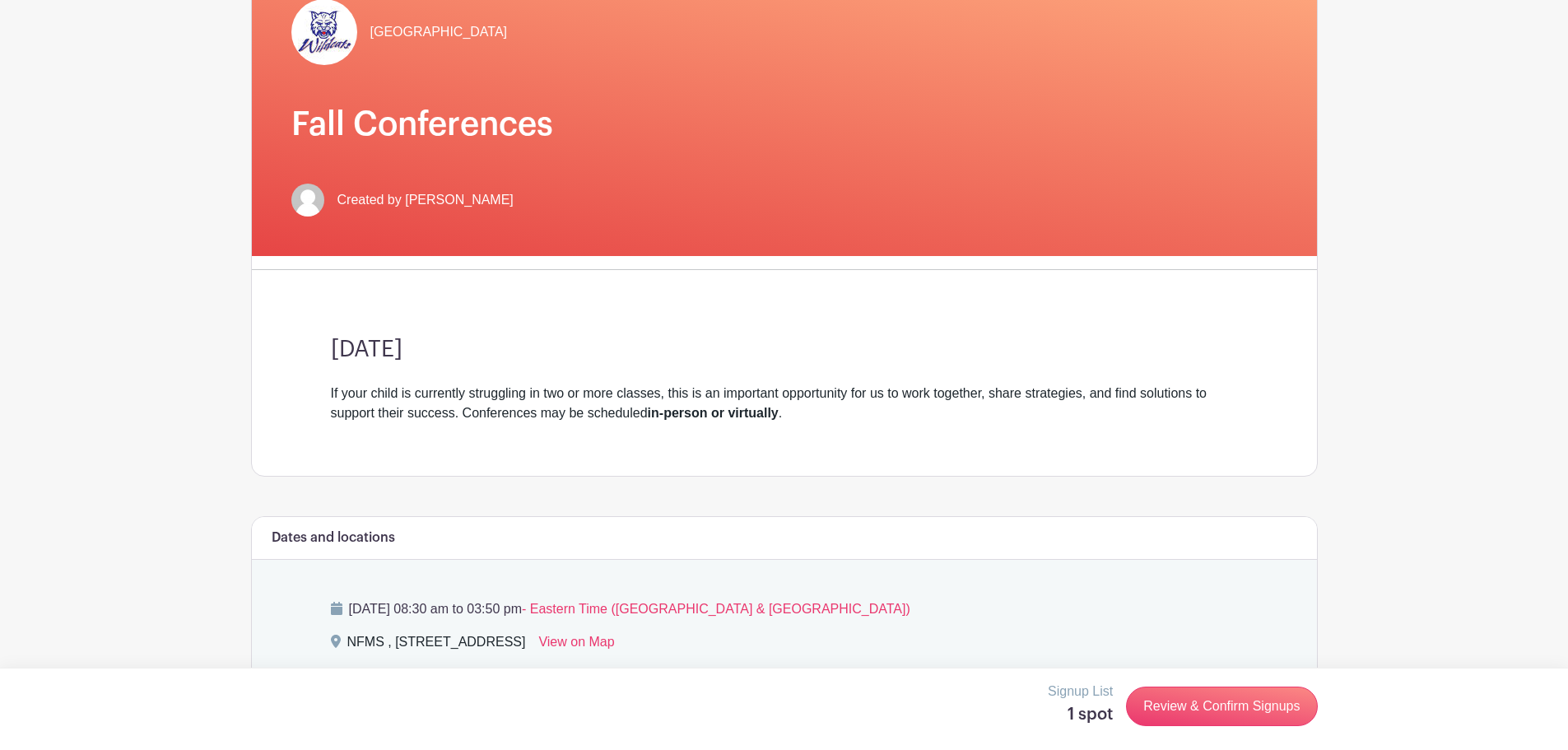
scroll to position [494, 0]
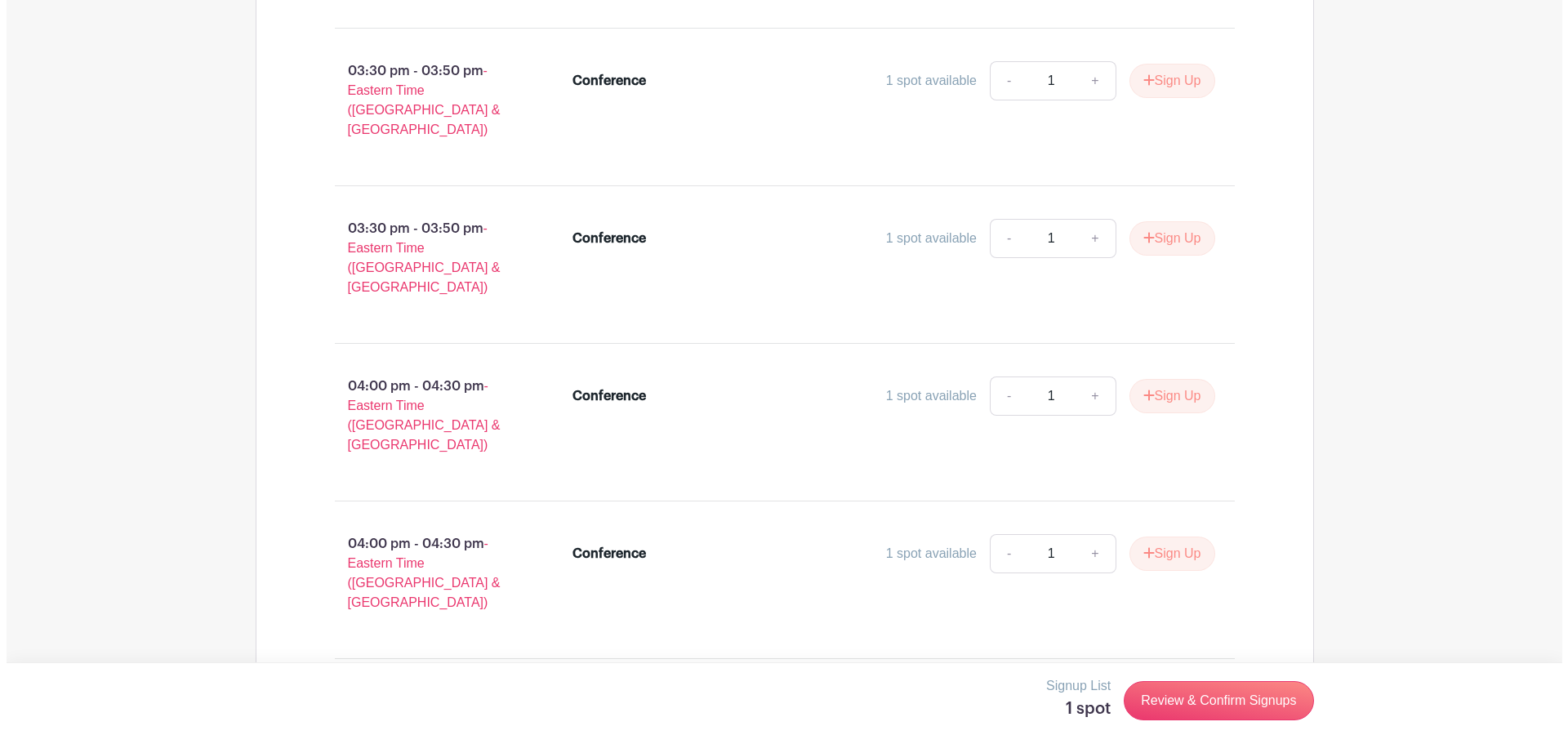
scroll to position [0, 0]
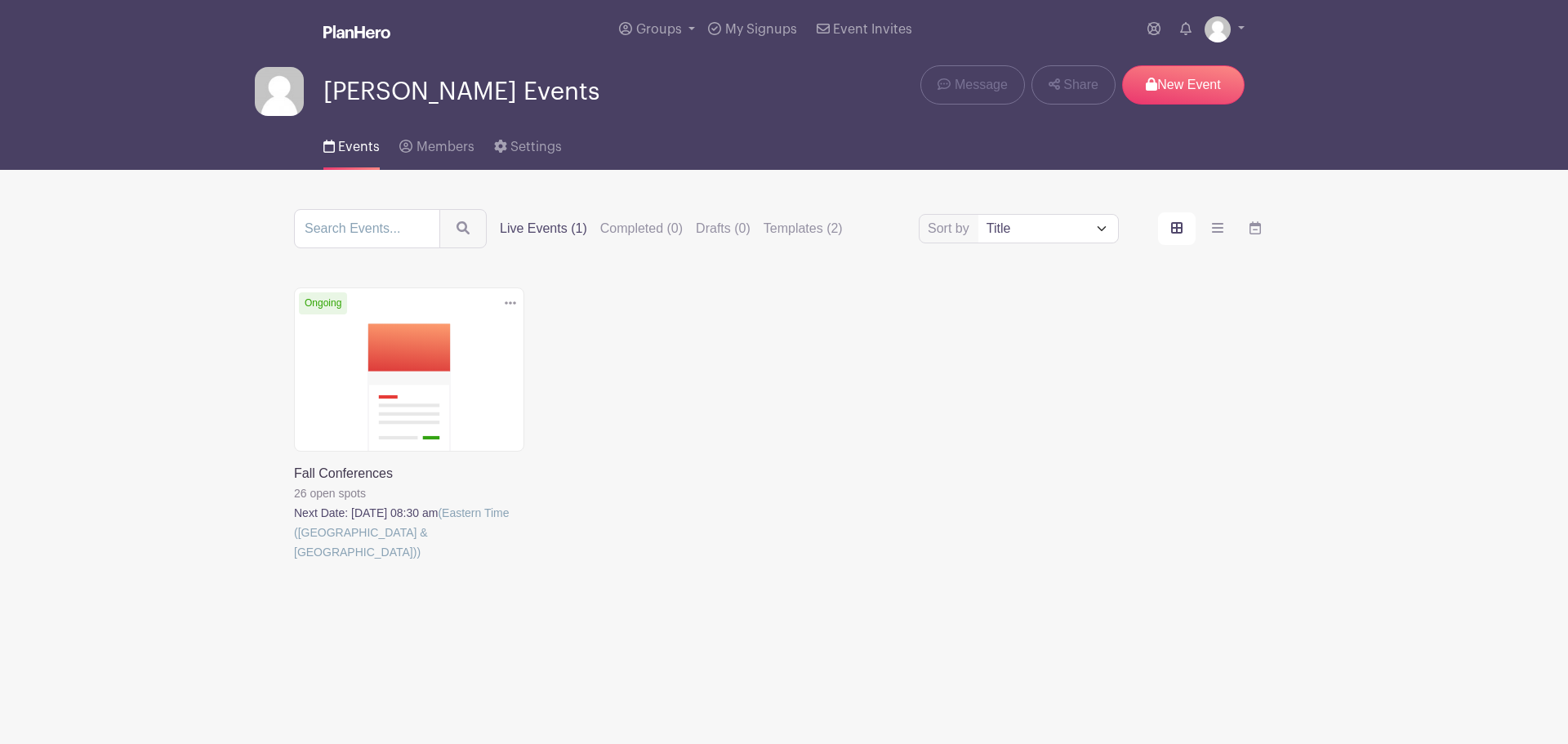
click at [294, 562] on link at bounding box center [294, 562] width 0 height 0
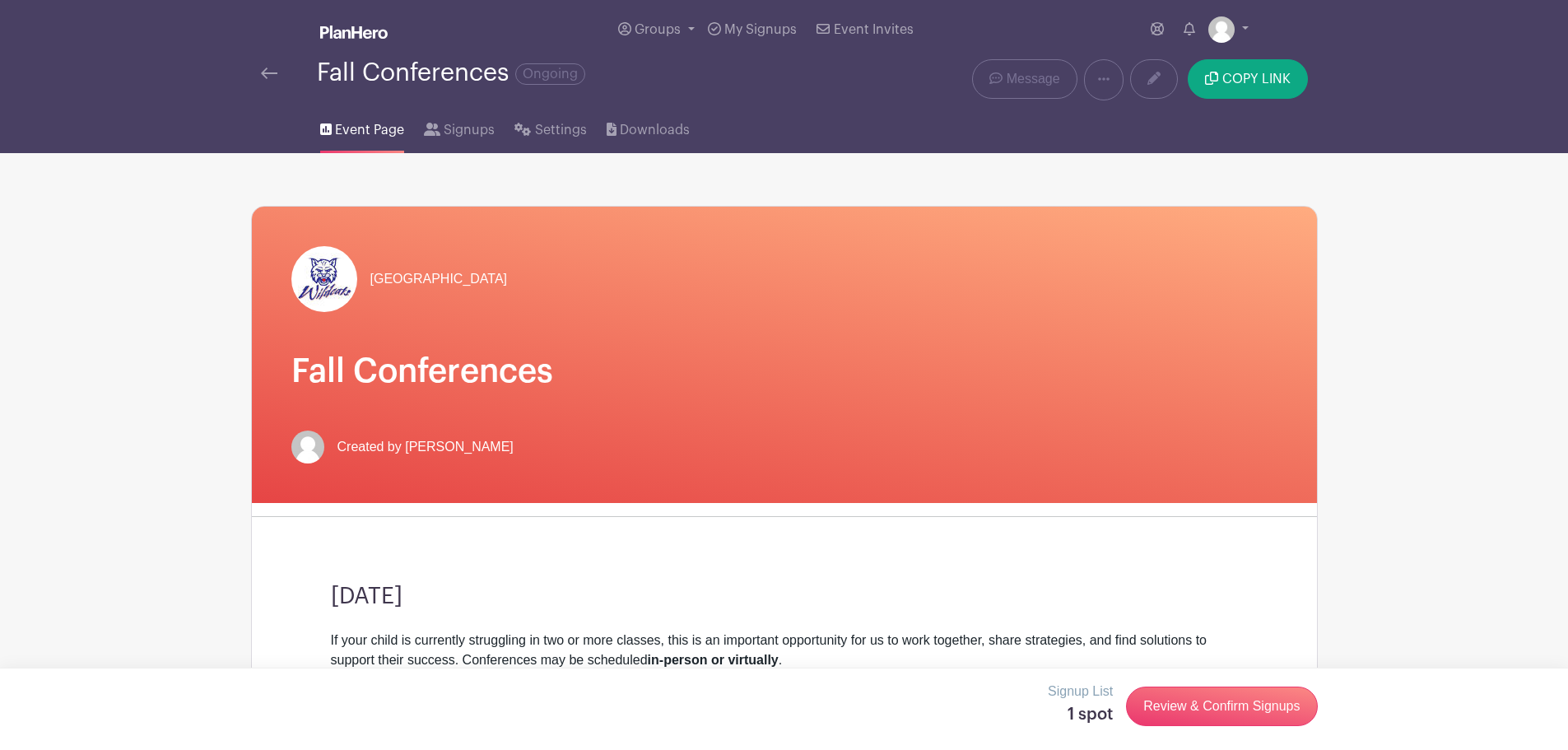
click at [1199, 678] on div "Signup List 1 spot Review & Confirm Signups" at bounding box center [784, 708] width 1568 height 83
click at [1198, 696] on link "Review & Confirm Signups" at bounding box center [1221, 706] width 191 height 39
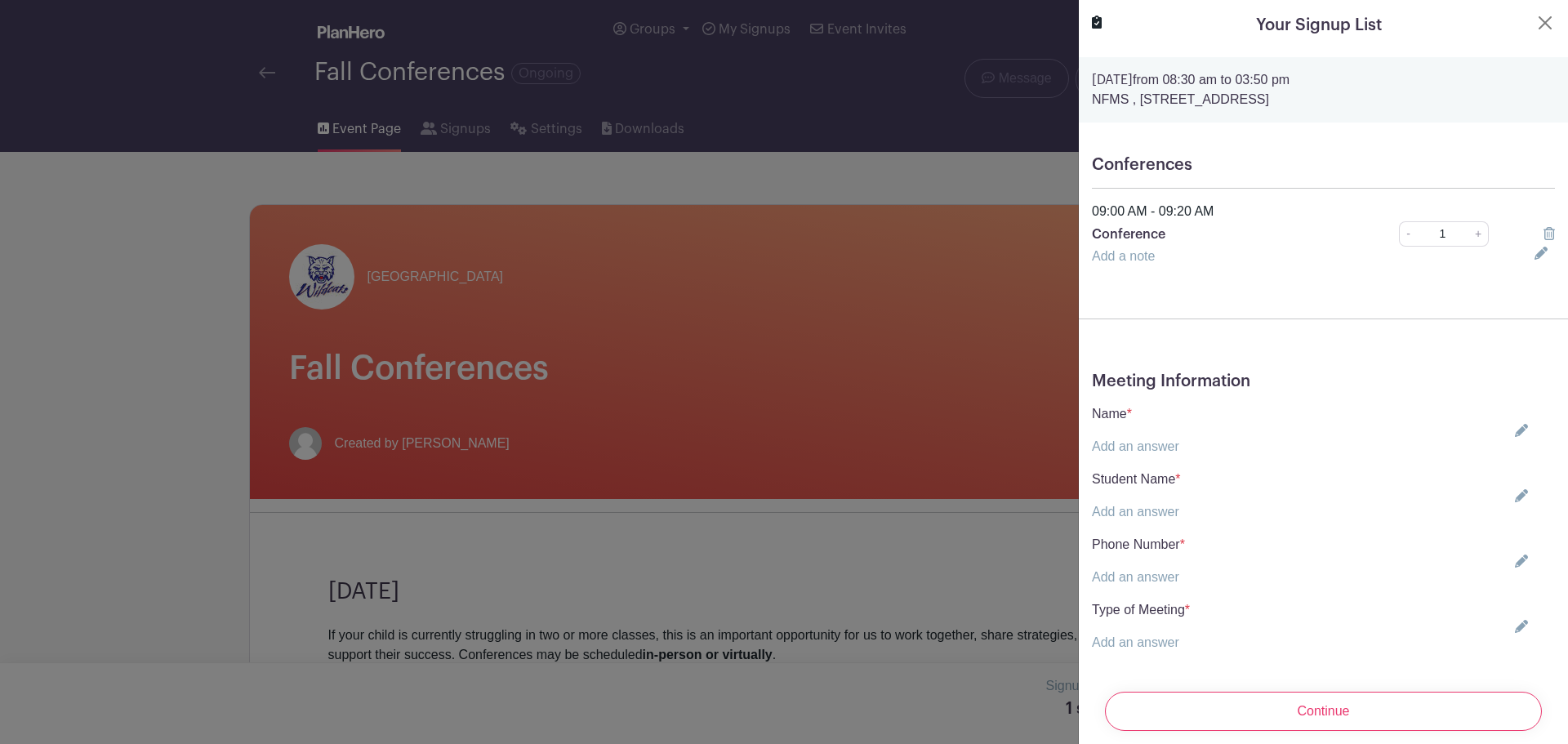
click at [1519, 24] on div "Your Signup List" at bounding box center [1323, 26] width 463 height 25
click at [1535, 24] on button "Close" at bounding box center [1545, 23] width 19 height 19
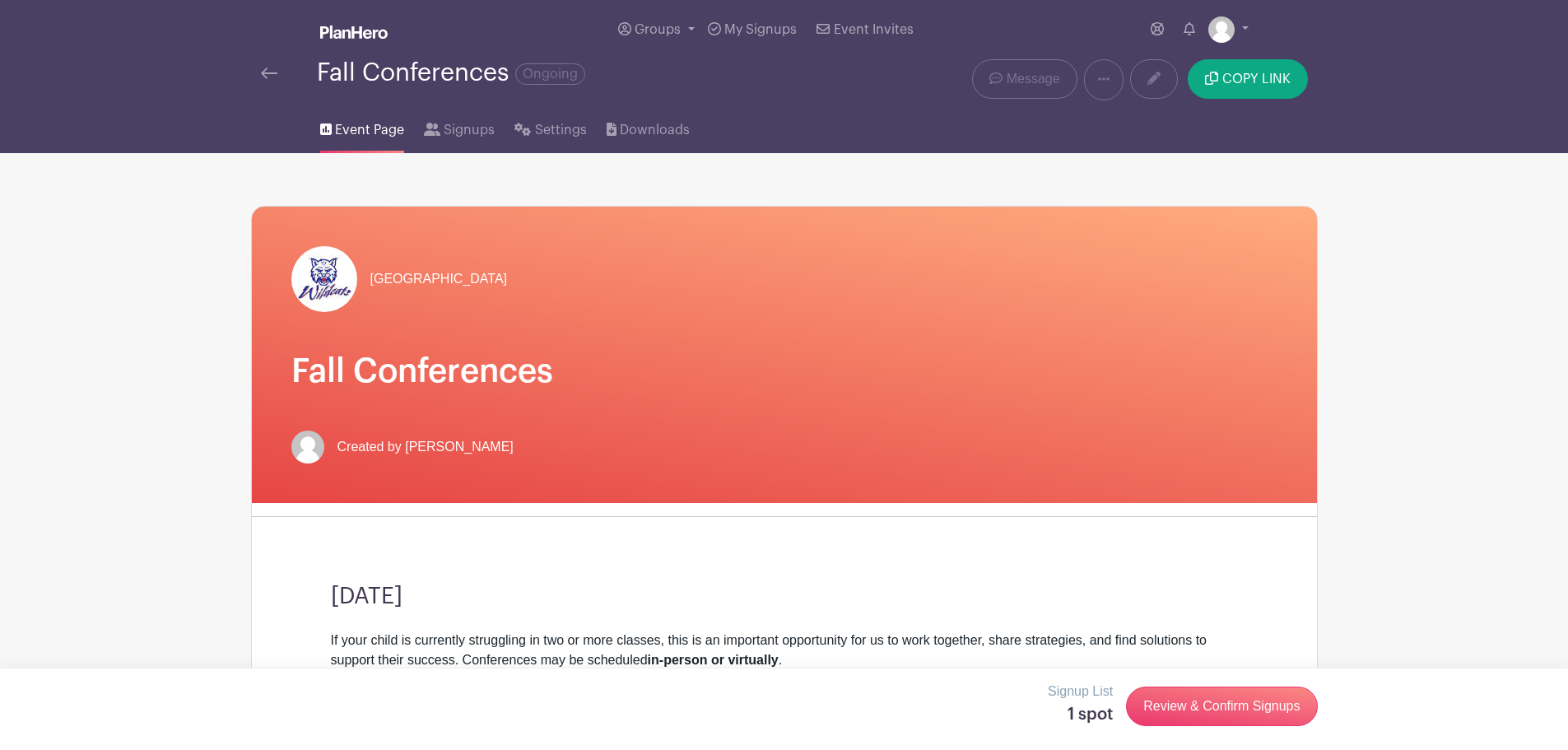
click at [1543, 24] on nav "Groups All Groups [PERSON_NAME] Events My Signups Event Invites My account Logo…" at bounding box center [784, 76] width 1568 height 153
click at [668, 28] on span "Groups" at bounding box center [657, 29] width 46 height 13
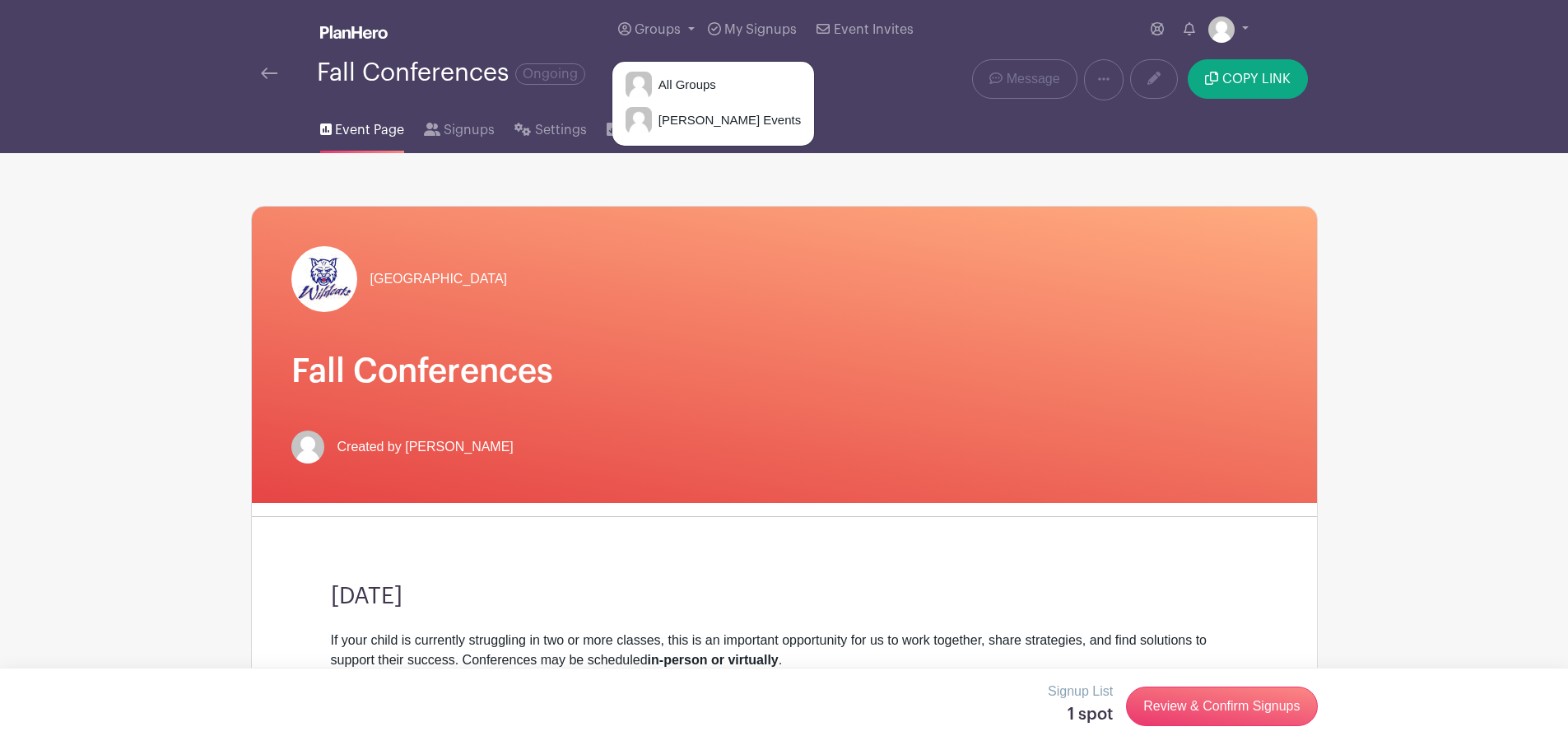
click at [418, 73] on div "Fall Conferences Ongoing" at bounding box center [451, 73] width 268 height 28
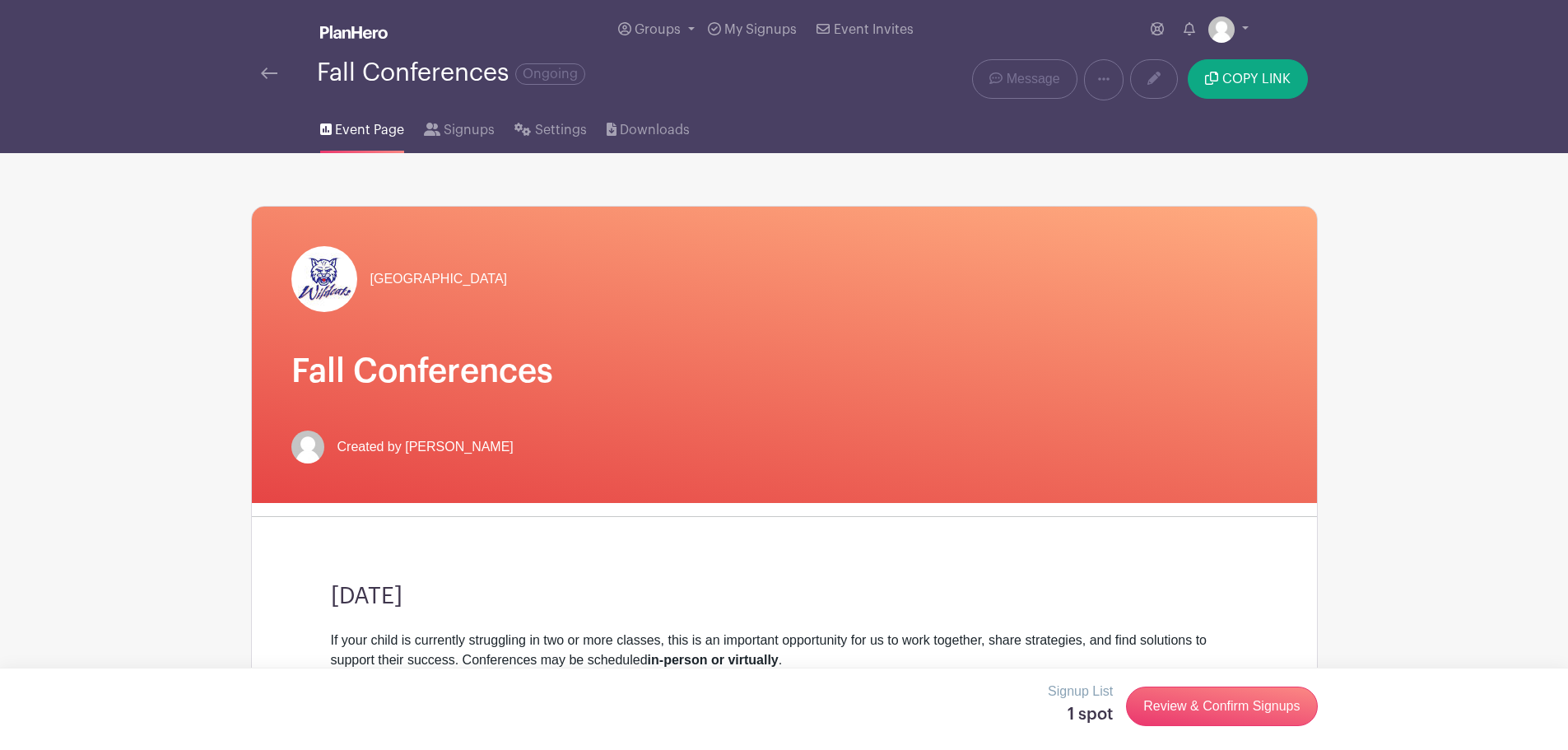
click at [264, 69] on img at bounding box center [269, 73] width 17 height 12
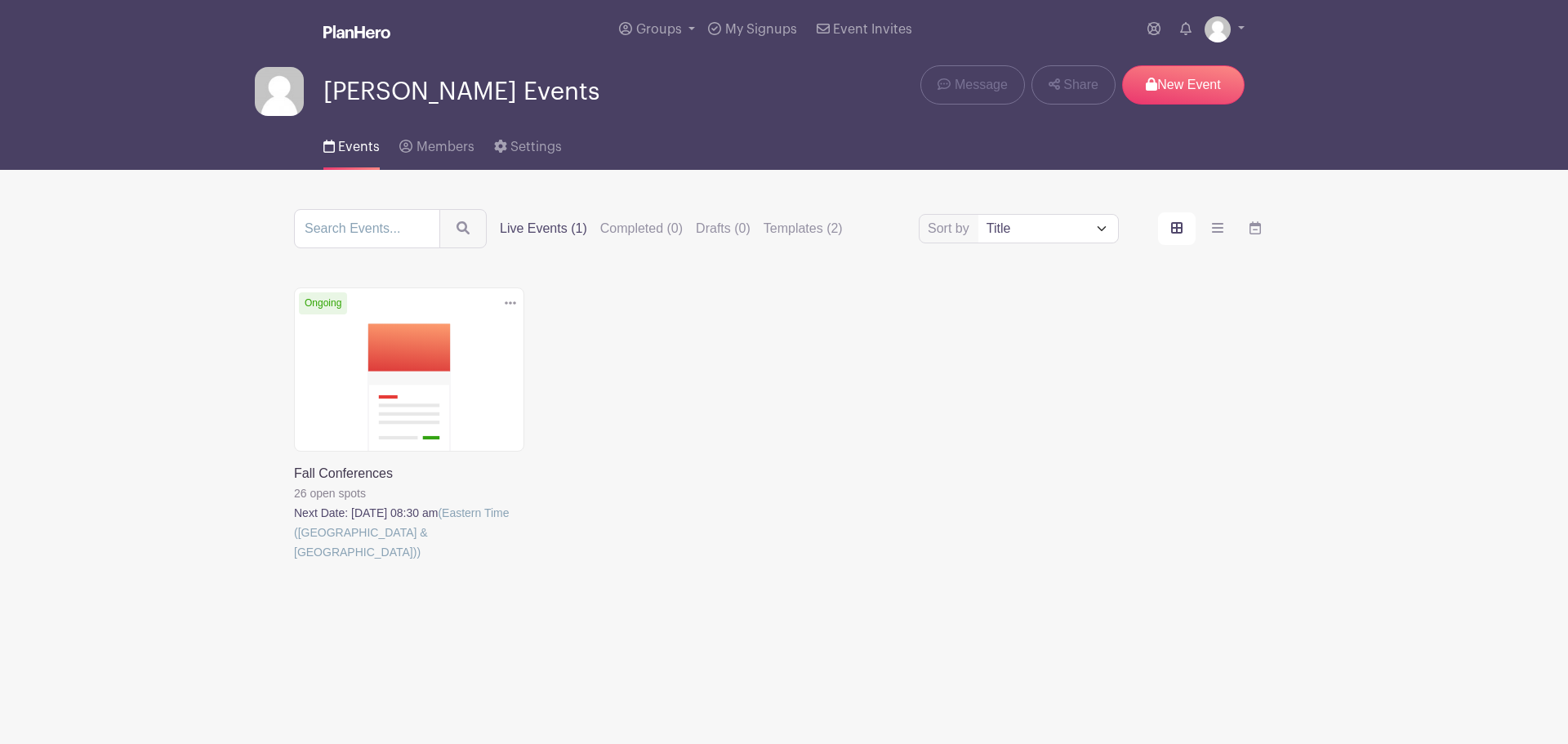
click at [568, 232] on label "Live Events (1)" at bounding box center [543, 228] width 87 height 19
click at [0, 0] on input "Live Events (1)" at bounding box center [0, 0] width 0 height 0
click at [294, 562] on link at bounding box center [294, 562] width 0 height 0
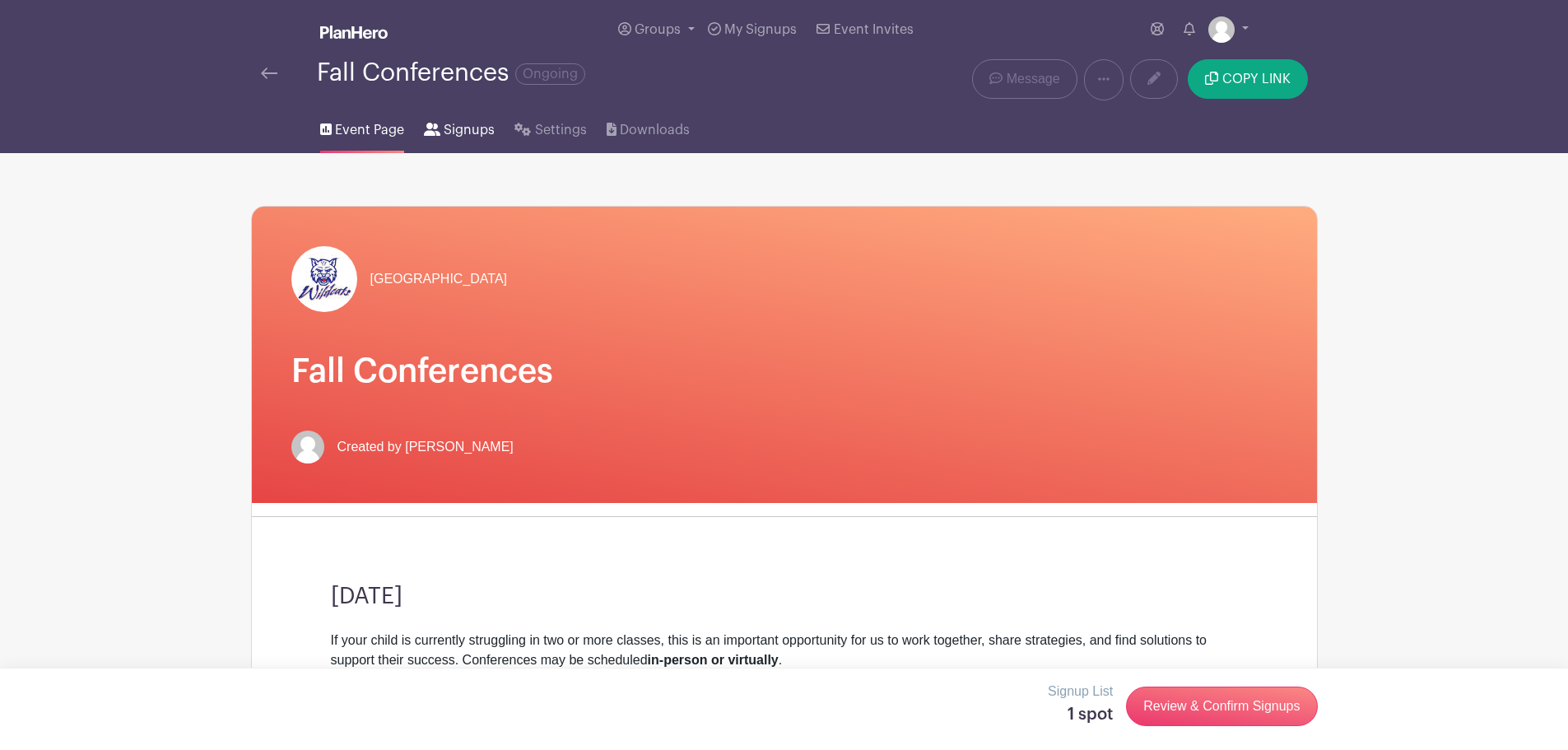
click at [475, 129] on span "Signups" at bounding box center [468, 130] width 51 height 20
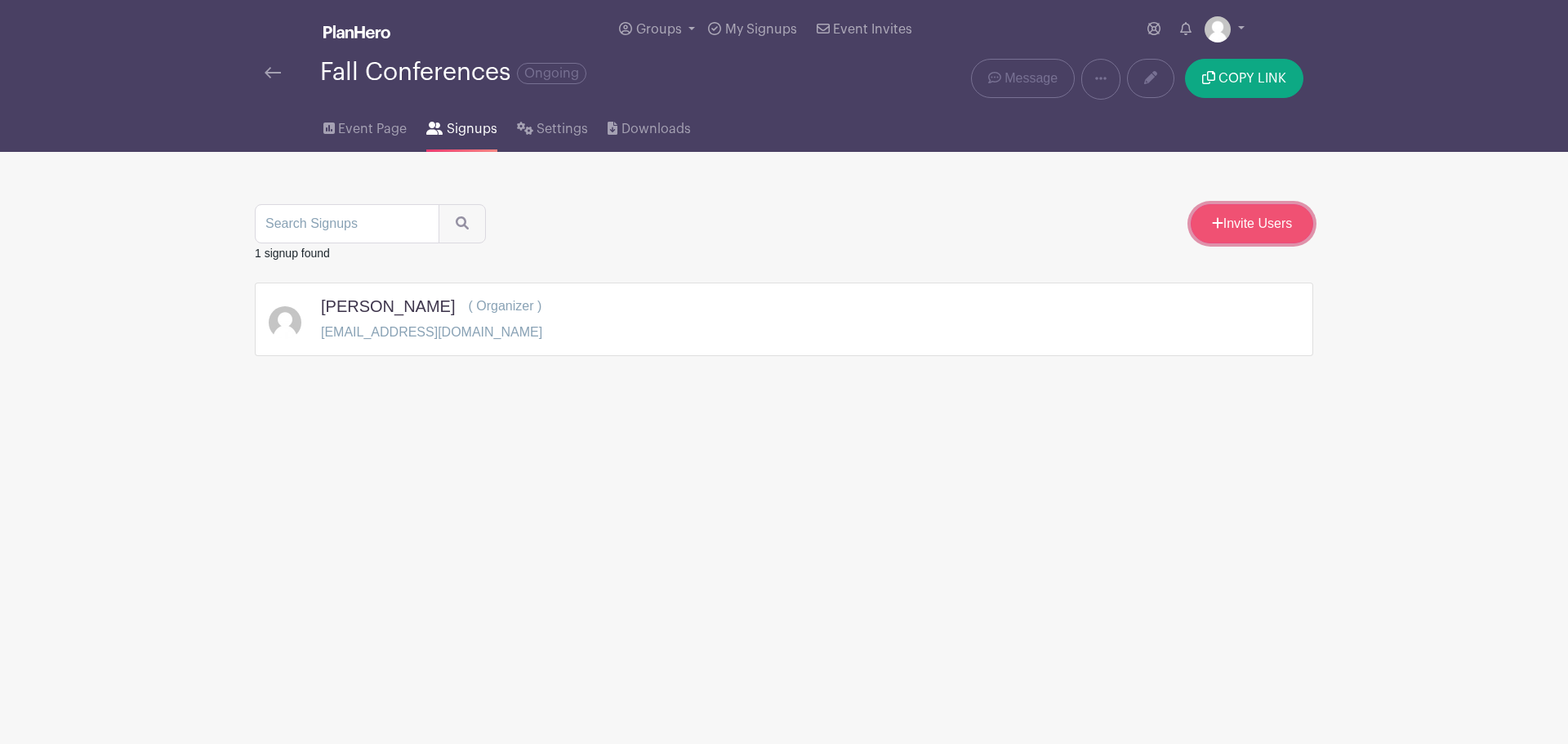
click at [1236, 223] on link "Invite Users" at bounding box center [1252, 224] width 123 height 39
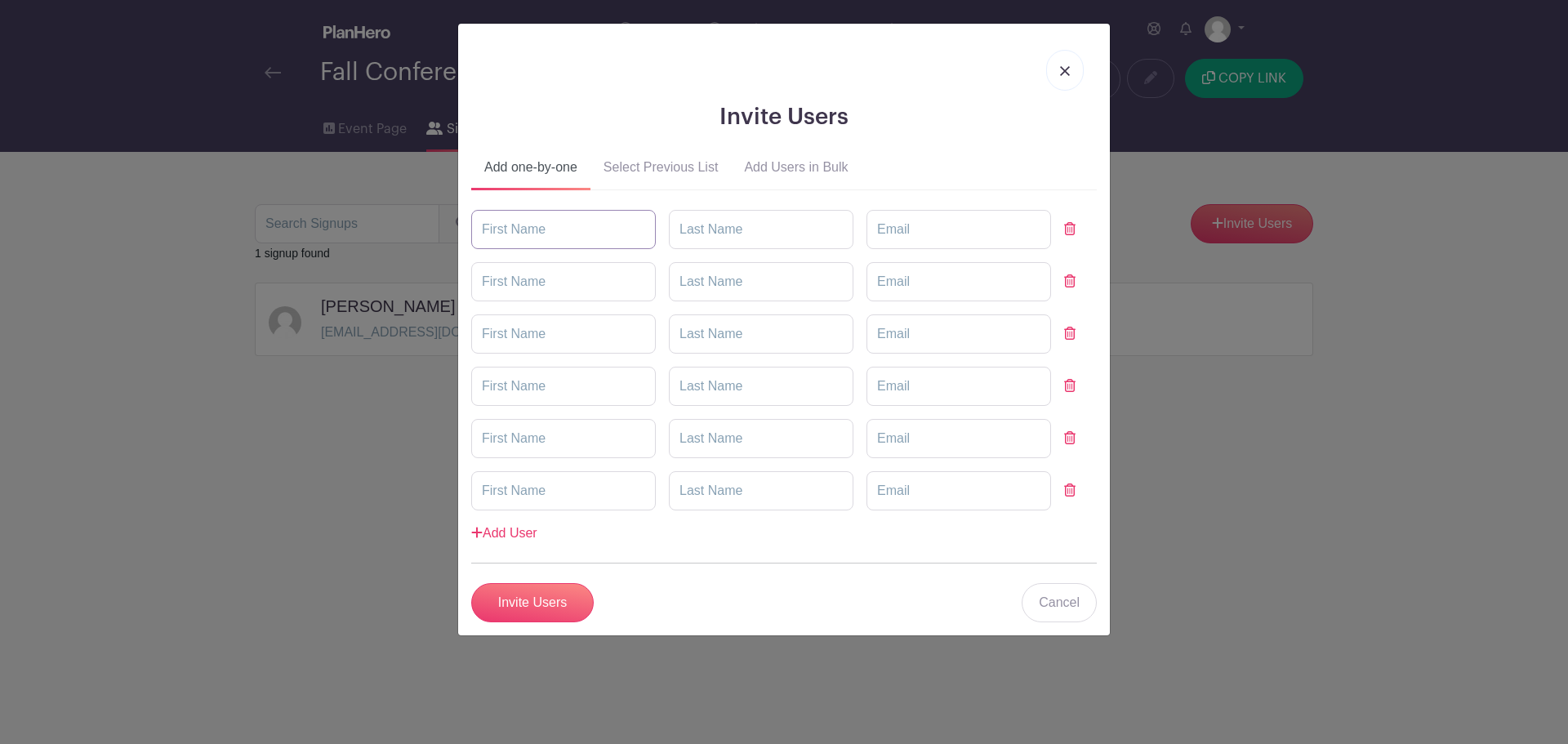
click at [513, 230] on input "text" at bounding box center [563, 229] width 184 height 39
type input "[PERSON_NAME]"
type input "[EMAIL_ADDRESS][DOMAIN_NAME]"
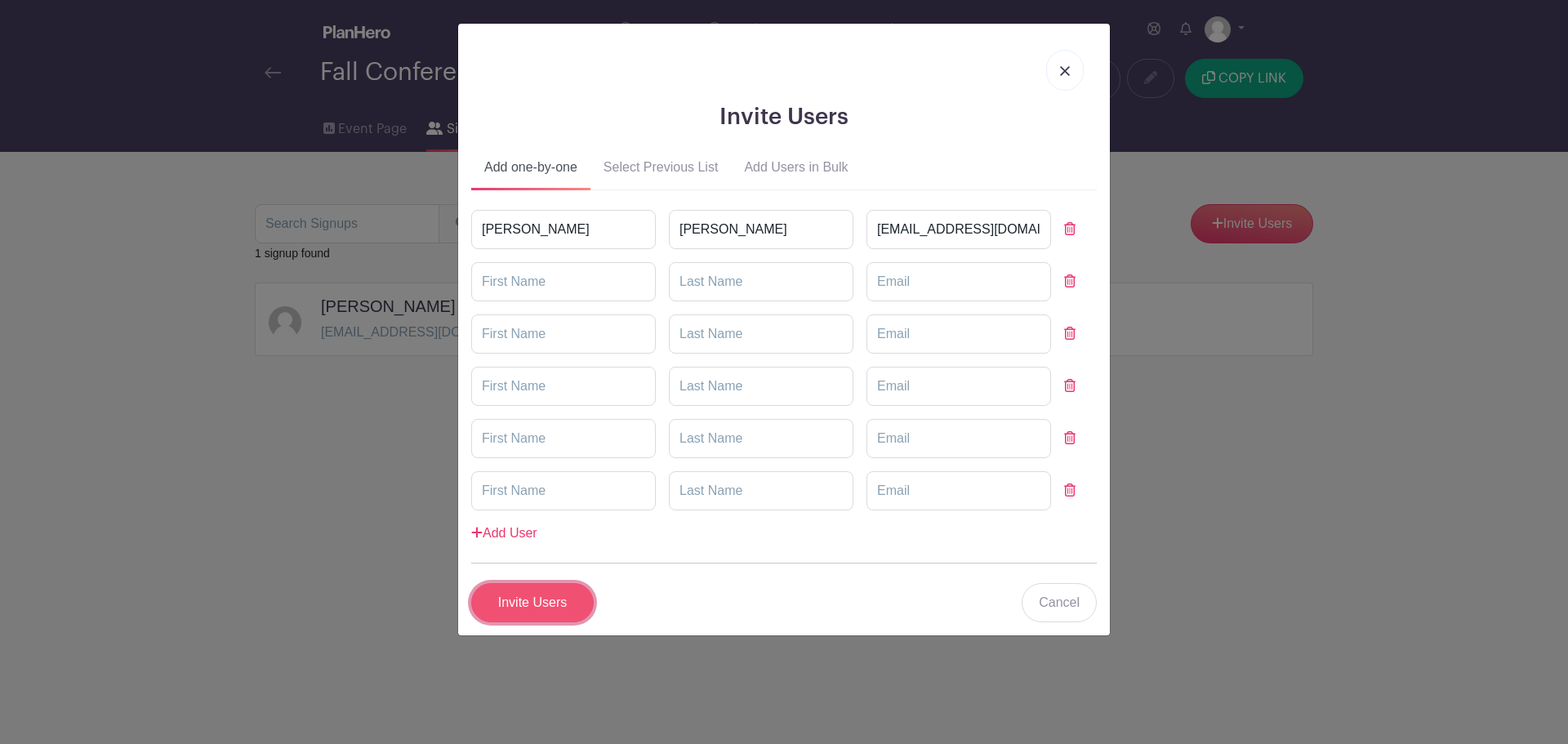
click at [537, 608] on input "Invite Users" at bounding box center [532, 602] width 123 height 39
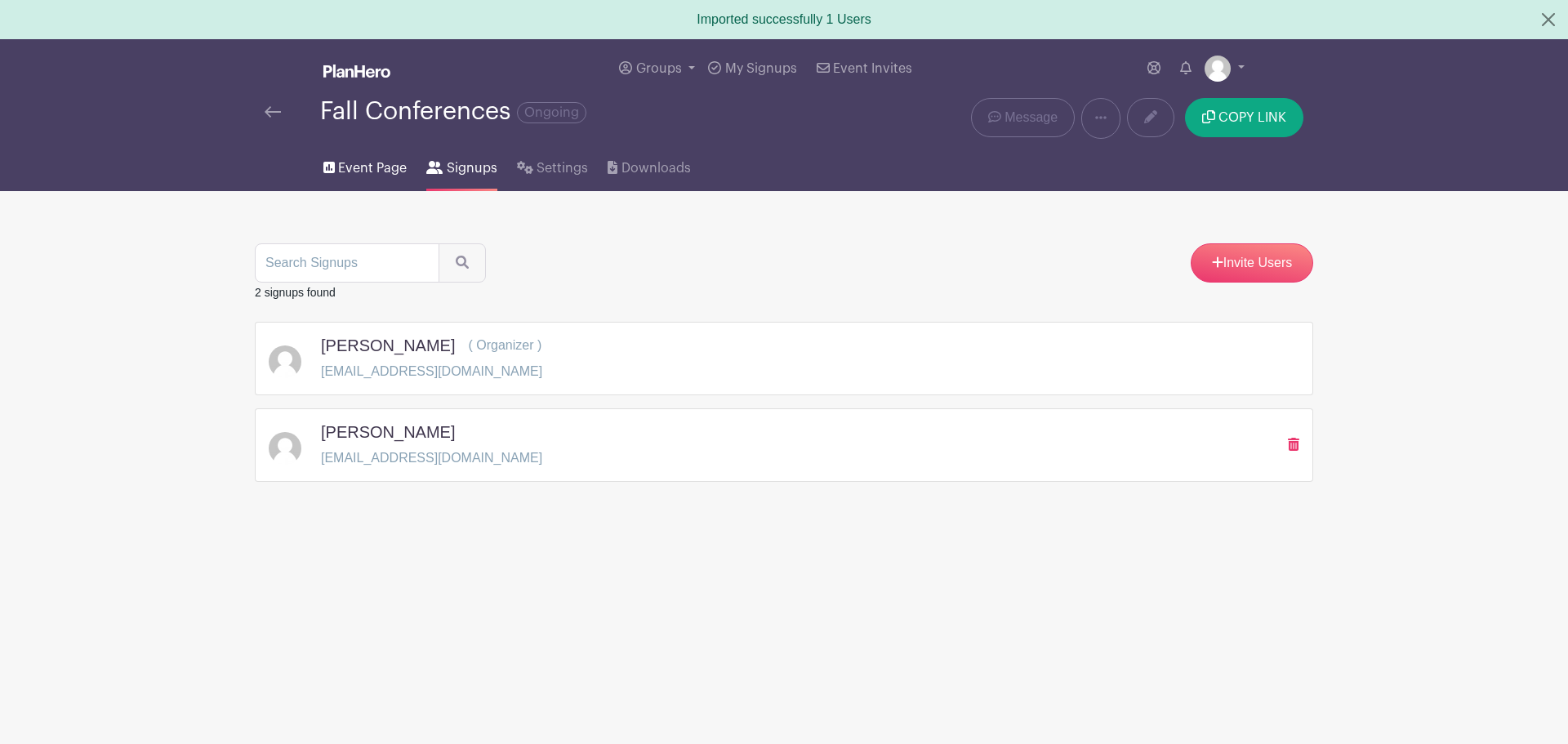
click at [356, 161] on span "Event Page" at bounding box center [373, 168] width 69 height 19
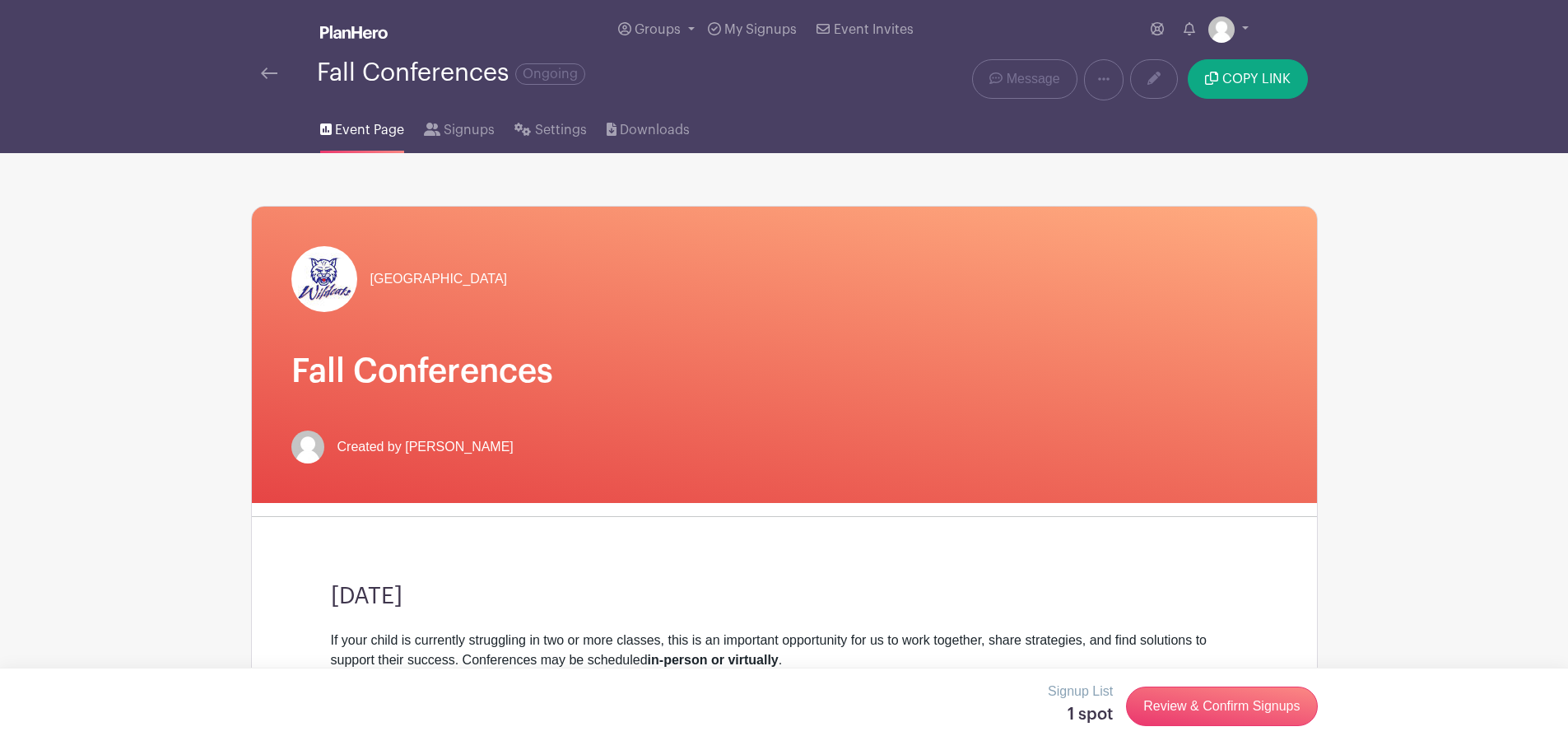
click at [275, 84] on div "Fall Conferences Ongoing" at bounding box center [562, 73] width 602 height 28
click at [267, 68] on img at bounding box center [269, 73] width 17 height 12
